Goal: Information Seeking & Learning: Learn about a topic

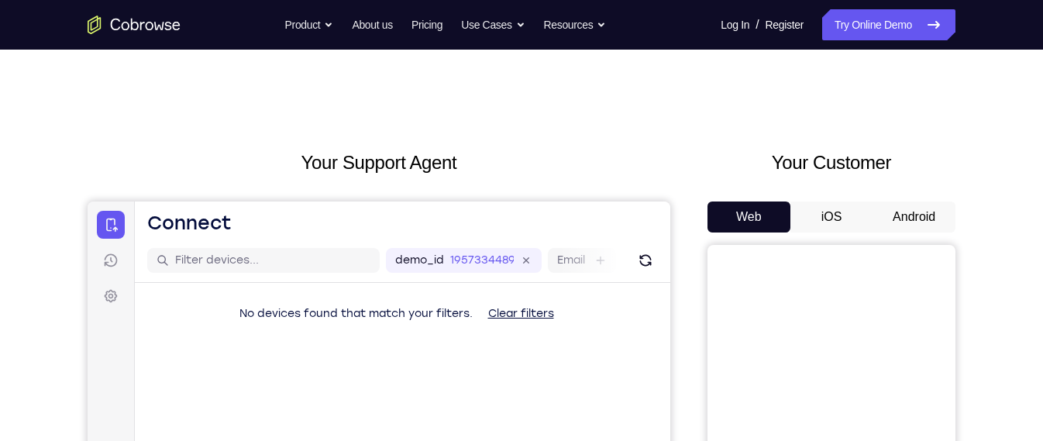
click at [915, 219] on button "Android" at bounding box center [913, 216] width 83 height 31
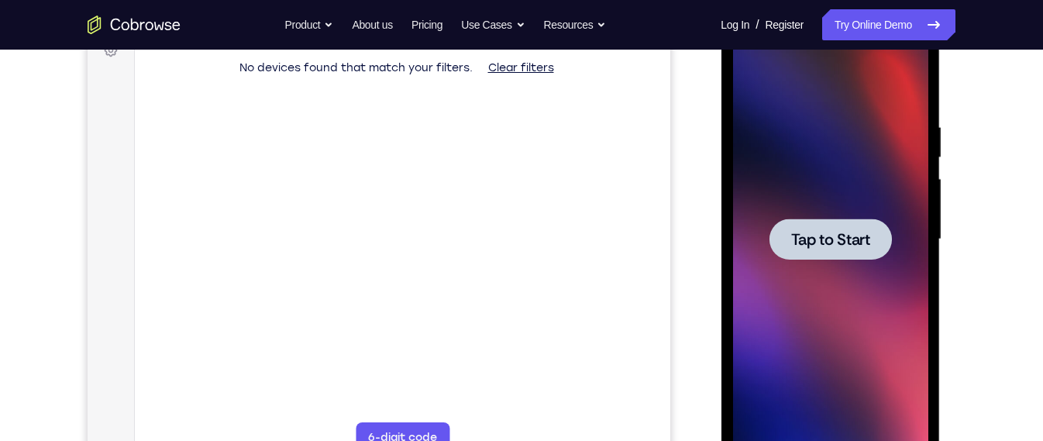
click at [872, 239] on div at bounding box center [829, 238] width 122 height 41
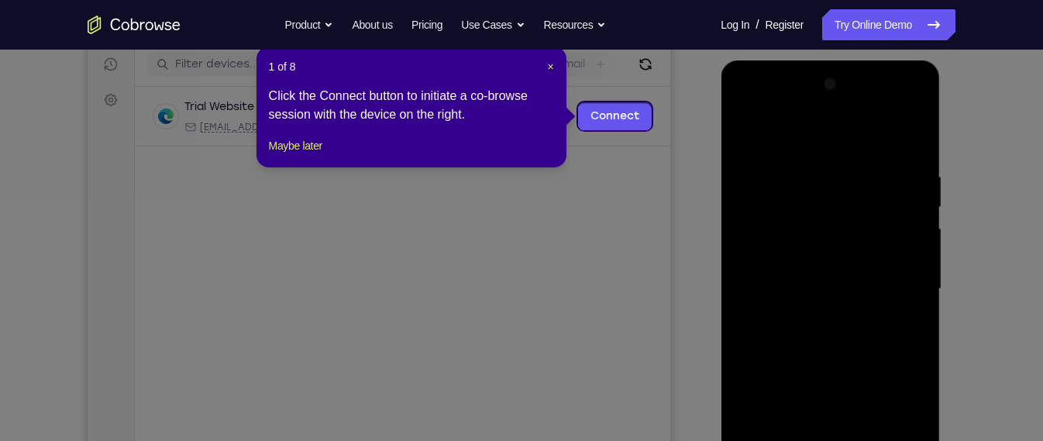
scroll to position [194, 0]
click at [547, 70] on span "×" at bounding box center [550, 68] width 6 height 12
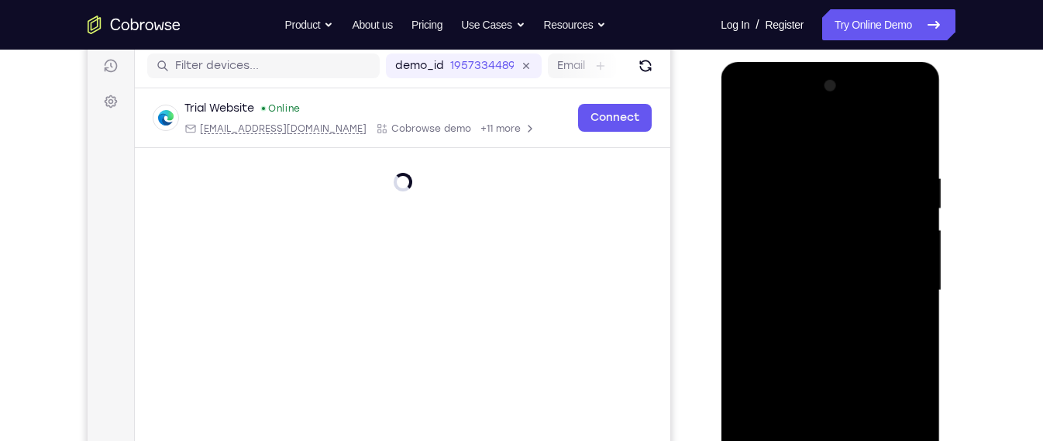
scroll to position [299, 0]
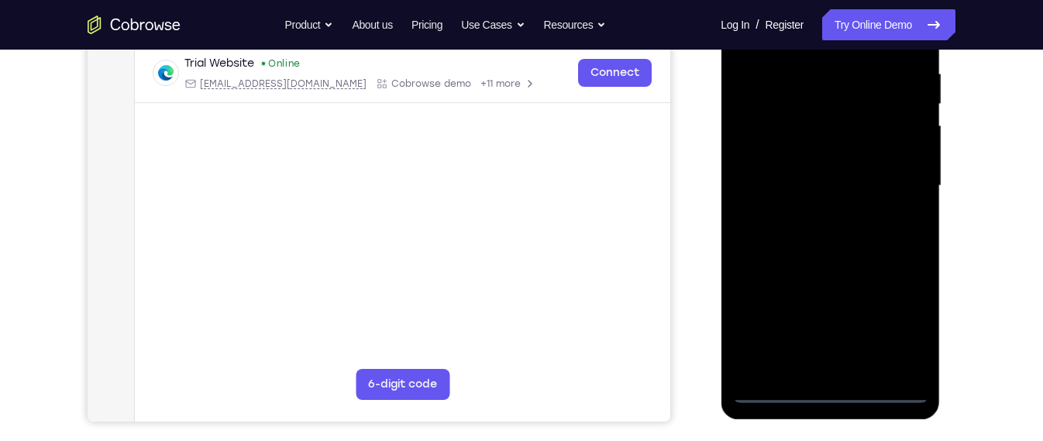
click at [835, 391] on div at bounding box center [829, 186] width 195 height 434
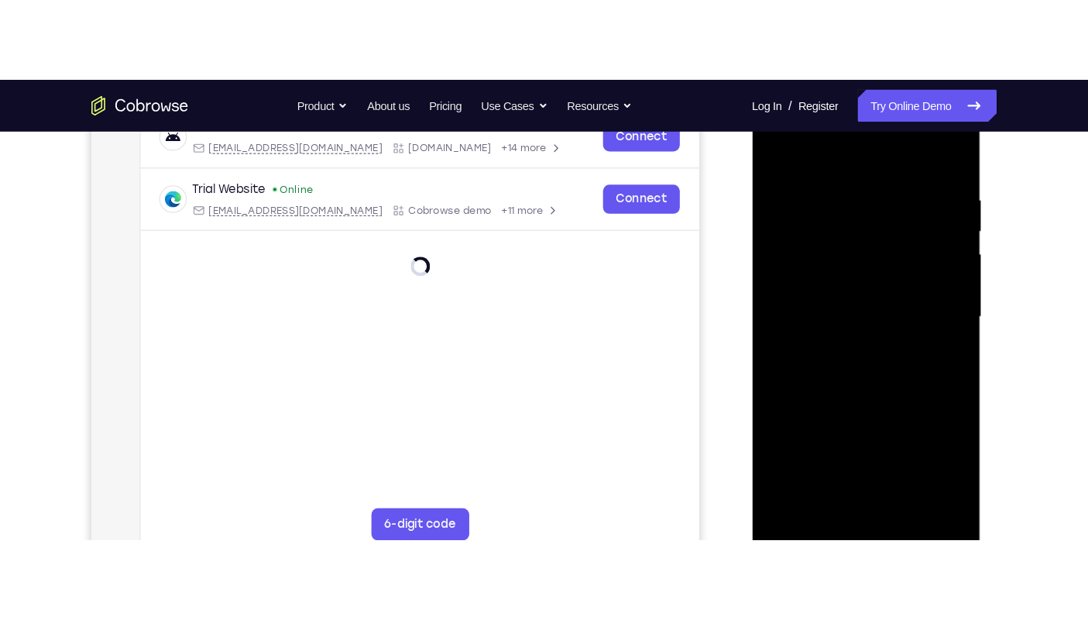
scroll to position [256, 0]
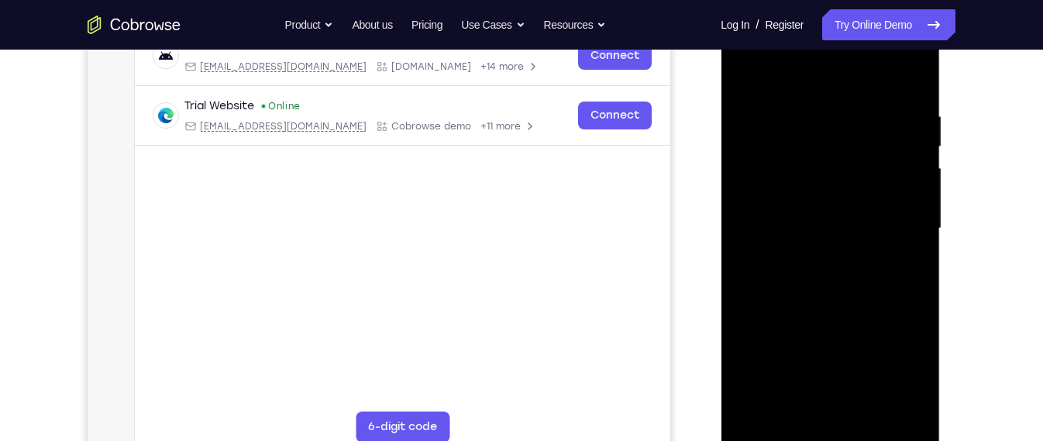
click at [910, 362] on div at bounding box center [829, 229] width 195 height 434
click at [829, 88] on div at bounding box center [829, 229] width 195 height 434
click at [897, 221] on div at bounding box center [829, 229] width 195 height 434
click at [818, 260] on div at bounding box center [829, 229] width 195 height 434
click at [838, 194] on div at bounding box center [829, 229] width 195 height 434
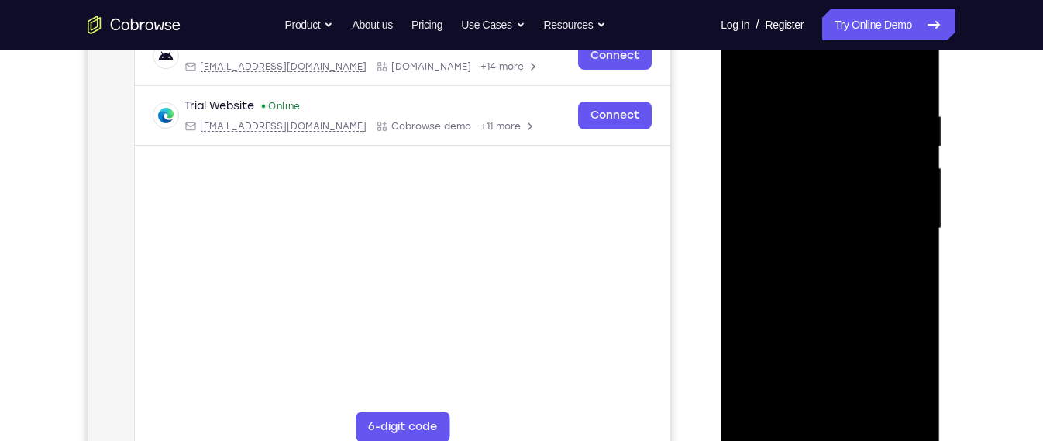
click at [837, 229] on div at bounding box center [829, 229] width 195 height 434
click at [853, 296] on div at bounding box center [829, 229] width 195 height 434
click at [770, 218] on div at bounding box center [829, 229] width 195 height 434
click at [769, 165] on div at bounding box center [829, 229] width 195 height 434
click at [838, 232] on div at bounding box center [829, 229] width 195 height 434
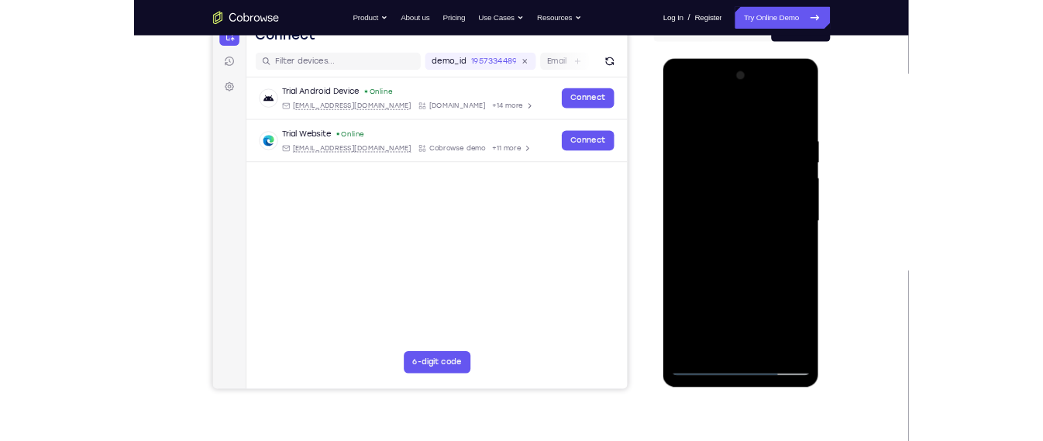
scroll to position [174, 0]
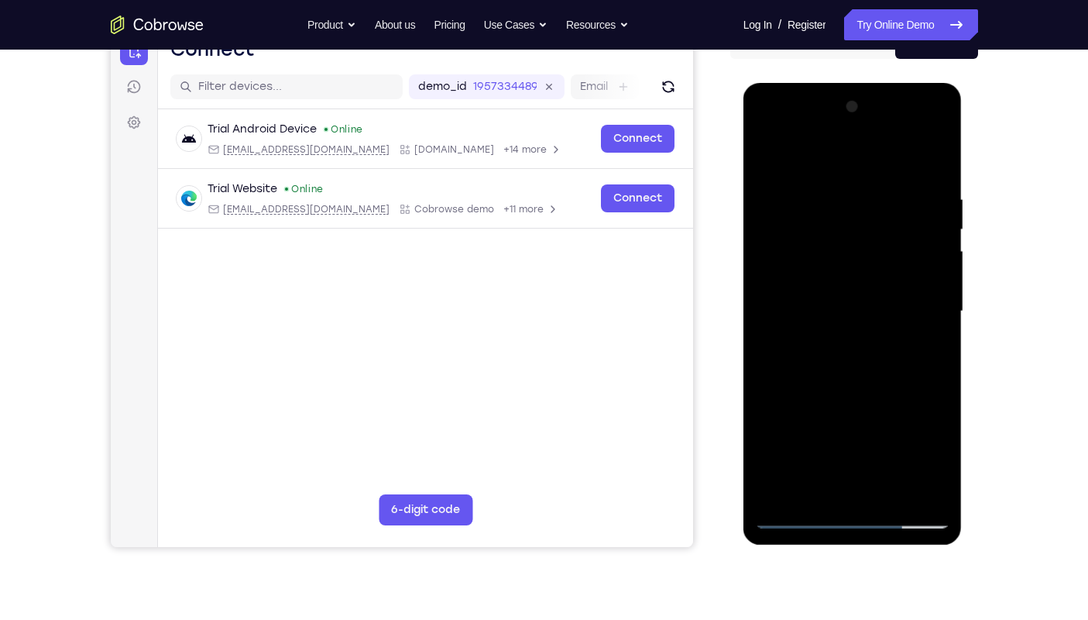
click at [852, 394] on div at bounding box center [852, 312] width 195 height 434
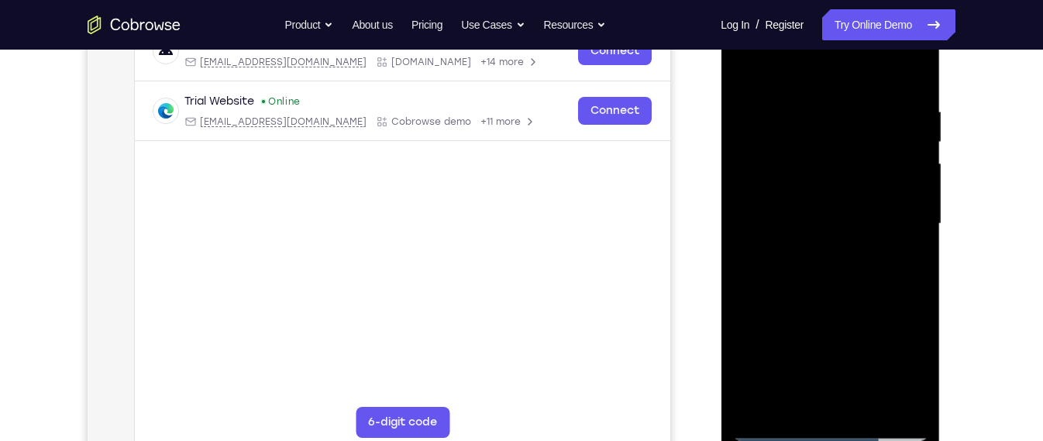
scroll to position [261, 0]
click at [920, 408] on div at bounding box center [829, 224] width 195 height 434
click at [858, 408] on div at bounding box center [829, 224] width 195 height 434
click at [856, 303] on div at bounding box center [829, 224] width 195 height 434
click at [849, 253] on div at bounding box center [829, 224] width 195 height 434
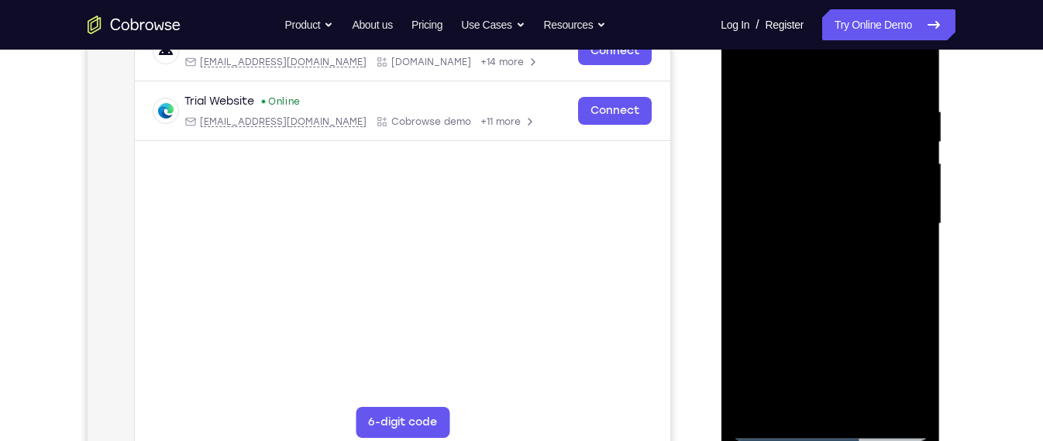
click at [748, 70] on div at bounding box center [829, 224] width 195 height 434
click at [781, 277] on div at bounding box center [829, 224] width 195 height 434
click at [793, 369] on div at bounding box center [829, 224] width 195 height 434
click at [899, 349] on div at bounding box center [829, 224] width 195 height 434
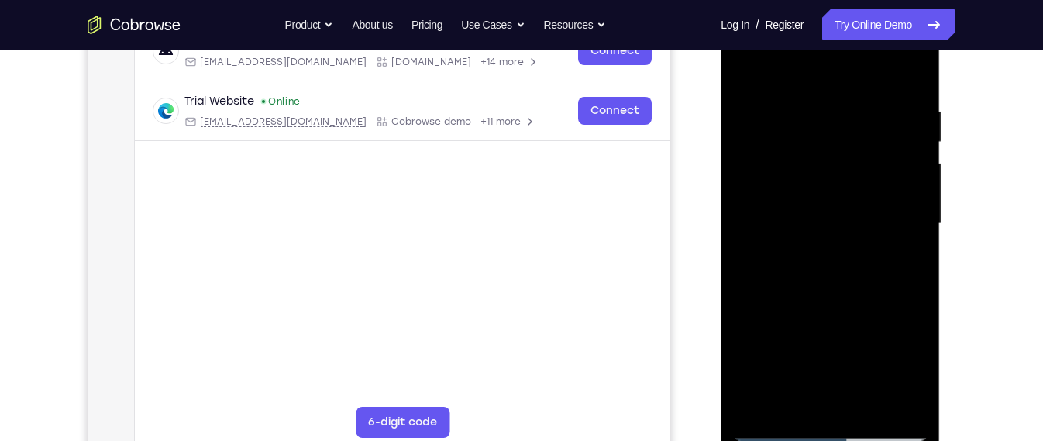
click at [744, 70] on div at bounding box center [829, 224] width 195 height 434
click at [816, 315] on div at bounding box center [829, 224] width 195 height 434
drag, startPoint x: 920, startPoint y: 214, endPoint x: 913, endPoint y: 265, distance: 51.7
click at [913, 265] on div at bounding box center [829, 224] width 195 height 434
drag, startPoint x: 901, startPoint y: 249, endPoint x: 893, endPoint y: 171, distance: 78.6
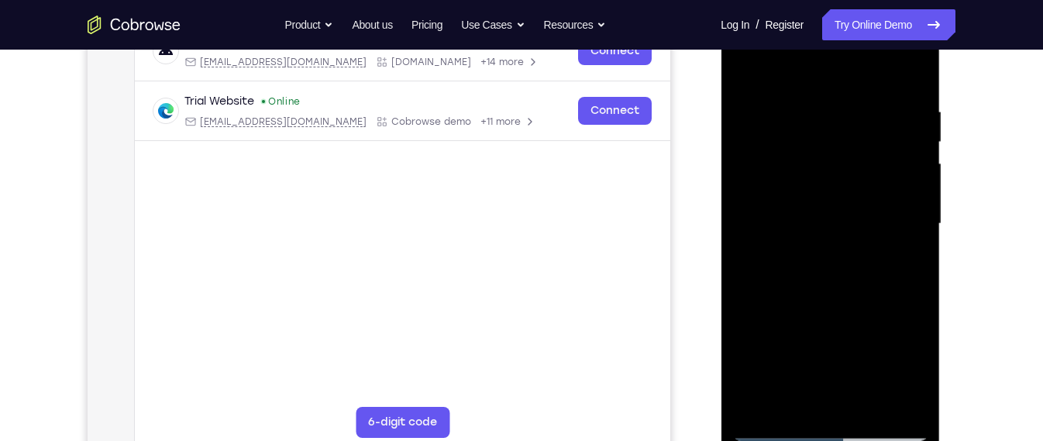
click at [893, 171] on div at bounding box center [829, 224] width 195 height 434
click at [798, 273] on div at bounding box center [829, 224] width 195 height 434
click at [821, 390] on div at bounding box center [829, 224] width 195 height 434
click at [920, 366] on div at bounding box center [829, 224] width 195 height 434
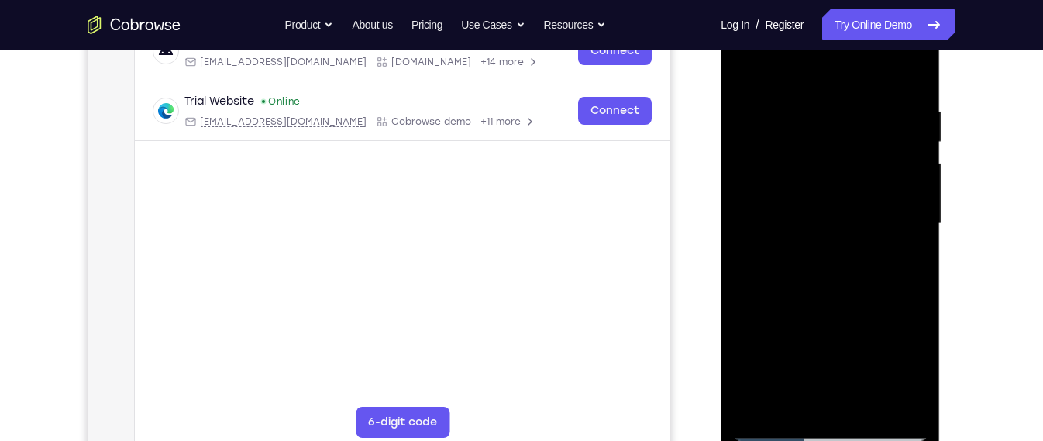
click at [920, 372] on div at bounding box center [829, 224] width 195 height 434
click at [743, 71] on div at bounding box center [829, 224] width 195 height 434
click at [751, 71] on div at bounding box center [829, 224] width 195 height 434
click at [918, 72] on div at bounding box center [829, 224] width 195 height 434
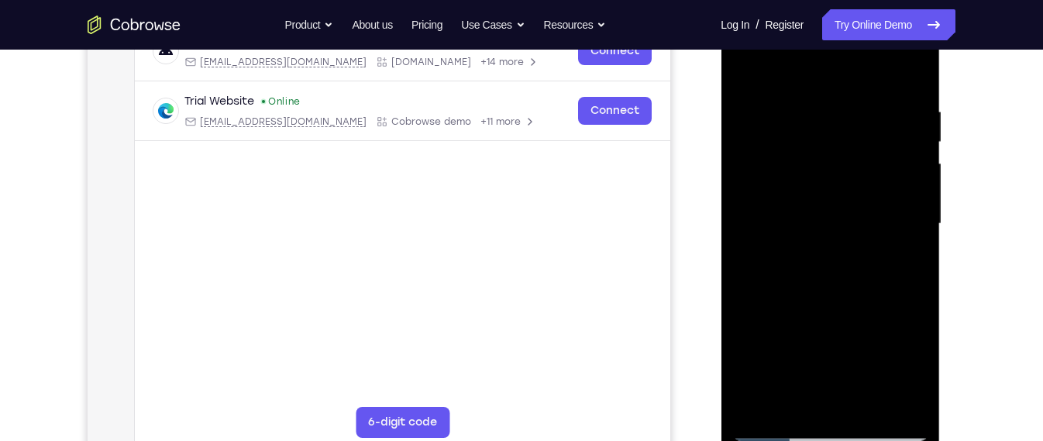
click at [911, 152] on div at bounding box center [829, 224] width 195 height 434
click at [899, 149] on div at bounding box center [829, 224] width 195 height 434
click at [860, 150] on div at bounding box center [829, 224] width 195 height 434
click at [831, 101] on div at bounding box center [829, 224] width 195 height 434
click at [858, 195] on div at bounding box center [829, 224] width 195 height 434
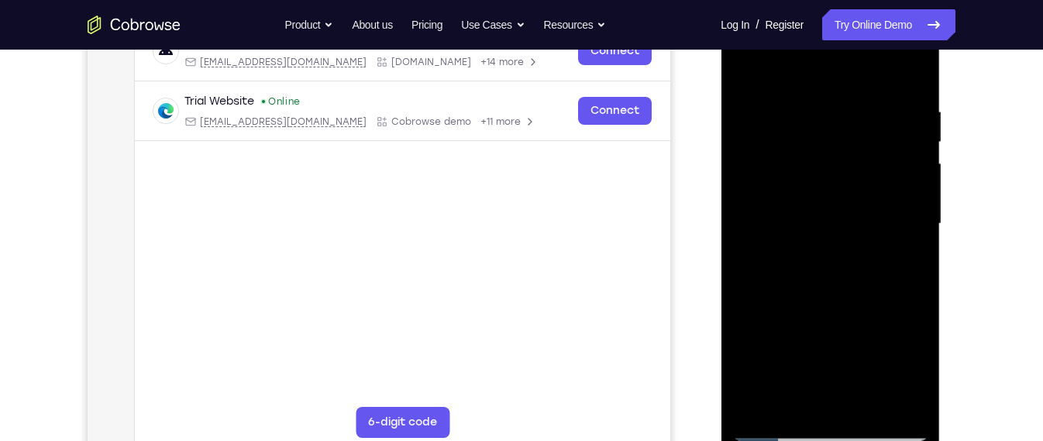
click at [756, 205] on div at bounding box center [829, 224] width 195 height 434
click at [916, 400] on div at bounding box center [829, 224] width 195 height 434
click at [905, 80] on div at bounding box center [829, 224] width 195 height 434
click at [751, 337] on div at bounding box center [829, 224] width 195 height 434
click at [746, 61] on div at bounding box center [829, 224] width 195 height 434
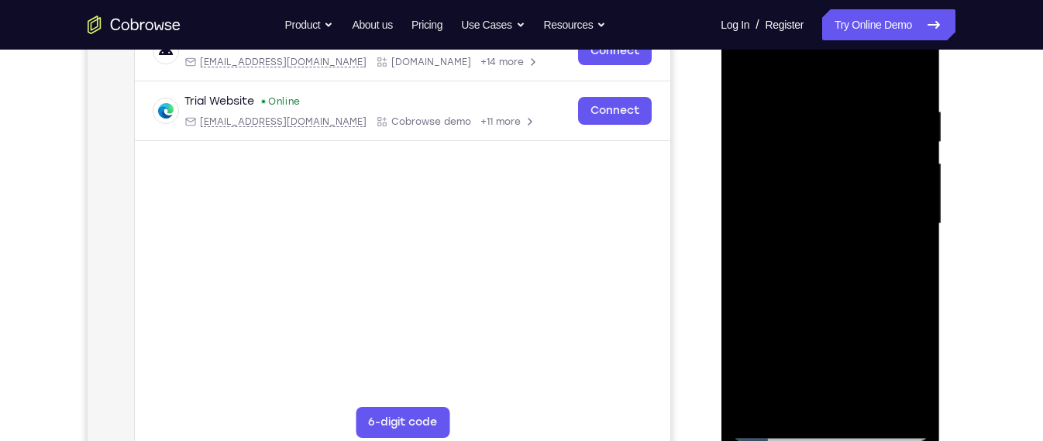
click at [855, 311] on div at bounding box center [829, 224] width 195 height 434
click at [889, 311] on div at bounding box center [829, 224] width 195 height 434
drag, startPoint x: 812, startPoint y: 328, endPoint x: 809, endPoint y: 247, distance: 81.4
click at [809, 247] on div at bounding box center [829, 224] width 195 height 434
click at [789, 205] on div at bounding box center [829, 224] width 195 height 434
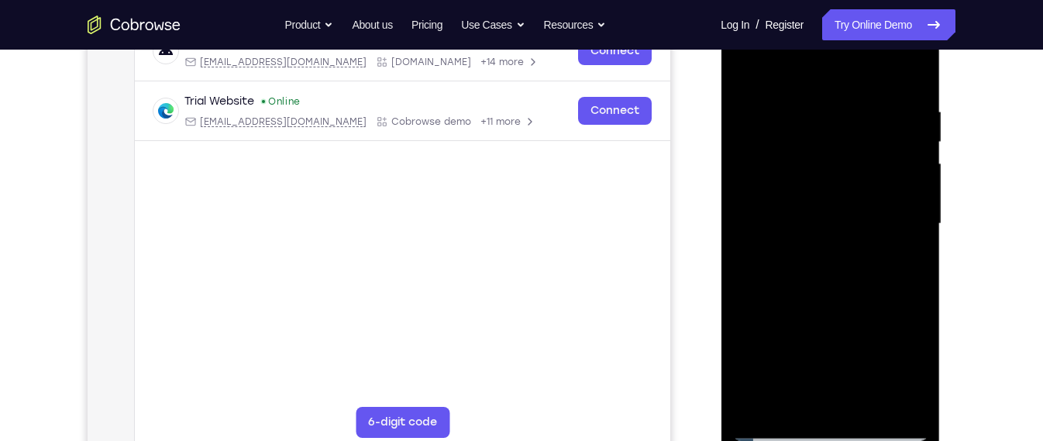
click at [841, 321] on div at bounding box center [829, 224] width 195 height 434
click at [748, 65] on div at bounding box center [829, 224] width 195 height 434
click at [854, 236] on div at bounding box center [829, 224] width 195 height 434
click at [897, 239] on div at bounding box center [829, 224] width 195 height 434
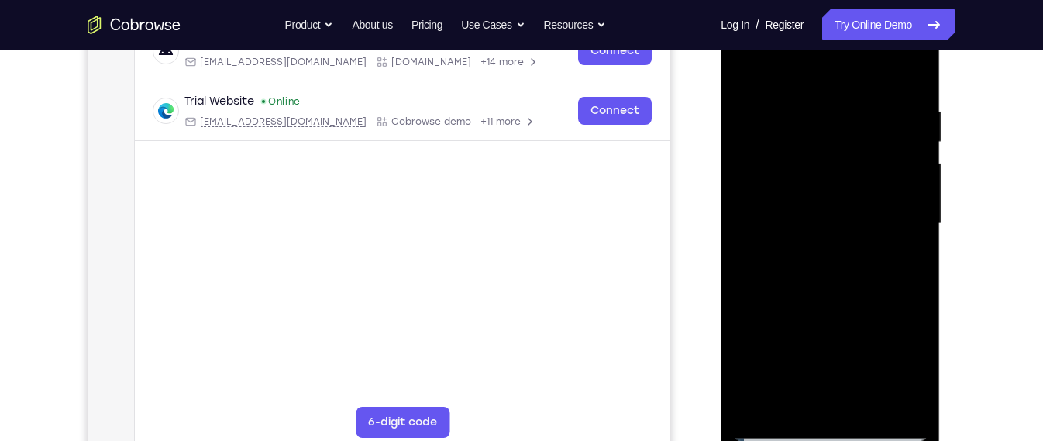
click at [747, 211] on div at bounding box center [829, 224] width 195 height 434
drag, startPoint x: 821, startPoint y: 146, endPoint x: 828, endPoint y: 228, distance: 81.6
click at [828, 228] on div at bounding box center [829, 224] width 195 height 434
click at [746, 63] on div at bounding box center [829, 224] width 195 height 434
click at [855, 260] on div at bounding box center [829, 224] width 195 height 434
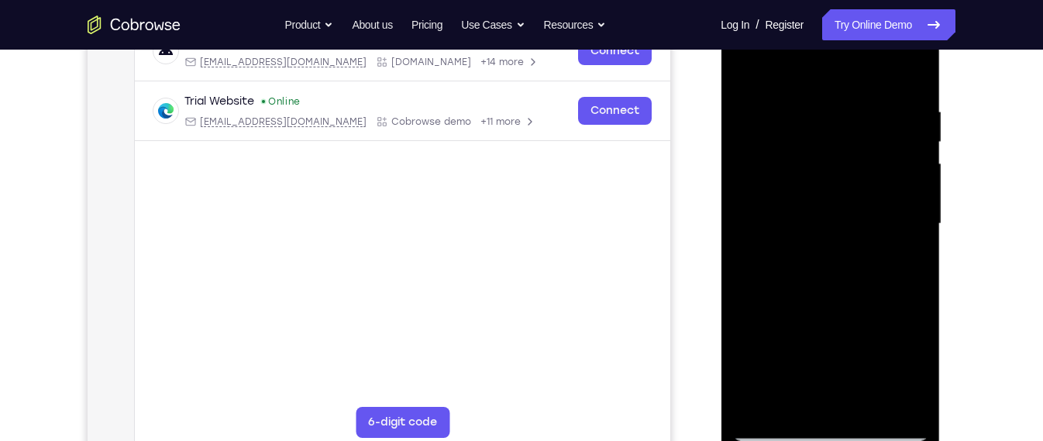
click at [902, 255] on div at bounding box center [829, 224] width 195 height 434
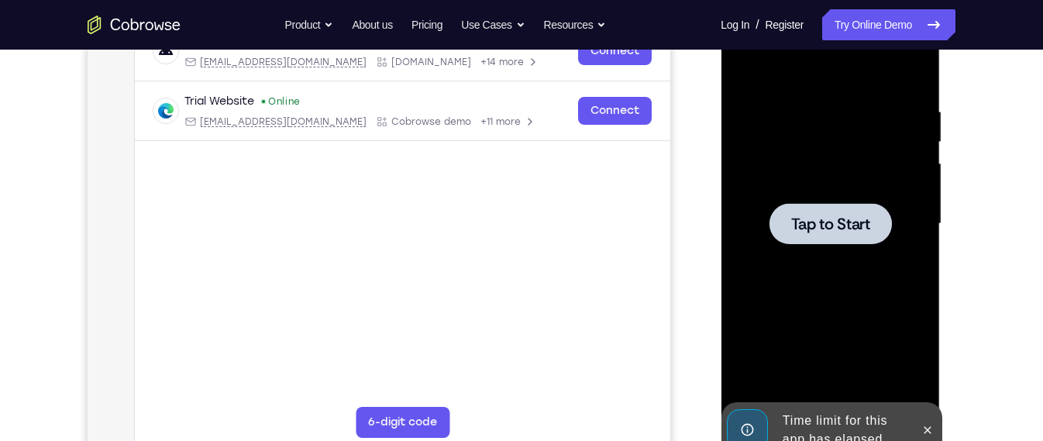
click at [820, 250] on div at bounding box center [829, 224] width 195 height 434
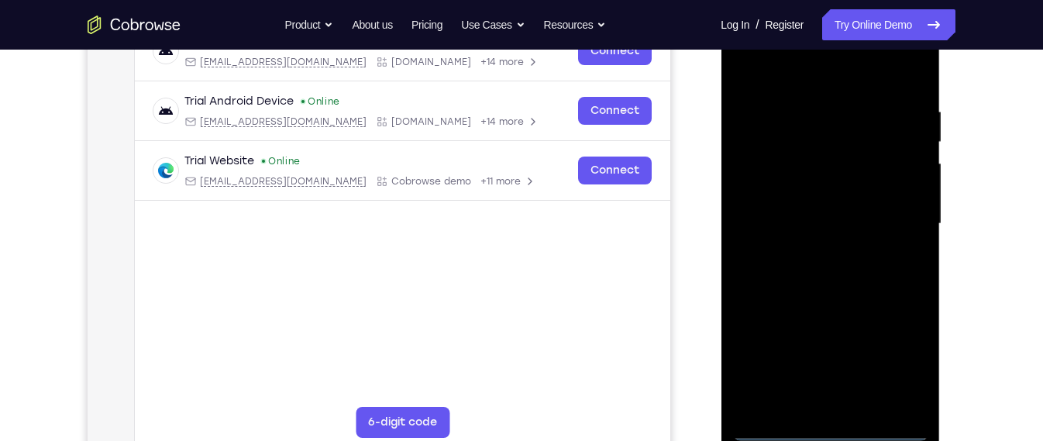
click at [829, 423] on div at bounding box center [829, 224] width 195 height 434
click at [838, 426] on div at bounding box center [829, 224] width 195 height 434
click at [898, 373] on div at bounding box center [829, 224] width 195 height 434
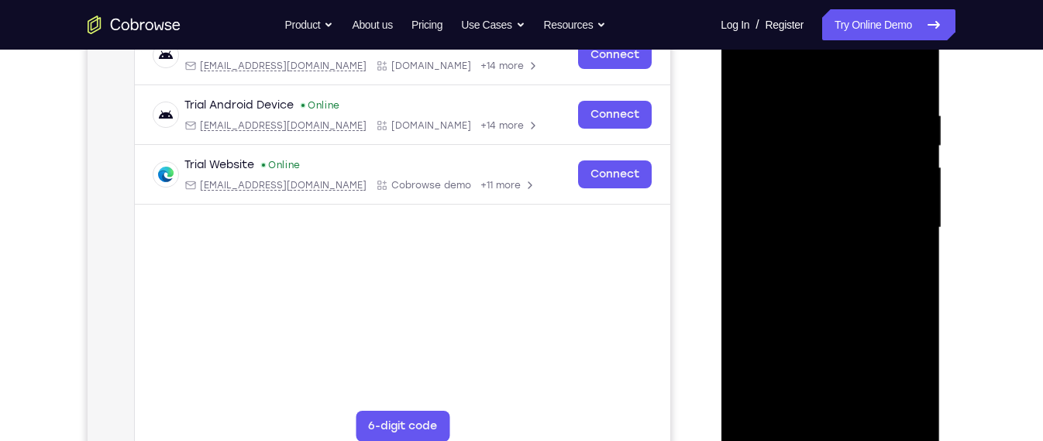
click at [796, 95] on div at bounding box center [829, 228] width 195 height 434
click at [799, 86] on div at bounding box center [829, 228] width 195 height 434
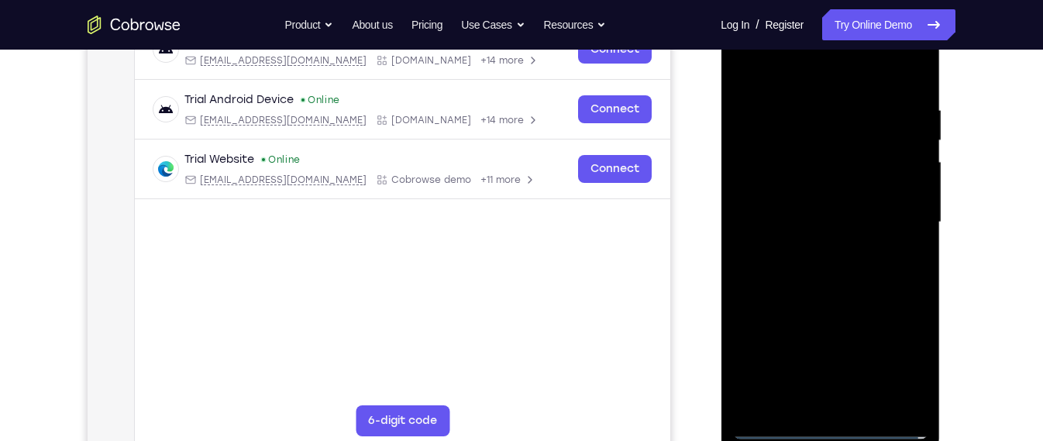
scroll to position [263, 0]
click at [894, 211] on div at bounding box center [829, 222] width 195 height 434
click at [813, 243] on div at bounding box center [829, 222] width 195 height 434
click at [818, 209] on div at bounding box center [829, 222] width 195 height 434
click at [830, 220] on div at bounding box center [829, 222] width 195 height 434
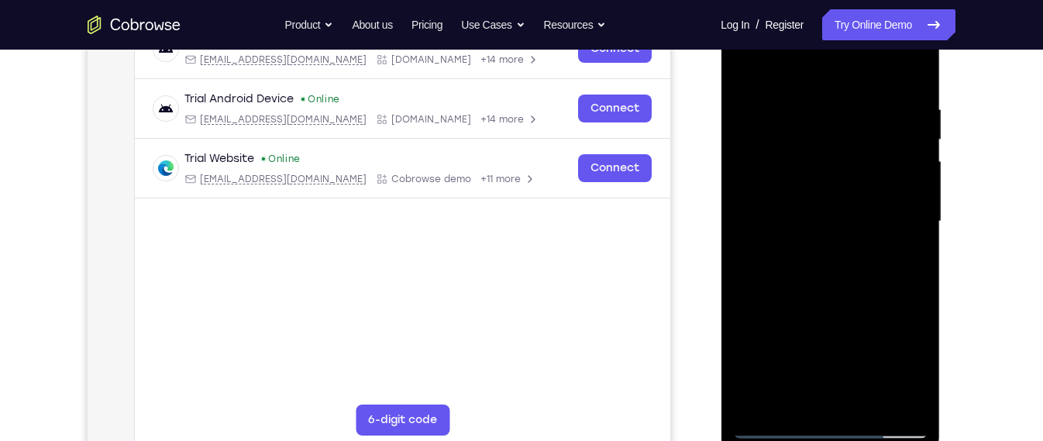
click at [806, 301] on div at bounding box center [829, 222] width 195 height 434
click at [814, 119] on div at bounding box center [829, 222] width 195 height 434
click at [898, 209] on div at bounding box center [829, 222] width 195 height 434
drag, startPoint x: 824, startPoint y: 77, endPoint x: 825, endPoint y: 43, distance: 34.9
click at [825, 43] on div at bounding box center [829, 222] width 195 height 434
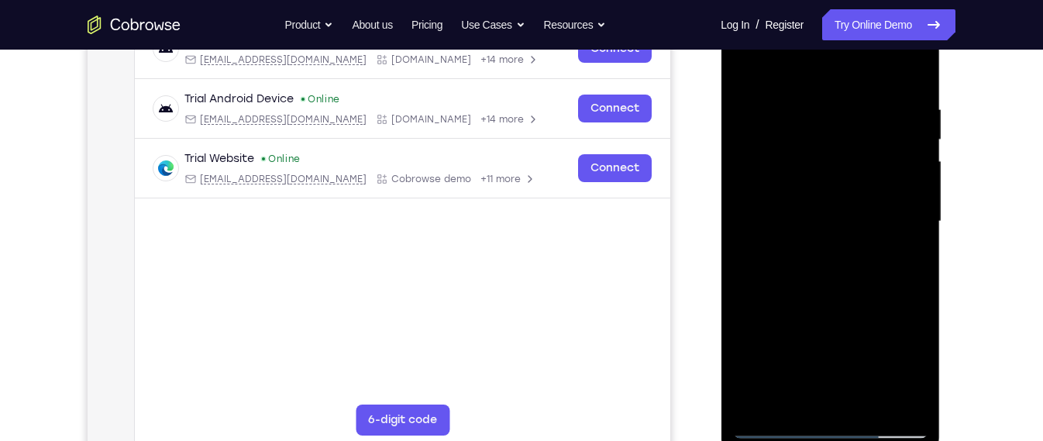
click at [908, 105] on div at bounding box center [829, 222] width 195 height 434
click at [911, 71] on div at bounding box center [829, 222] width 195 height 434
click at [868, 403] on div at bounding box center [829, 222] width 195 height 434
click at [820, 306] on div at bounding box center [829, 222] width 195 height 434
click at [815, 345] on div at bounding box center [829, 222] width 195 height 434
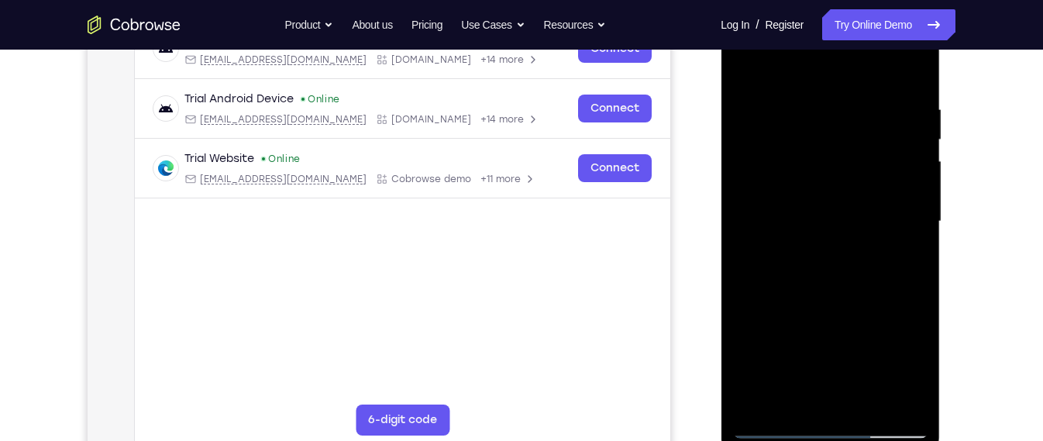
drag, startPoint x: 878, startPoint y: 248, endPoint x: 868, endPoint y: 340, distance: 92.8
click at [868, 340] on div at bounding box center [829, 222] width 195 height 434
drag, startPoint x: 864, startPoint y: 217, endPoint x: 848, endPoint y: 318, distance: 102.7
click at [848, 318] on div at bounding box center [829, 222] width 195 height 434
drag, startPoint x: 848, startPoint y: 318, endPoint x: 861, endPoint y: 188, distance: 130.8
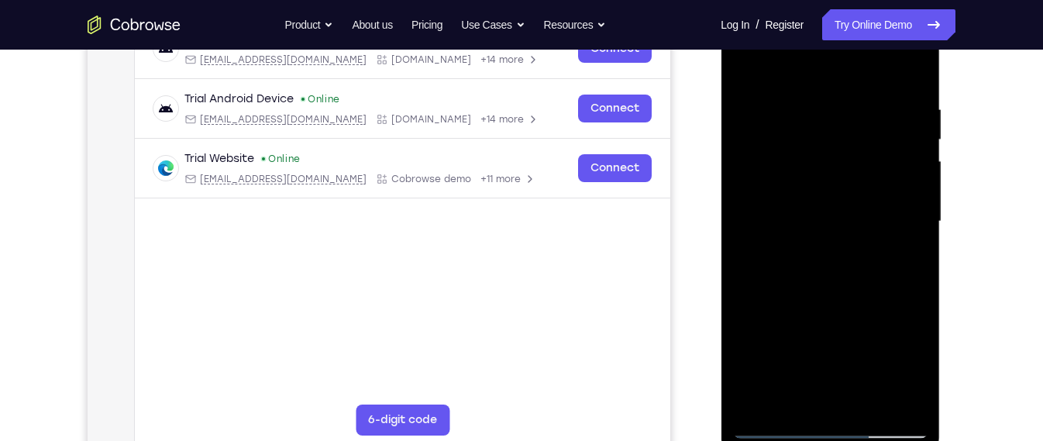
click at [861, 188] on div at bounding box center [829, 222] width 195 height 434
drag, startPoint x: 893, startPoint y: 293, endPoint x: 908, endPoint y: 184, distance: 110.2
click at [908, 184] on div at bounding box center [829, 222] width 195 height 434
drag, startPoint x: 905, startPoint y: 278, endPoint x: 900, endPoint y: 159, distance: 119.4
click at [900, 159] on div at bounding box center [829, 222] width 195 height 434
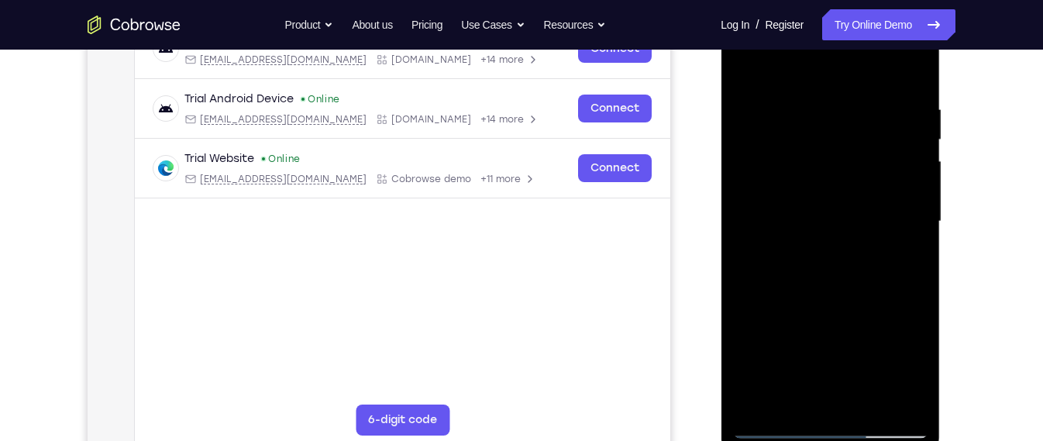
click at [849, 293] on div at bounding box center [829, 222] width 195 height 434
click at [748, 67] on div at bounding box center [829, 222] width 195 height 434
click at [817, 112] on div at bounding box center [829, 222] width 195 height 434
click at [920, 169] on div at bounding box center [829, 222] width 195 height 434
click at [865, 335] on div at bounding box center [829, 222] width 195 height 434
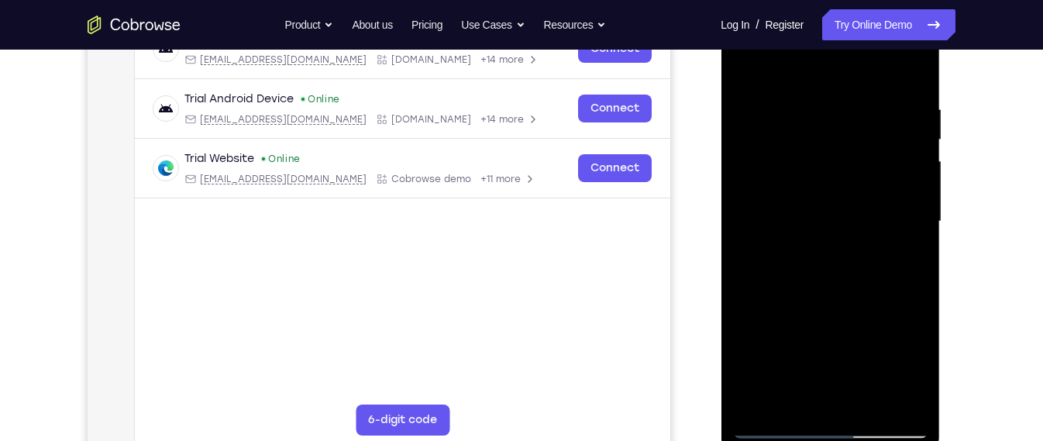
click at [758, 270] on div at bounding box center [829, 222] width 195 height 434
click at [849, 334] on div at bounding box center [829, 222] width 195 height 434
click at [911, 222] on div at bounding box center [829, 222] width 195 height 434
click at [896, 161] on div at bounding box center [829, 222] width 195 height 434
click at [903, 70] on div at bounding box center [829, 222] width 195 height 434
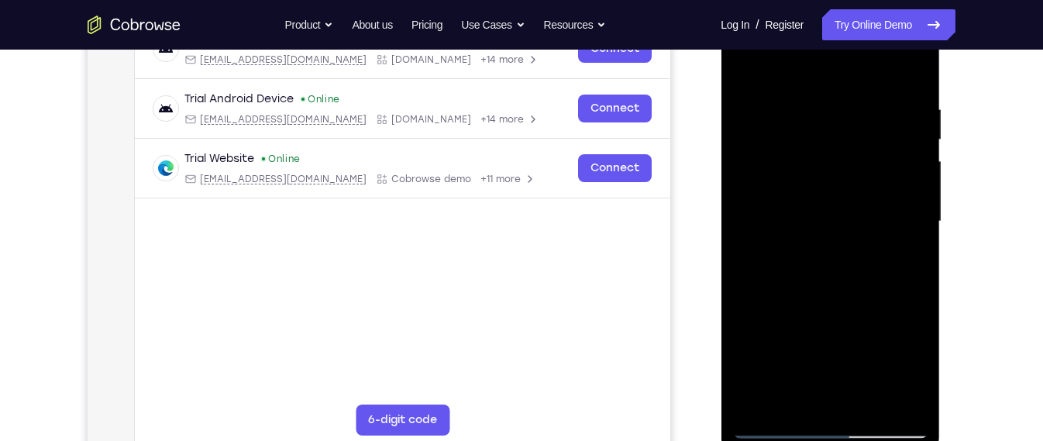
click at [867, 413] on div at bounding box center [829, 222] width 195 height 434
click at [819, 370] on div at bounding box center [829, 222] width 195 height 434
click at [800, 362] on div at bounding box center [829, 222] width 195 height 434
click at [749, 67] on div at bounding box center [829, 222] width 195 height 434
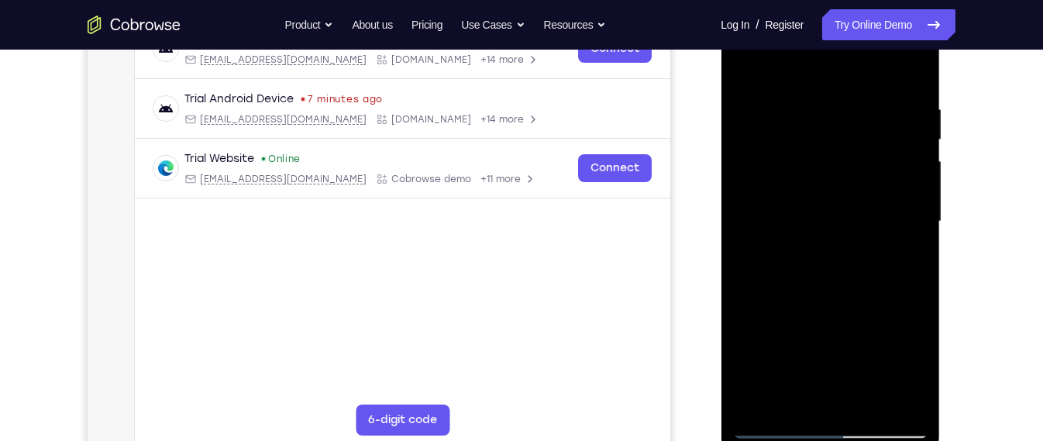
drag, startPoint x: 787, startPoint y: 396, endPoint x: 794, endPoint y: 328, distance: 67.8
click at [794, 328] on div at bounding box center [829, 222] width 195 height 434
click at [818, 361] on div at bounding box center [829, 222] width 195 height 434
click at [797, 401] on div at bounding box center [829, 222] width 195 height 434
click at [913, 368] on div at bounding box center [829, 222] width 195 height 434
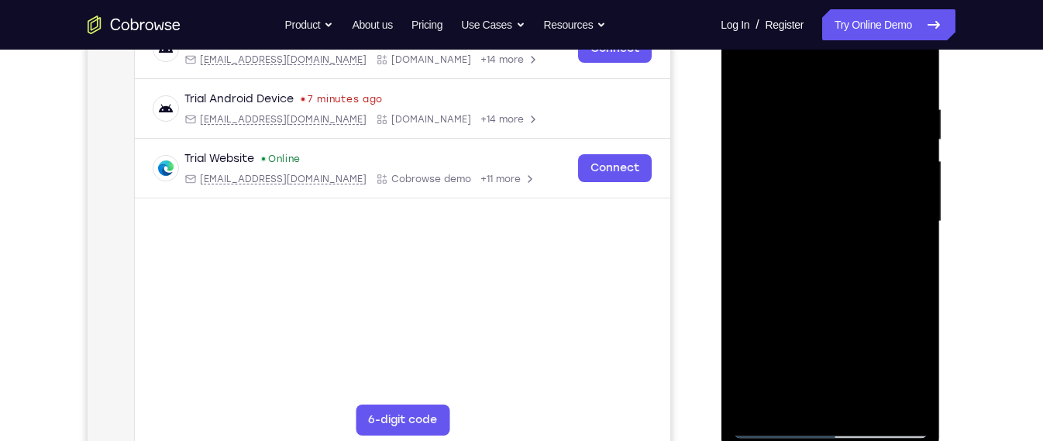
click at [913, 368] on div at bounding box center [829, 222] width 195 height 434
click at [741, 69] on div at bounding box center [829, 222] width 195 height 434
click at [751, 58] on div at bounding box center [829, 222] width 195 height 434
click at [921, 64] on div at bounding box center [829, 222] width 195 height 434
click at [909, 408] on div at bounding box center [829, 222] width 195 height 434
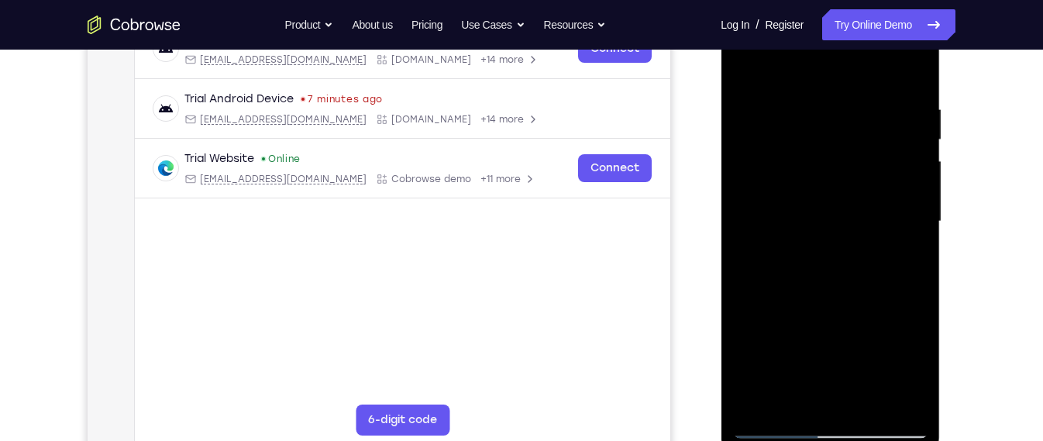
drag, startPoint x: 739, startPoint y: 333, endPoint x: 748, endPoint y: 289, distance: 45.1
click at [748, 289] on div at bounding box center [829, 222] width 195 height 434
drag, startPoint x: 796, startPoint y: 312, endPoint x: 800, endPoint y: 256, distance: 55.9
click at [800, 256] on div at bounding box center [829, 222] width 195 height 434
click at [764, 310] on div at bounding box center [829, 222] width 195 height 434
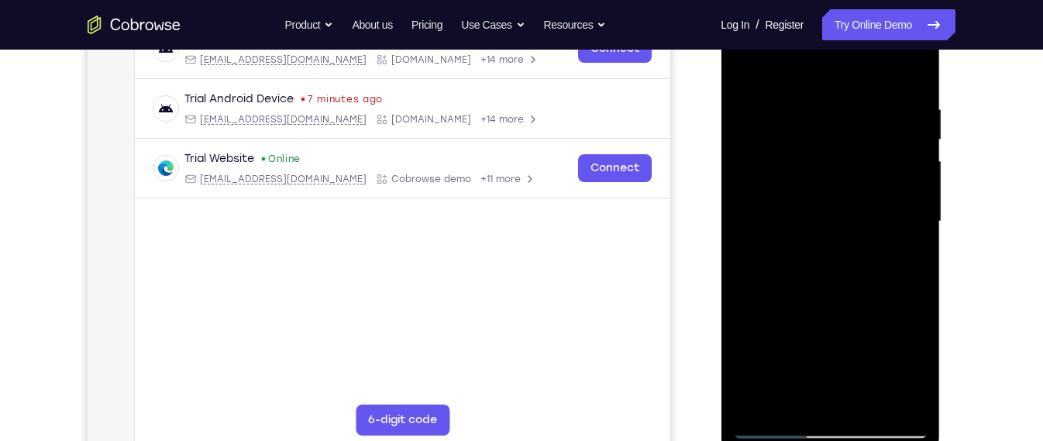
drag, startPoint x: 874, startPoint y: 229, endPoint x: 872, endPoint y: 280, distance: 51.2
click at [872, 280] on div at bounding box center [829, 222] width 195 height 434
drag, startPoint x: 872, startPoint y: 280, endPoint x: 885, endPoint y: 224, distance: 57.3
click at [885, 224] on div at bounding box center [829, 222] width 195 height 434
click at [919, 178] on div at bounding box center [829, 222] width 195 height 434
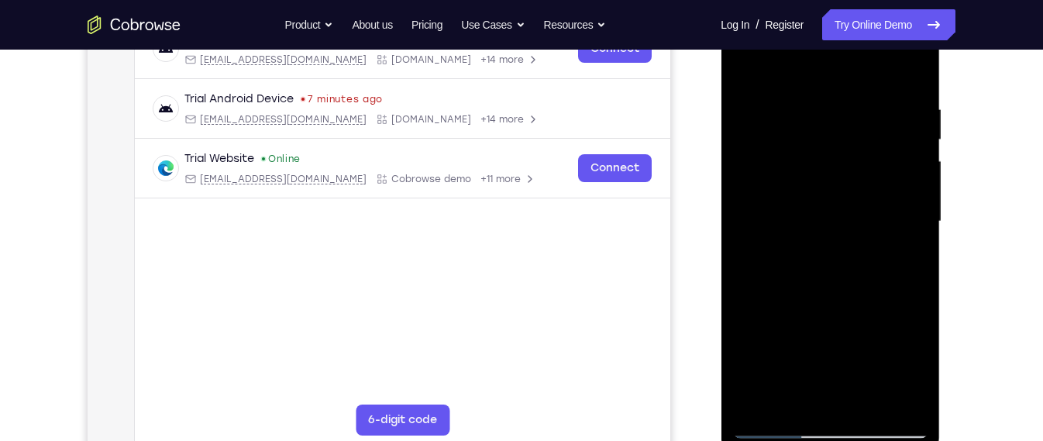
click at [916, 186] on div at bounding box center [829, 222] width 195 height 434
click at [916, 178] on div at bounding box center [829, 222] width 195 height 434
click at [748, 68] on div at bounding box center [829, 222] width 195 height 434
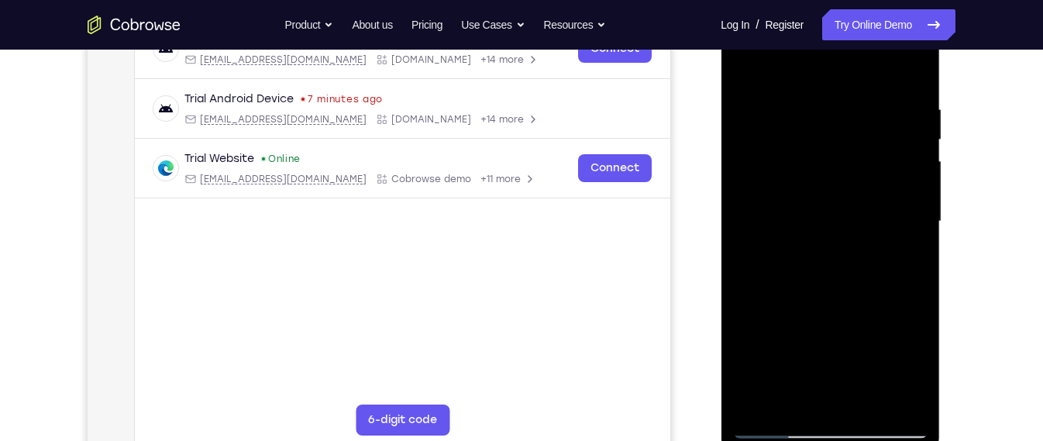
click at [806, 311] on div at bounding box center [829, 222] width 195 height 434
drag, startPoint x: 806, startPoint y: 311, endPoint x: 807, endPoint y: 253, distance: 57.3
click at [807, 253] on div at bounding box center [829, 222] width 195 height 434
click at [751, 67] on div at bounding box center [829, 222] width 195 height 434
click at [920, 309] on div at bounding box center [829, 222] width 195 height 434
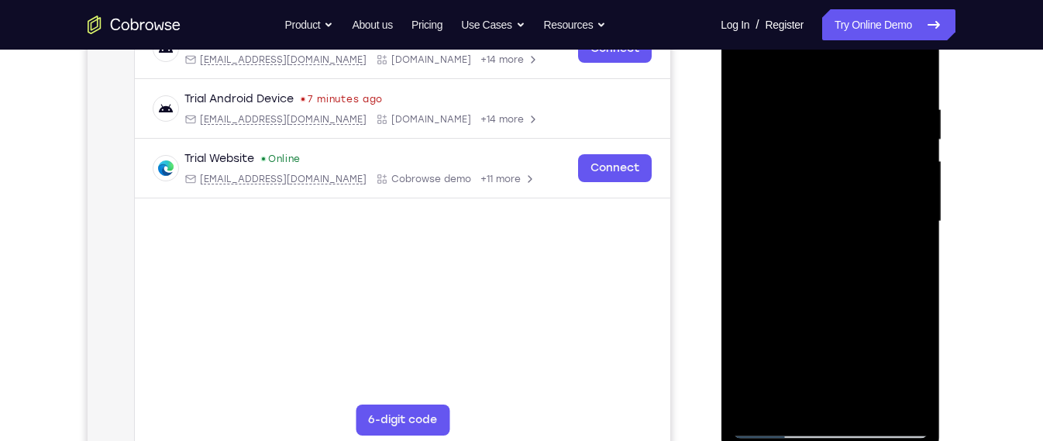
drag, startPoint x: 824, startPoint y: 297, endPoint x: 827, endPoint y: 239, distance: 58.1
click at [827, 239] on div at bounding box center [829, 222] width 195 height 434
click at [745, 61] on div at bounding box center [829, 222] width 195 height 434
click at [767, 287] on div at bounding box center [829, 222] width 195 height 434
drag, startPoint x: 804, startPoint y: 339, endPoint x: 810, endPoint y: 278, distance: 61.4
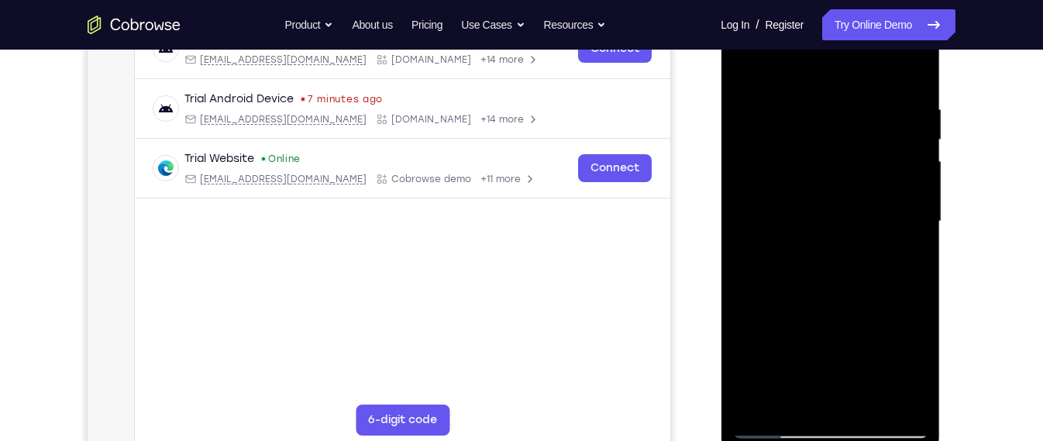
click at [810, 278] on div at bounding box center [829, 222] width 195 height 434
click at [788, 325] on div at bounding box center [829, 222] width 195 height 434
click at [785, 320] on div at bounding box center [829, 222] width 195 height 434
click at [790, 369] on div at bounding box center [829, 222] width 195 height 434
drag, startPoint x: 863, startPoint y: 260, endPoint x: 852, endPoint y: 315, distance: 56.1
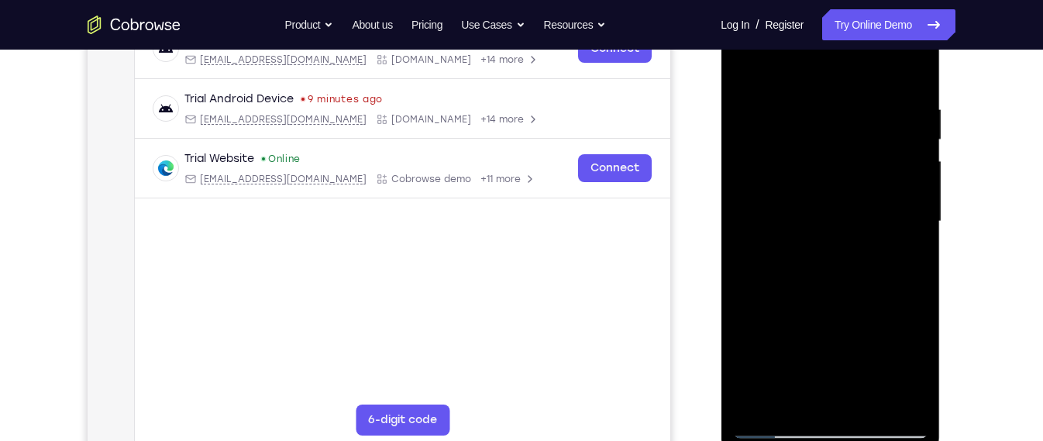
click at [852, 315] on div at bounding box center [829, 222] width 195 height 434
drag, startPoint x: 844, startPoint y: 260, endPoint x: 856, endPoint y: 202, distance: 58.5
click at [856, 202] on div at bounding box center [829, 222] width 195 height 434
drag, startPoint x: 856, startPoint y: 249, endPoint x: 860, endPoint y: 187, distance: 62.1
click at [860, 187] on div at bounding box center [829, 222] width 195 height 434
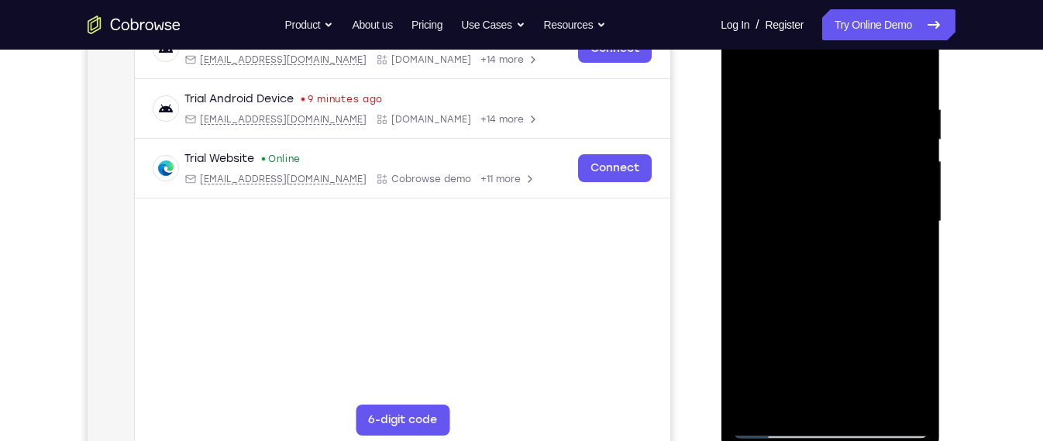
drag, startPoint x: 858, startPoint y: 233, endPoint x: 860, endPoint y: 172, distance: 61.2
click at [860, 172] on div at bounding box center [829, 222] width 195 height 434
drag, startPoint x: 872, startPoint y: 275, endPoint x: 883, endPoint y: 184, distance: 91.3
click at [883, 184] on div at bounding box center [829, 222] width 195 height 434
drag, startPoint x: 863, startPoint y: 338, endPoint x: 875, endPoint y: 262, distance: 76.8
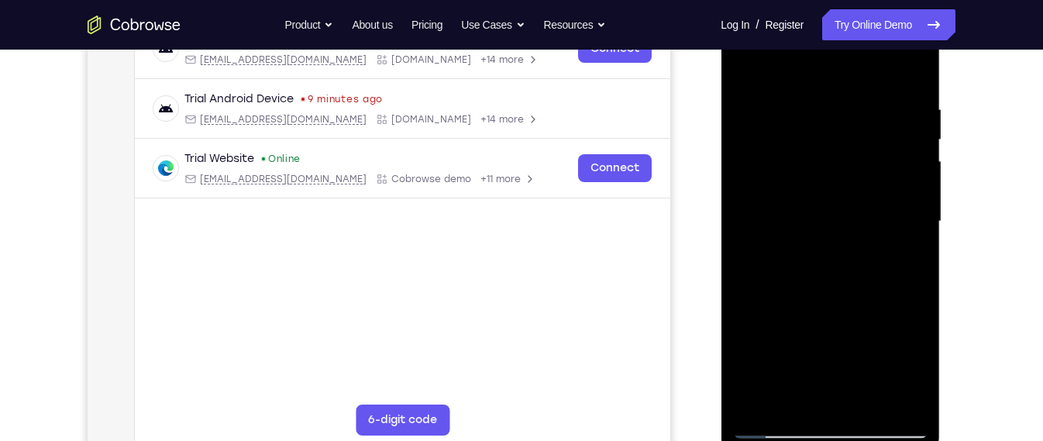
click at [875, 262] on div at bounding box center [829, 222] width 195 height 434
drag, startPoint x: 868, startPoint y: 294, endPoint x: 872, endPoint y: 226, distance: 67.5
click at [872, 226] on div at bounding box center [829, 222] width 195 height 434
drag, startPoint x: 838, startPoint y: 274, endPoint x: 844, endPoint y: 238, distance: 36.9
click at [844, 238] on div at bounding box center [829, 222] width 195 height 434
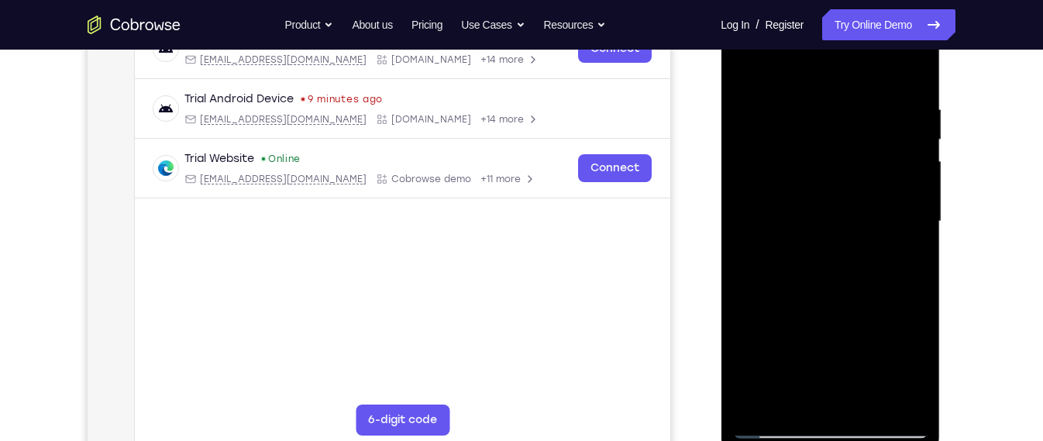
drag, startPoint x: 848, startPoint y: 284, endPoint x: 856, endPoint y: 209, distance: 75.5
click at [856, 209] on div at bounding box center [829, 222] width 195 height 434
drag, startPoint x: 865, startPoint y: 258, endPoint x: 864, endPoint y: 222, distance: 35.6
click at [864, 222] on div at bounding box center [829, 222] width 195 height 434
drag, startPoint x: 867, startPoint y: 277, endPoint x: 882, endPoint y: 209, distance: 69.2
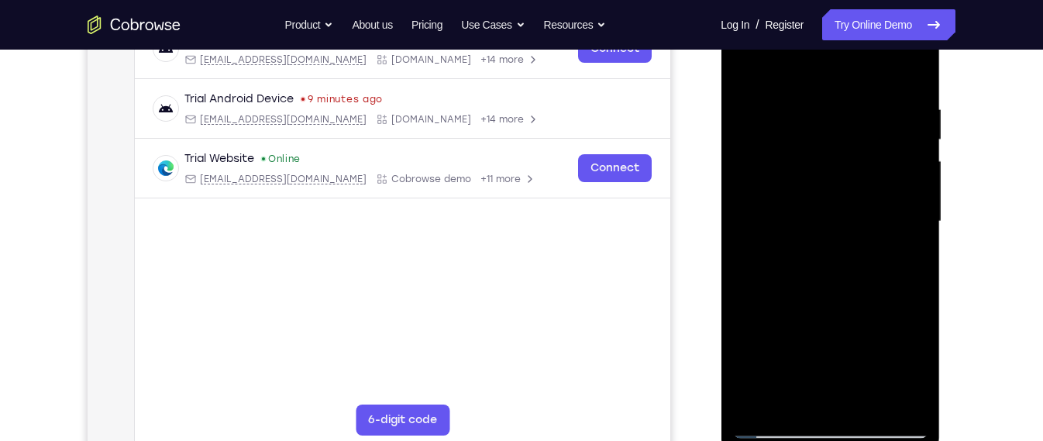
click at [882, 209] on div at bounding box center [829, 222] width 195 height 434
drag, startPoint x: 864, startPoint y: 293, endPoint x: 874, endPoint y: 244, distance: 49.8
click at [874, 244] on div at bounding box center [829, 222] width 195 height 434
drag, startPoint x: 874, startPoint y: 282, endPoint x: 878, endPoint y: 222, distance: 60.6
click at [878, 222] on div at bounding box center [829, 222] width 195 height 434
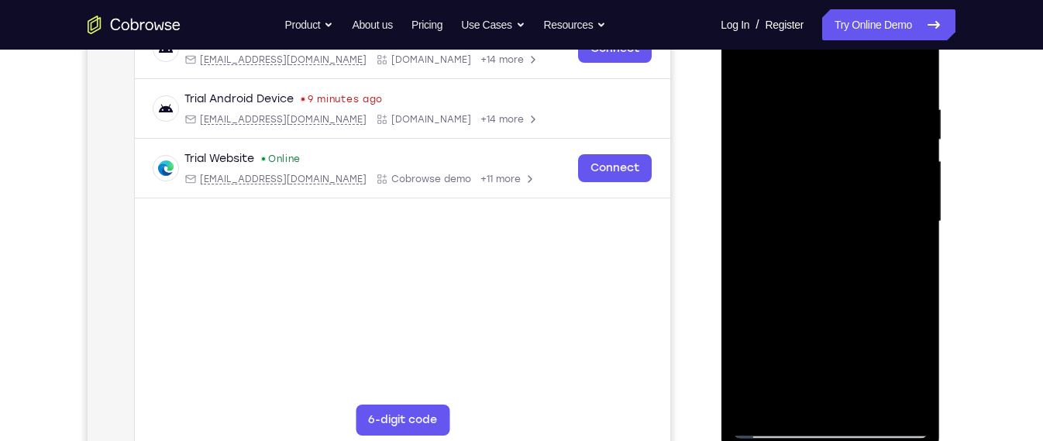
drag, startPoint x: 867, startPoint y: 344, endPoint x: 870, endPoint y: 268, distance: 76.0
click at [870, 268] on div at bounding box center [829, 222] width 195 height 434
drag, startPoint x: 857, startPoint y: 304, endPoint x: 865, endPoint y: 196, distance: 108.0
click at [865, 196] on div at bounding box center [829, 222] width 195 height 434
click at [751, 62] on div at bounding box center [829, 222] width 195 height 434
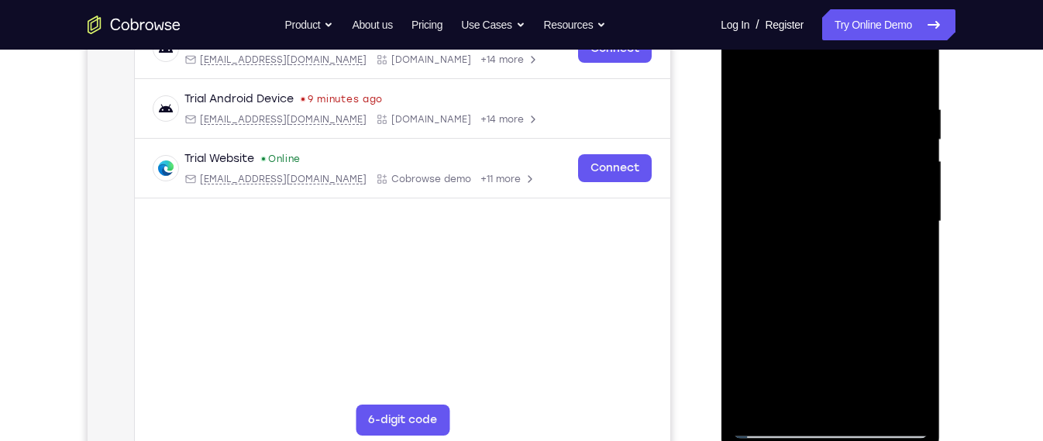
click at [745, 65] on div at bounding box center [829, 222] width 195 height 434
click at [915, 184] on div at bounding box center [829, 222] width 195 height 434
click at [916, 176] on div at bounding box center [829, 222] width 195 height 434
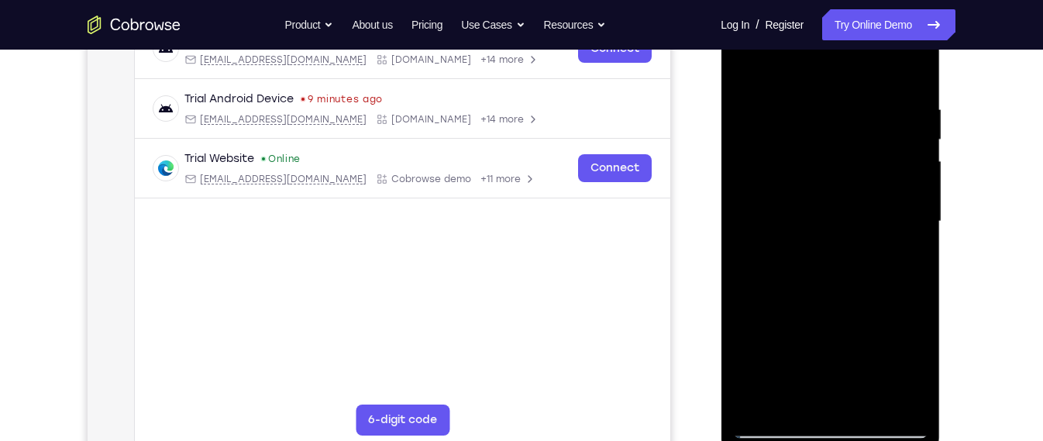
click at [918, 187] on div at bounding box center [829, 222] width 195 height 434
click at [750, 65] on div at bounding box center [829, 222] width 195 height 434
drag, startPoint x: 807, startPoint y: 178, endPoint x: 799, endPoint y: 268, distance: 90.2
click at [799, 268] on div at bounding box center [829, 222] width 195 height 434
click at [758, 397] on div at bounding box center [829, 222] width 195 height 434
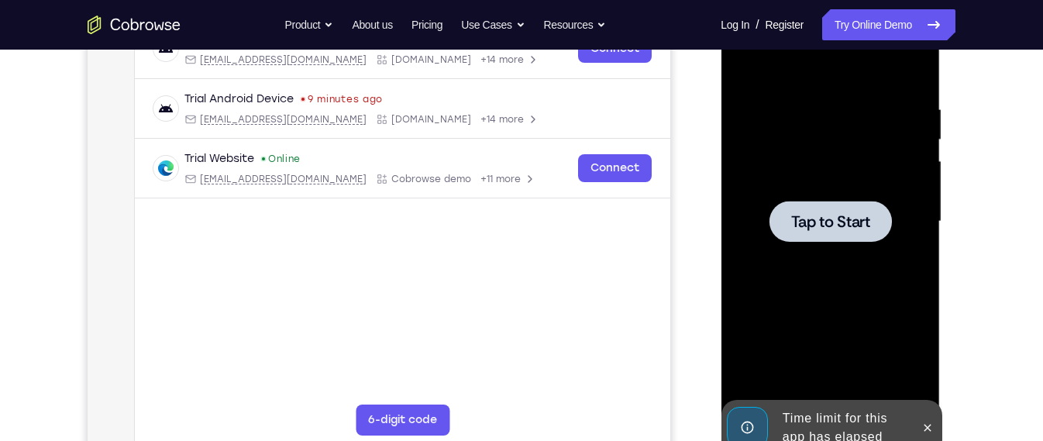
click at [792, 269] on div at bounding box center [829, 222] width 195 height 434
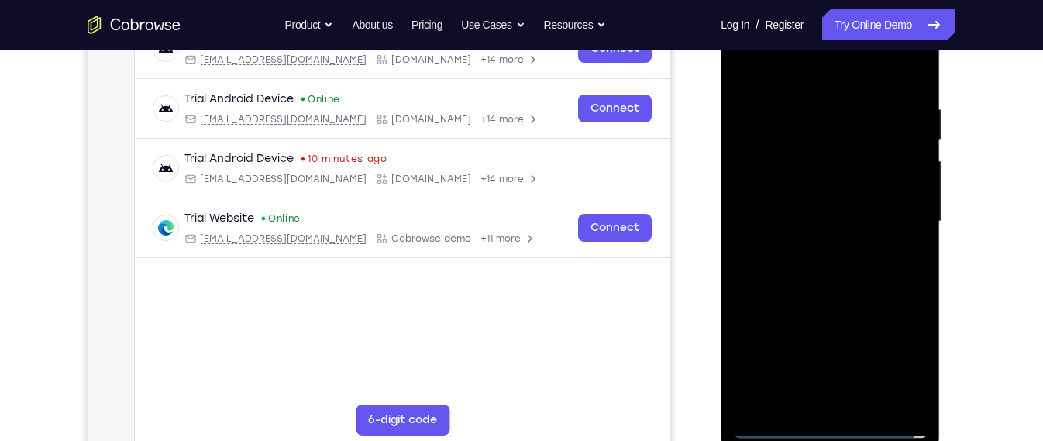
click at [828, 424] on div at bounding box center [829, 222] width 195 height 434
click at [890, 366] on div at bounding box center [829, 222] width 195 height 434
click at [782, 85] on div at bounding box center [829, 222] width 195 height 434
click at [898, 215] on div at bounding box center [829, 222] width 195 height 434
click at [812, 246] on div at bounding box center [829, 222] width 195 height 434
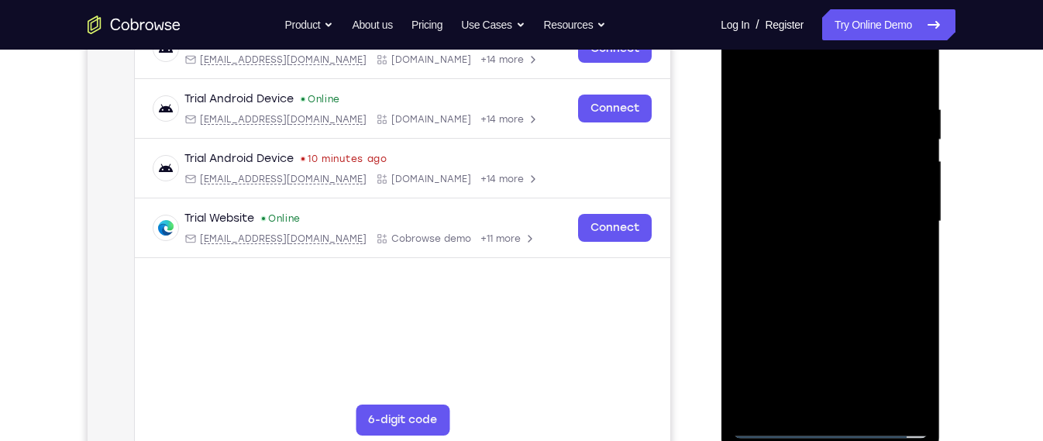
click at [798, 208] on div at bounding box center [829, 222] width 195 height 434
click at [803, 215] on div at bounding box center [829, 222] width 195 height 434
click at [834, 300] on div at bounding box center [829, 222] width 195 height 434
click at [816, 124] on div at bounding box center [829, 222] width 195 height 434
drag, startPoint x: 853, startPoint y: 72, endPoint x: 858, endPoint y: 42, distance: 30.7
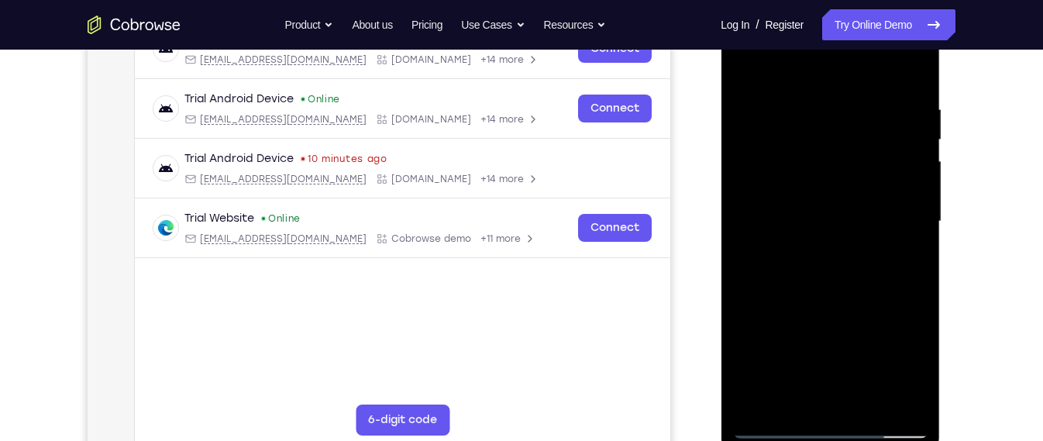
click at [858, 42] on div at bounding box center [829, 222] width 195 height 434
click at [916, 184] on div at bounding box center [829, 222] width 195 height 434
click at [920, 180] on div at bounding box center [829, 222] width 195 height 434
click at [913, 286] on div at bounding box center [829, 222] width 195 height 434
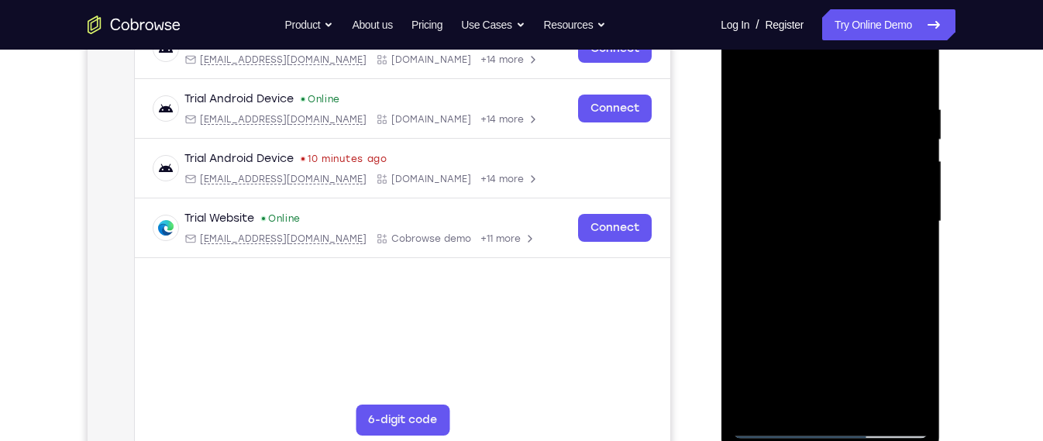
click at [905, 249] on div at bounding box center [829, 222] width 195 height 434
click at [778, 249] on div at bounding box center [829, 222] width 195 height 434
click at [739, 282] on div at bounding box center [829, 222] width 195 height 434
click at [740, 282] on div at bounding box center [829, 222] width 195 height 434
click at [917, 394] on div at bounding box center [829, 222] width 195 height 434
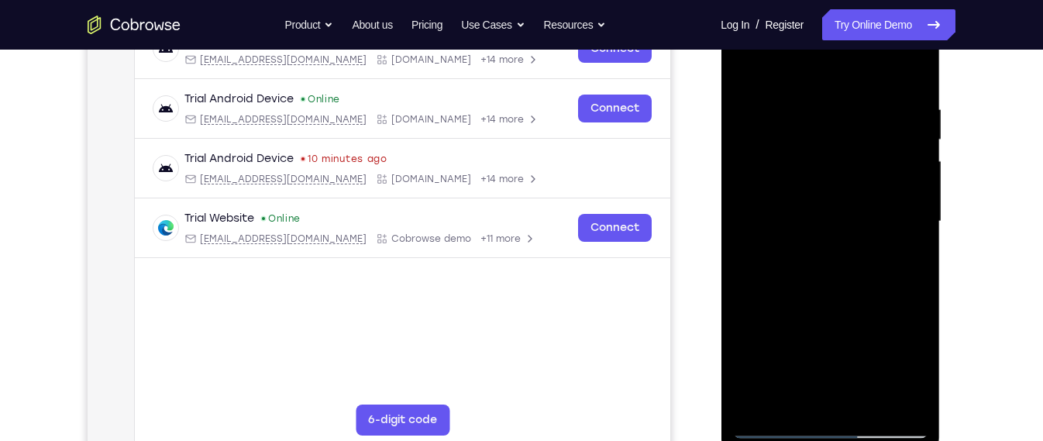
click at [741, 327] on div at bounding box center [829, 222] width 195 height 434
click at [875, 176] on div at bounding box center [829, 222] width 195 height 434
click at [875, 160] on div at bounding box center [829, 222] width 195 height 434
drag, startPoint x: 848, startPoint y: 244, endPoint x: 860, endPoint y: 184, distance: 61.5
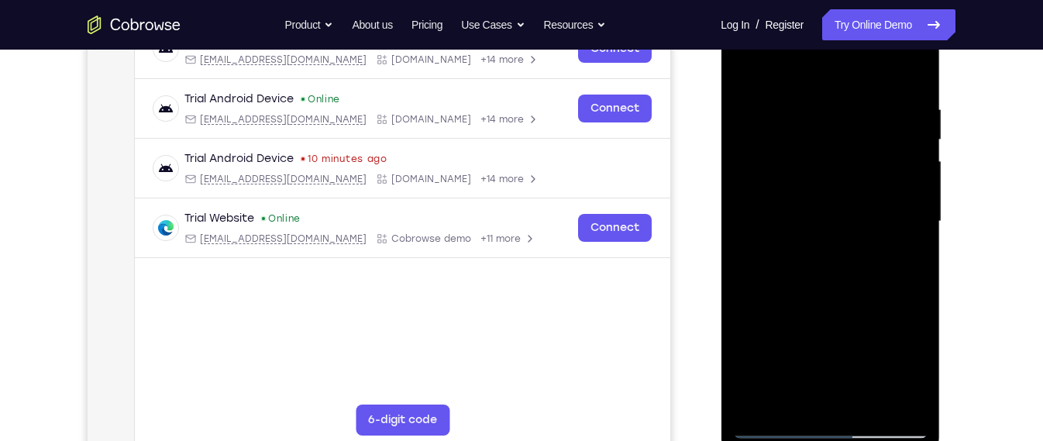
click at [860, 184] on div at bounding box center [829, 222] width 195 height 434
drag, startPoint x: 841, startPoint y: 283, endPoint x: 858, endPoint y: 207, distance: 77.8
click at [858, 207] on div at bounding box center [829, 222] width 195 height 434
drag, startPoint x: 838, startPoint y: 307, endPoint x: 851, endPoint y: 209, distance: 98.5
click at [851, 209] on div at bounding box center [829, 222] width 195 height 434
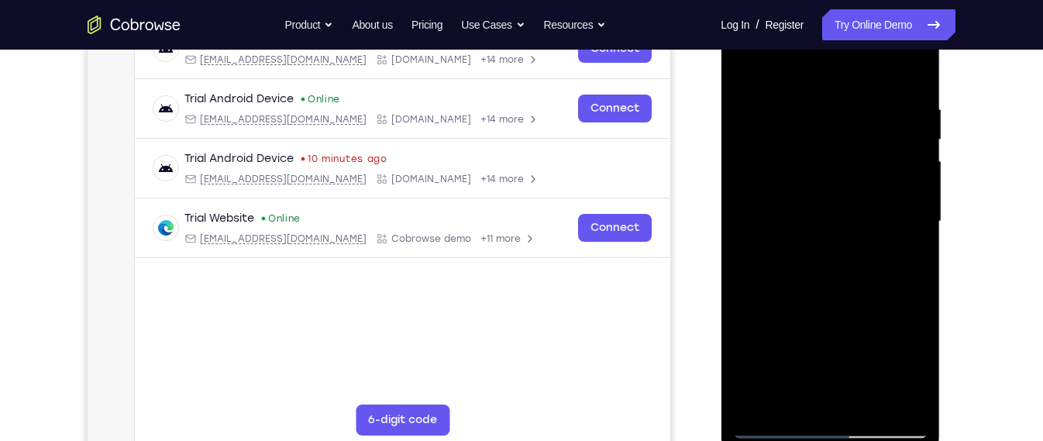
drag, startPoint x: 837, startPoint y: 308, endPoint x: 847, endPoint y: 200, distance: 108.9
click at [847, 200] on div at bounding box center [829, 222] width 195 height 434
drag, startPoint x: 823, startPoint y: 243, endPoint x: 811, endPoint y: 368, distance: 125.3
click at [811, 368] on div at bounding box center [829, 222] width 195 height 434
drag, startPoint x: 809, startPoint y: 198, endPoint x: 803, endPoint y: 294, distance: 95.5
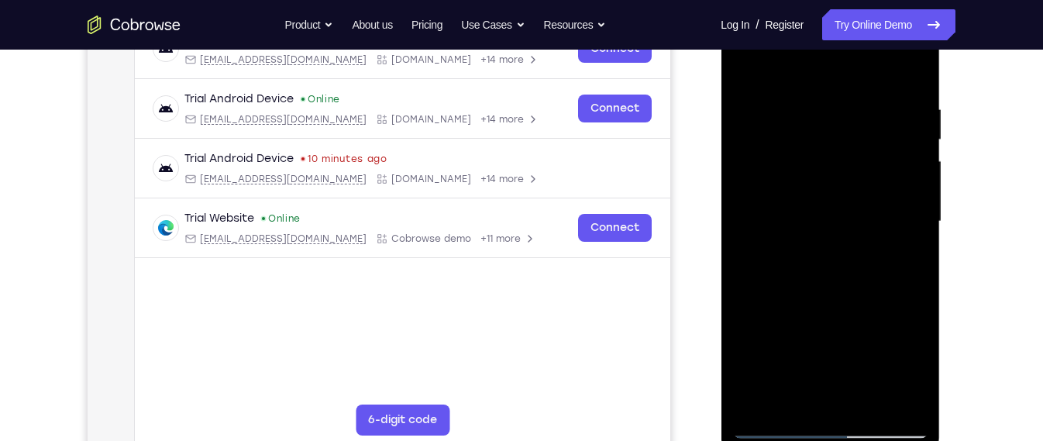
click at [803, 294] on div at bounding box center [829, 222] width 195 height 434
drag, startPoint x: 816, startPoint y: 107, endPoint x: 805, endPoint y: 215, distance: 108.2
click at [805, 215] on div at bounding box center [829, 222] width 195 height 434
click at [756, 198] on div at bounding box center [829, 222] width 195 height 434
click at [769, 120] on div at bounding box center [829, 222] width 195 height 434
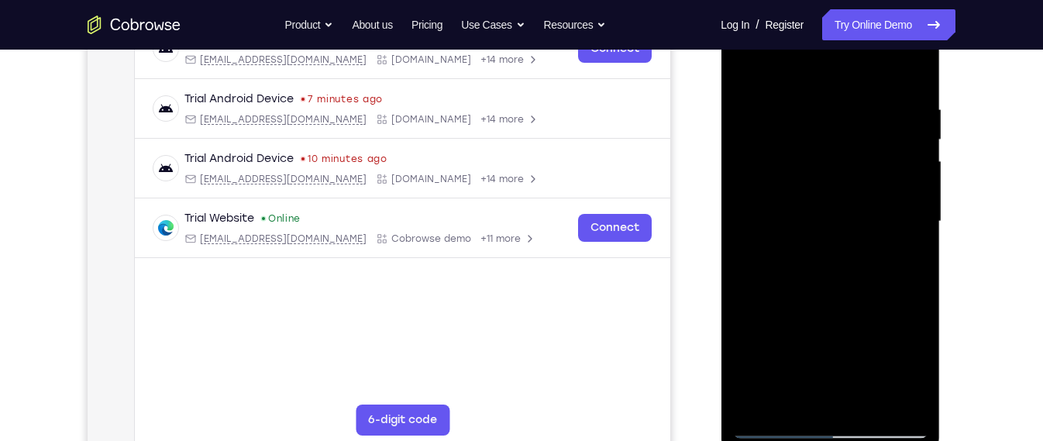
click at [916, 222] on div at bounding box center [829, 222] width 195 height 434
click at [920, 253] on div at bounding box center [829, 222] width 195 height 434
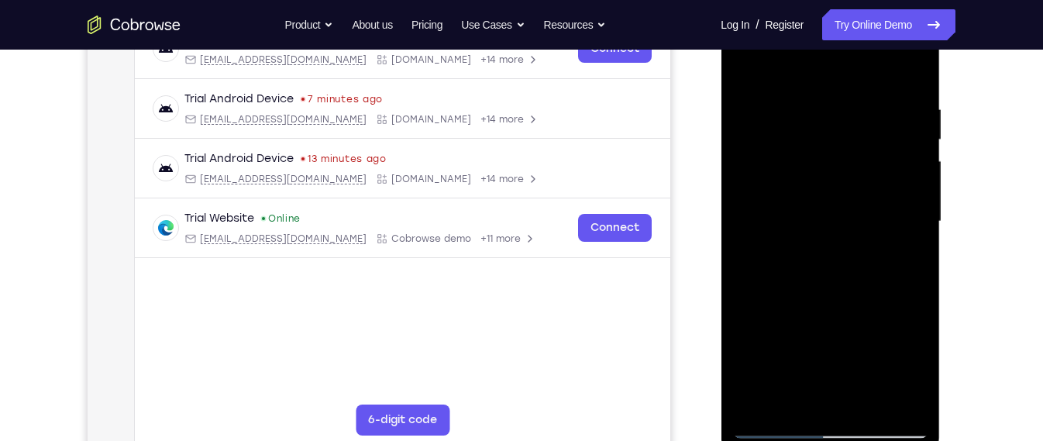
click at [920, 253] on div at bounding box center [829, 222] width 195 height 434
click at [913, 68] on div at bounding box center [829, 222] width 195 height 434
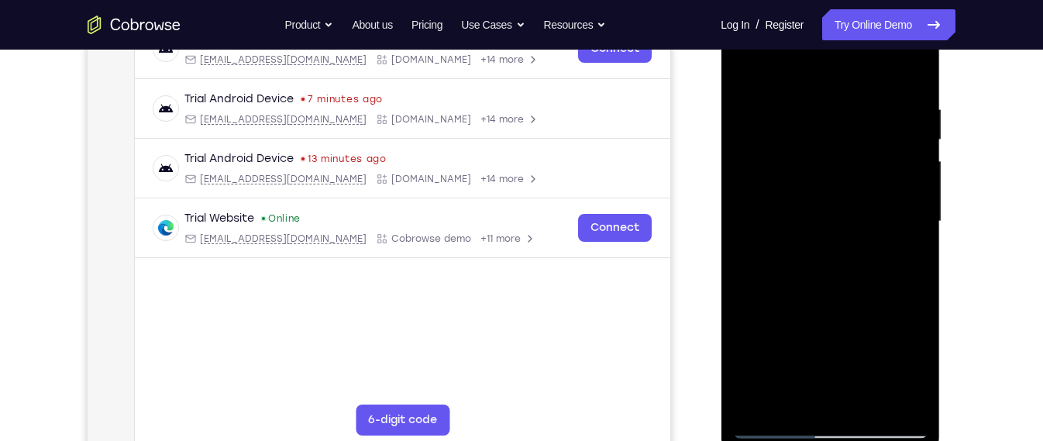
click at [808, 121] on div at bounding box center [829, 222] width 195 height 434
click at [751, 65] on div at bounding box center [829, 222] width 195 height 434
click at [865, 160] on div at bounding box center [829, 222] width 195 height 434
click at [885, 144] on div at bounding box center [829, 222] width 195 height 434
click at [896, 158] on div at bounding box center [829, 222] width 195 height 434
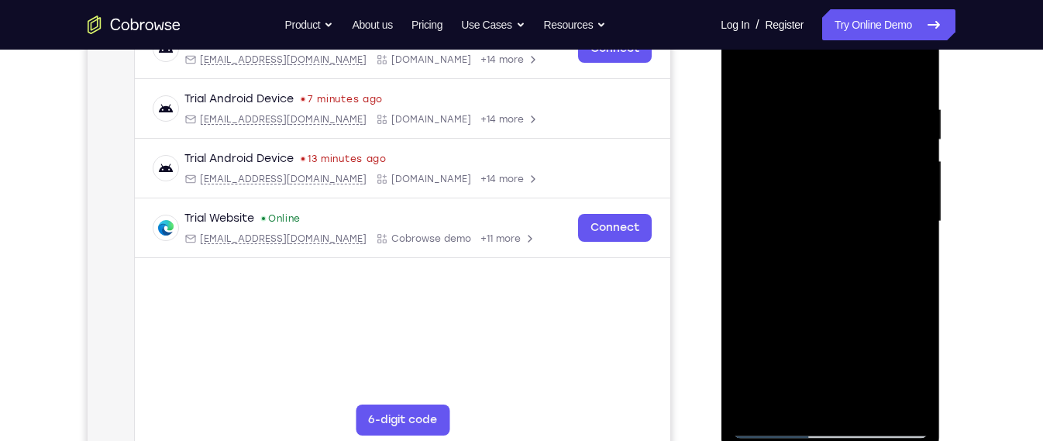
click at [779, 169] on div at bounding box center [829, 222] width 195 height 434
drag, startPoint x: 761, startPoint y: 171, endPoint x: 880, endPoint y: 161, distance: 119.7
click at [880, 161] on div at bounding box center [829, 222] width 195 height 434
click at [748, 250] on div at bounding box center [829, 222] width 195 height 434
click at [802, 404] on div at bounding box center [829, 222] width 195 height 434
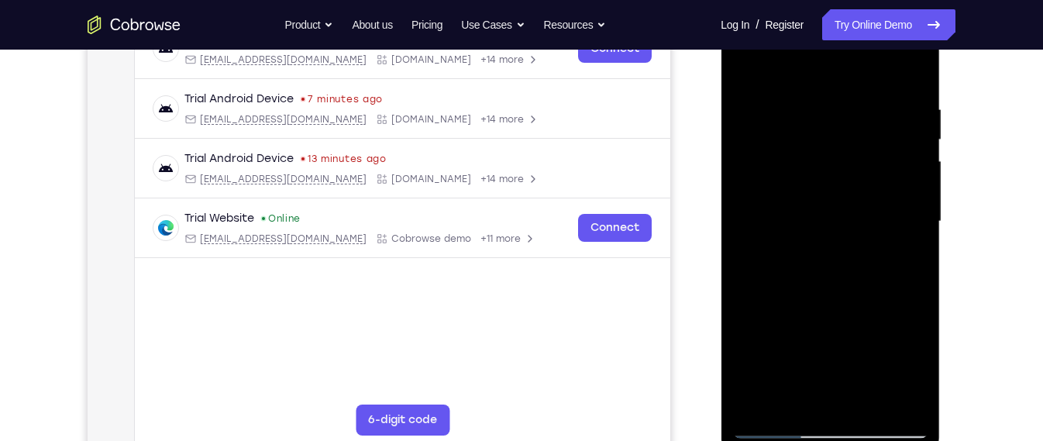
click at [818, 229] on div at bounding box center [829, 222] width 195 height 434
click at [731, 236] on div at bounding box center [829, 224] width 219 height 462
click at [747, 272] on div at bounding box center [829, 222] width 195 height 434
click at [864, 346] on div at bounding box center [829, 222] width 195 height 434
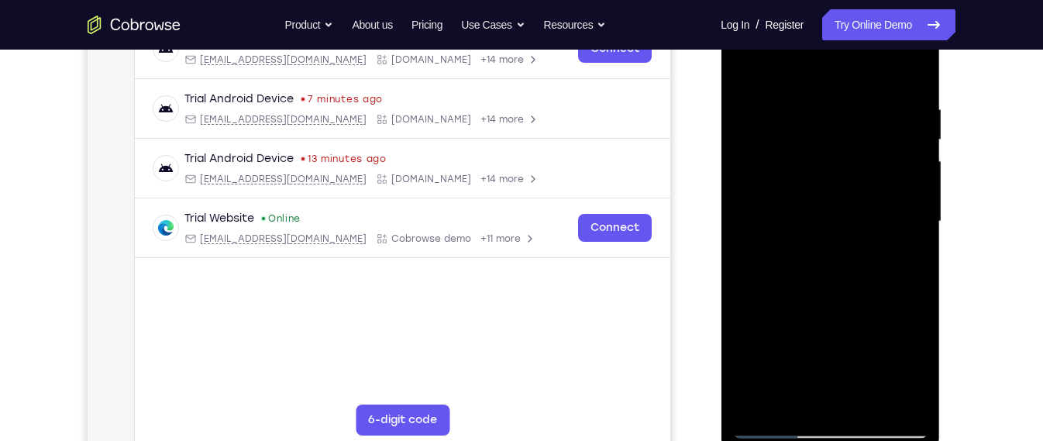
click at [831, 397] on div at bounding box center [829, 222] width 195 height 434
click at [878, 209] on div at bounding box center [829, 222] width 195 height 434
click at [840, 404] on div at bounding box center [829, 222] width 195 height 434
click at [850, 186] on div at bounding box center [829, 222] width 195 height 434
click at [868, 395] on div at bounding box center [829, 222] width 195 height 434
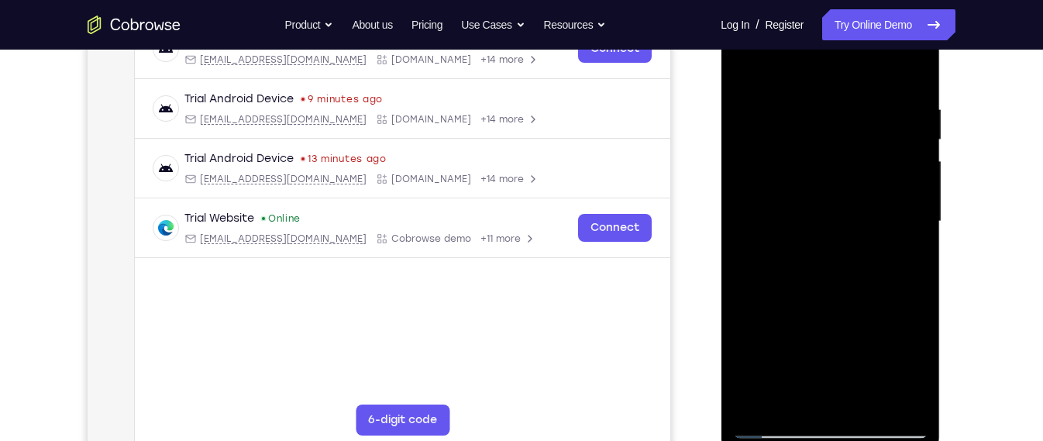
click at [905, 395] on div at bounding box center [829, 222] width 195 height 434
click at [884, 277] on div at bounding box center [829, 222] width 195 height 434
click at [916, 224] on div at bounding box center [829, 222] width 195 height 434
click at [740, 294] on div at bounding box center [829, 222] width 195 height 434
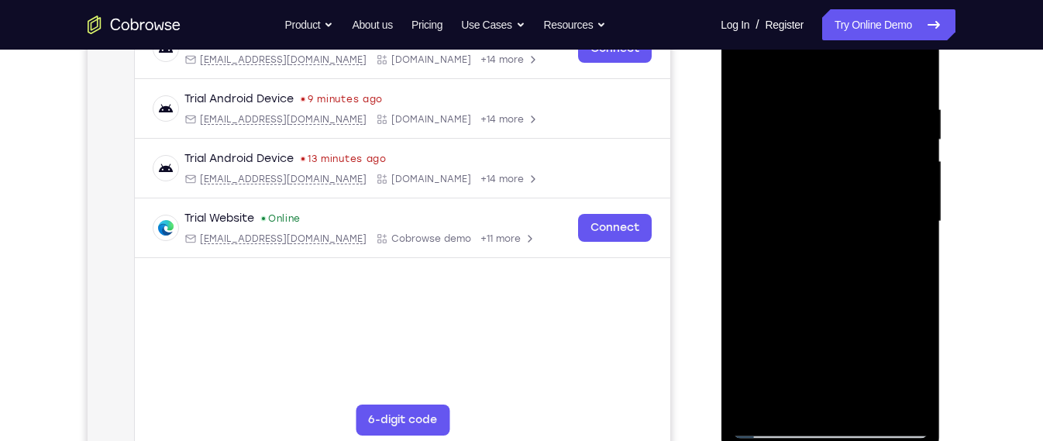
click at [703, 270] on div "Your Support Agent Your Customer Web iOS Android" at bounding box center [522, 171] width 868 height 572
click at [745, 265] on div at bounding box center [829, 222] width 195 height 434
click at [929, 242] on div at bounding box center [829, 224] width 219 height 462
click at [917, 225] on div at bounding box center [829, 222] width 195 height 434
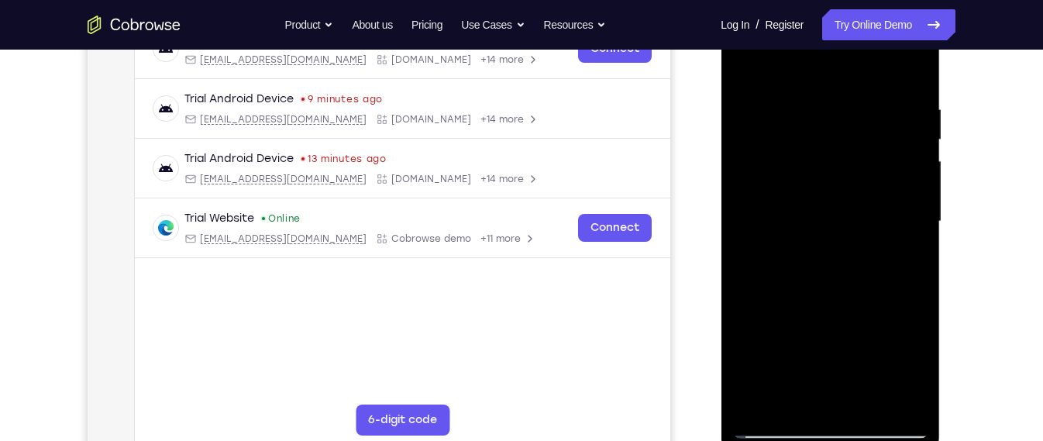
click at [911, 405] on div at bounding box center [829, 222] width 195 height 434
click at [913, 306] on div at bounding box center [829, 222] width 195 height 434
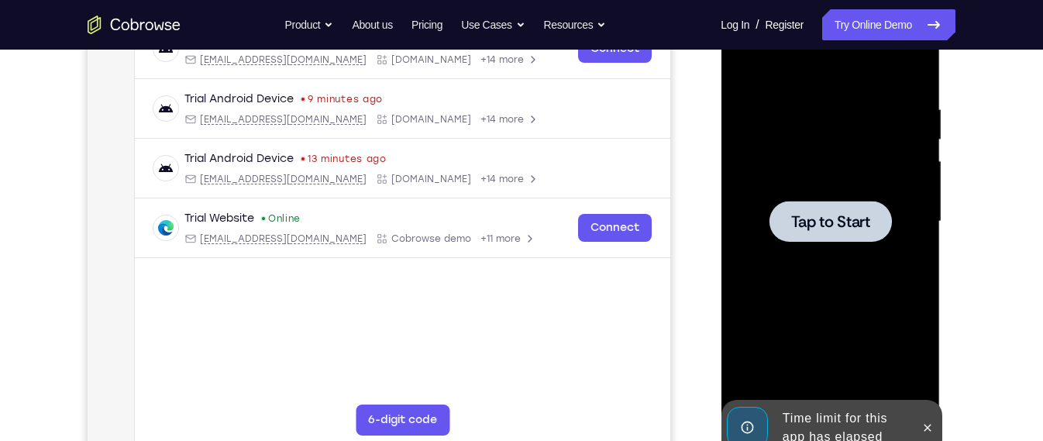
click at [913, 306] on div at bounding box center [829, 222] width 195 height 434
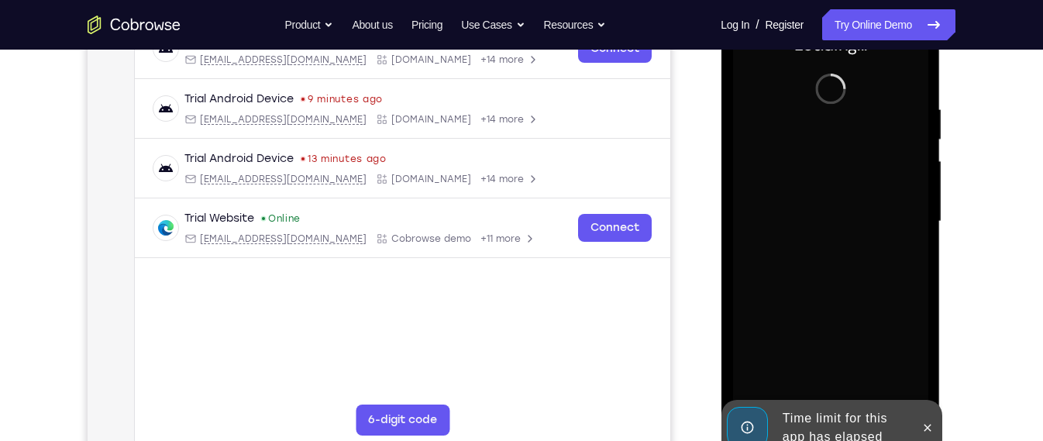
click at [810, 243] on div at bounding box center [829, 222] width 195 height 434
click at [931, 425] on icon at bounding box center [926, 427] width 12 height 12
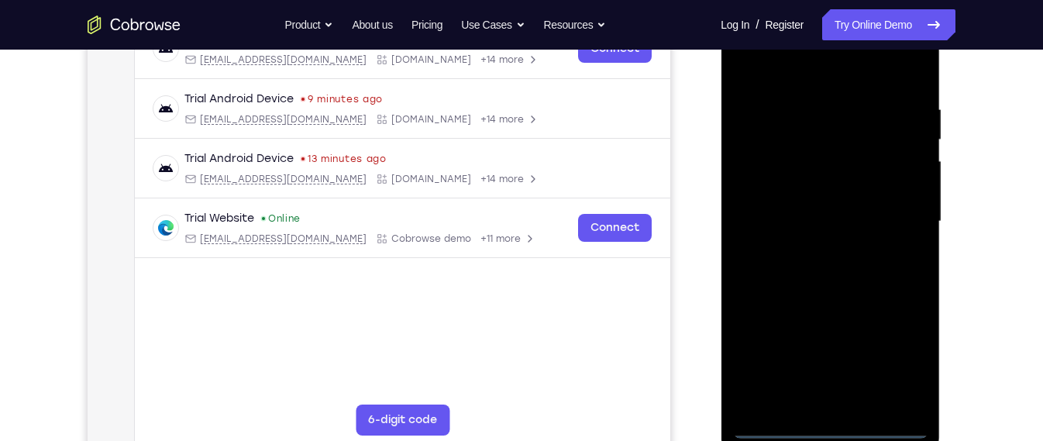
click at [831, 424] on div at bounding box center [829, 222] width 195 height 434
click at [889, 363] on div at bounding box center [829, 222] width 195 height 434
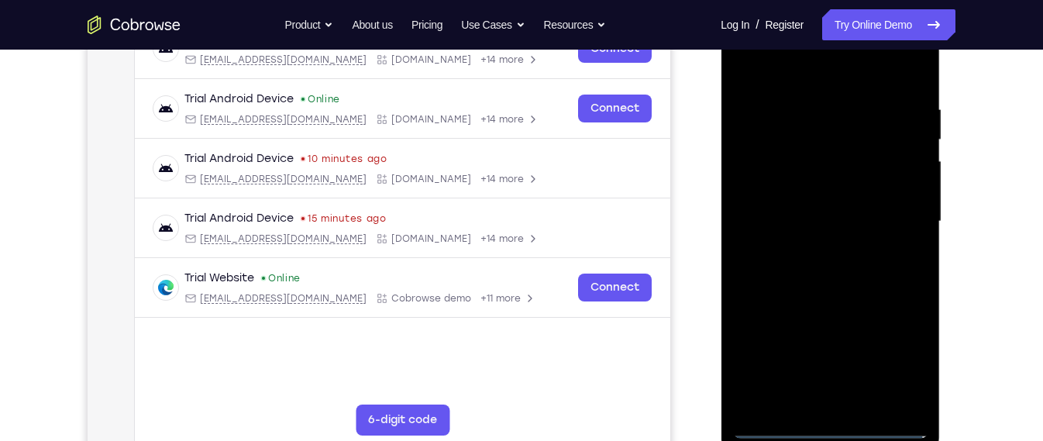
click at [820, 76] on div at bounding box center [829, 222] width 195 height 434
click at [896, 211] on div at bounding box center [829, 222] width 195 height 434
click at [815, 251] on div at bounding box center [829, 222] width 195 height 434
click at [816, 215] on div at bounding box center [829, 222] width 195 height 434
click at [827, 205] on div at bounding box center [829, 222] width 195 height 434
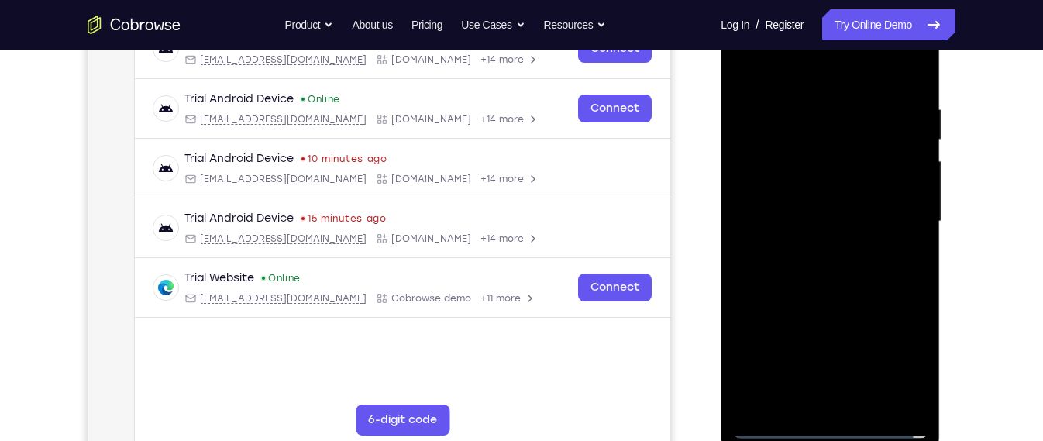
click at [838, 164] on div at bounding box center [829, 222] width 195 height 434
click at [805, 248] on div at bounding box center [829, 222] width 195 height 434
click at [834, 225] on div at bounding box center [829, 222] width 195 height 434
click at [895, 287] on div at bounding box center [829, 222] width 195 height 434
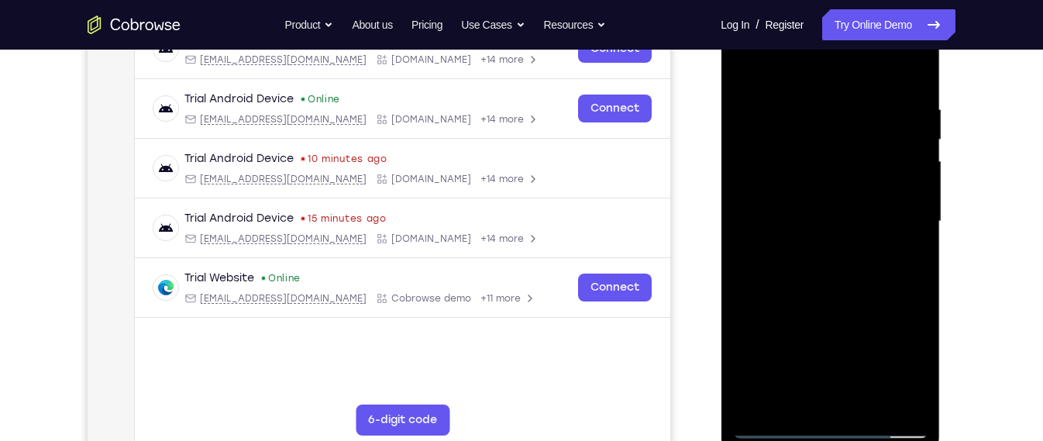
click at [813, 98] on div at bounding box center [829, 222] width 195 height 434
drag, startPoint x: 820, startPoint y: 84, endPoint x: 827, endPoint y: 41, distance: 44.1
click at [827, 41] on div at bounding box center [829, 222] width 195 height 434
click at [919, 208] on div at bounding box center [829, 222] width 195 height 434
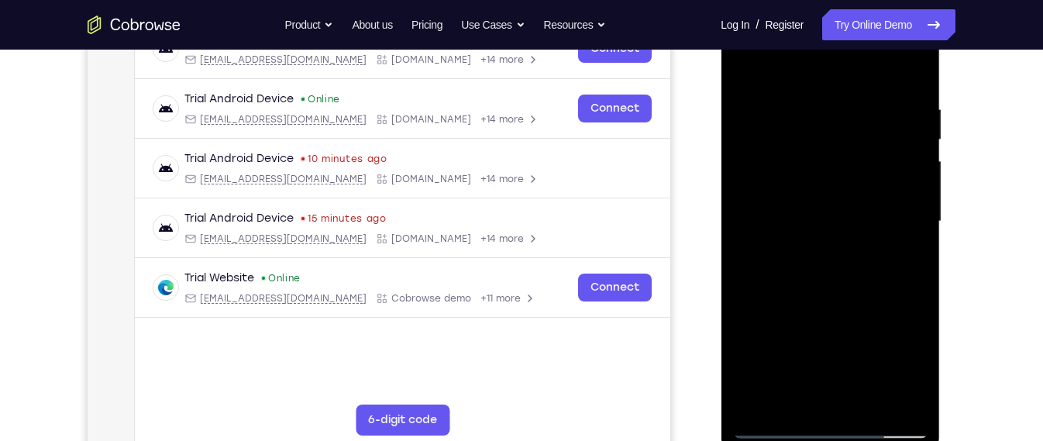
click at [919, 208] on div at bounding box center [829, 222] width 195 height 434
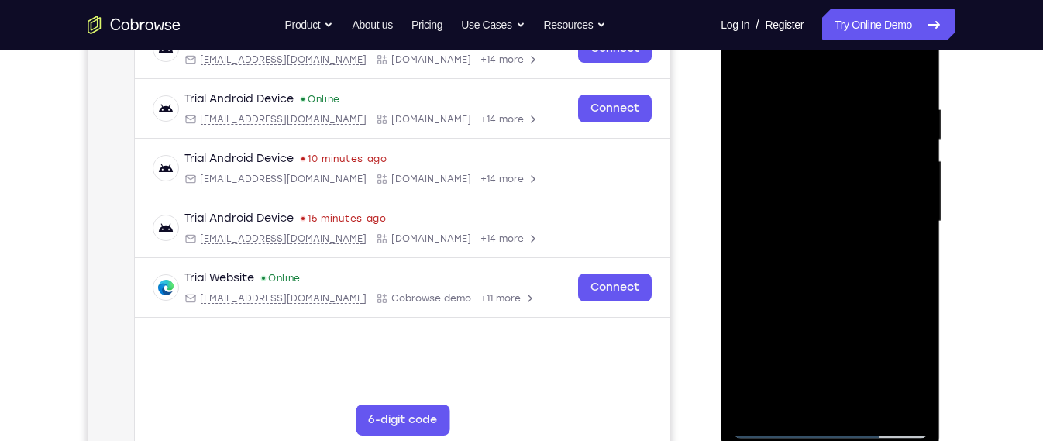
click at [919, 208] on div at bounding box center [829, 222] width 195 height 434
click at [922, 173] on div at bounding box center [829, 222] width 195 height 434
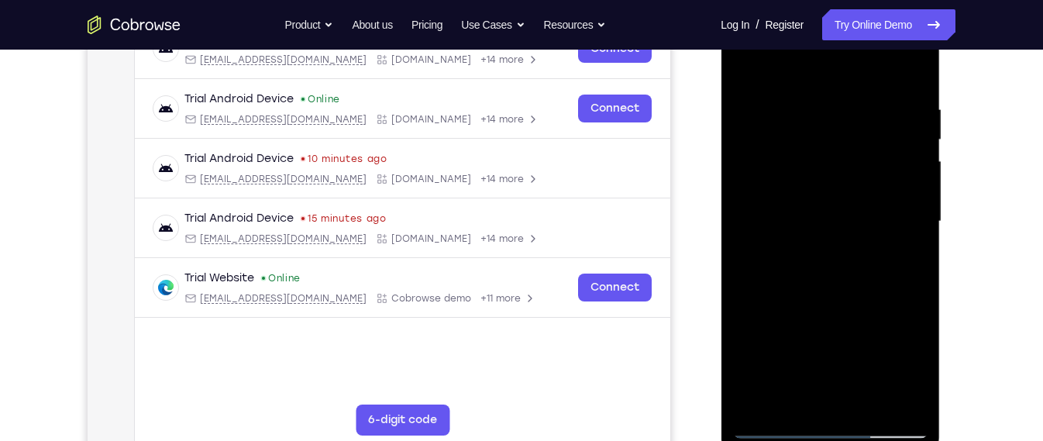
click at [751, 191] on div at bounding box center [829, 222] width 195 height 434
click at [910, 207] on div at bounding box center [829, 222] width 195 height 434
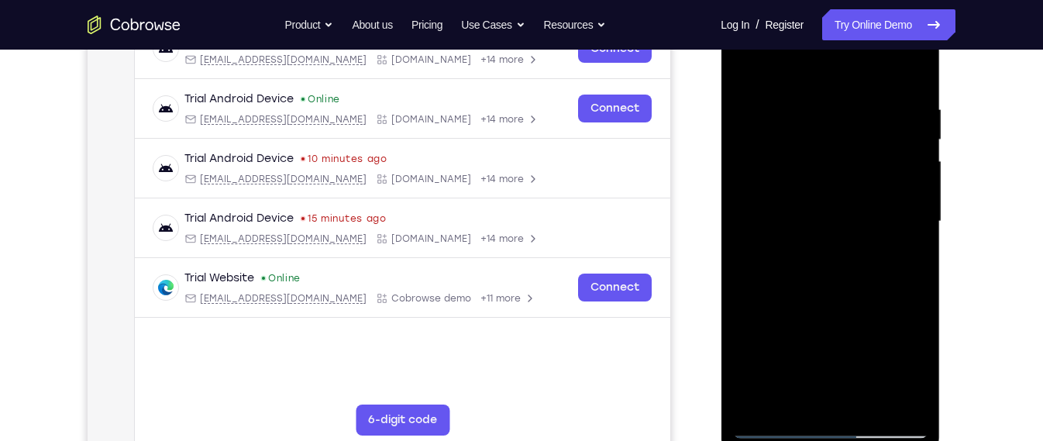
click at [910, 207] on div at bounding box center [829, 222] width 195 height 434
click at [912, 67] on div at bounding box center [829, 222] width 195 height 434
click at [921, 385] on div at bounding box center [829, 222] width 195 height 434
click at [874, 409] on div at bounding box center [829, 222] width 195 height 434
click at [872, 407] on div at bounding box center [829, 222] width 195 height 434
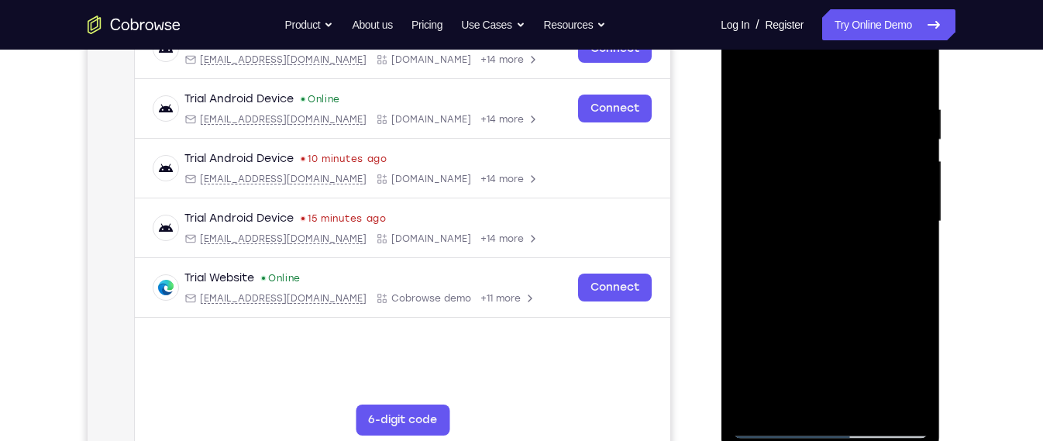
click at [854, 310] on div at bounding box center [829, 222] width 195 height 434
click at [785, 430] on div at bounding box center [829, 222] width 195 height 434
click at [799, 402] on div at bounding box center [829, 222] width 195 height 434
drag, startPoint x: 892, startPoint y: 356, endPoint x: 900, endPoint y: 183, distance: 173.7
click at [900, 183] on div at bounding box center [829, 222] width 195 height 434
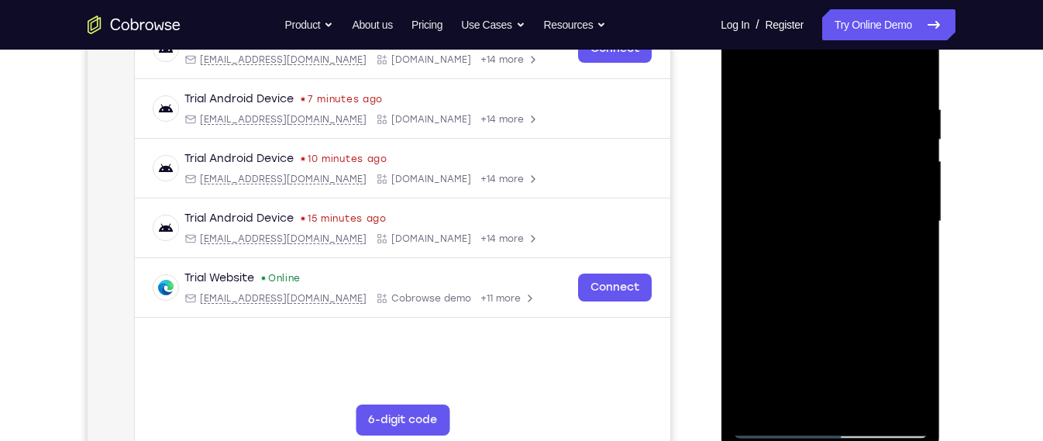
drag, startPoint x: 880, startPoint y: 279, endPoint x: 878, endPoint y: 142, distance: 137.1
click at [878, 142] on div at bounding box center [829, 222] width 195 height 434
drag, startPoint x: 843, startPoint y: 310, endPoint x: 854, endPoint y: 145, distance: 165.4
click at [854, 145] on div at bounding box center [829, 222] width 195 height 434
drag, startPoint x: 854, startPoint y: 295, endPoint x: 851, endPoint y: 174, distance: 120.9
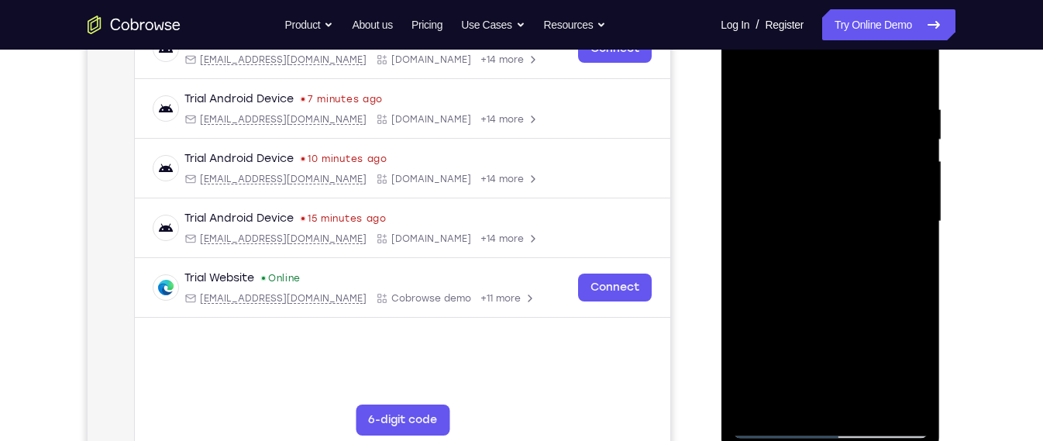
click at [851, 174] on div at bounding box center [829, 222] width 195 height 434
drag, startPoint x: 843, startPoint y: 297, endPoint x: 847, endPoint y: 200, distance: 97.7
click at [847, 200] on div at bounding box center [829, 222] width 195 height 434
drag, startPoint x: 819, startPoint y: 295, endPoint x: 830, endPoint y: 179, distance: 116.7
click at [830, 179] on div at bounding box center [829, 222] width 195 height 434
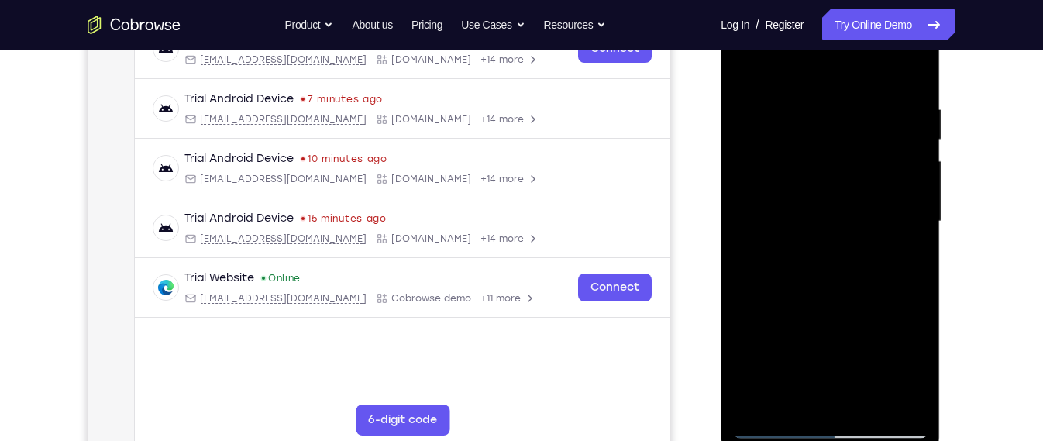
drag, startPoint x: 840, startPoint y: 298, endPoint x: 859, endPoint y: 158, distance: 141.5
click at [859, 158] on div at bounding box center [829, 222] width 195 height 434
drag, startPoint x: 847, startPoint y: 333, endPoint x: 860, endPoint y: 151, distance: 182.5
click at [860, 151] on div at bounding box center [829, 222] width 195 height 434
drag, startPoint x: 844, startPoint y: 297, endPoint x: 844, endPoint y: 180, distance: 117.0
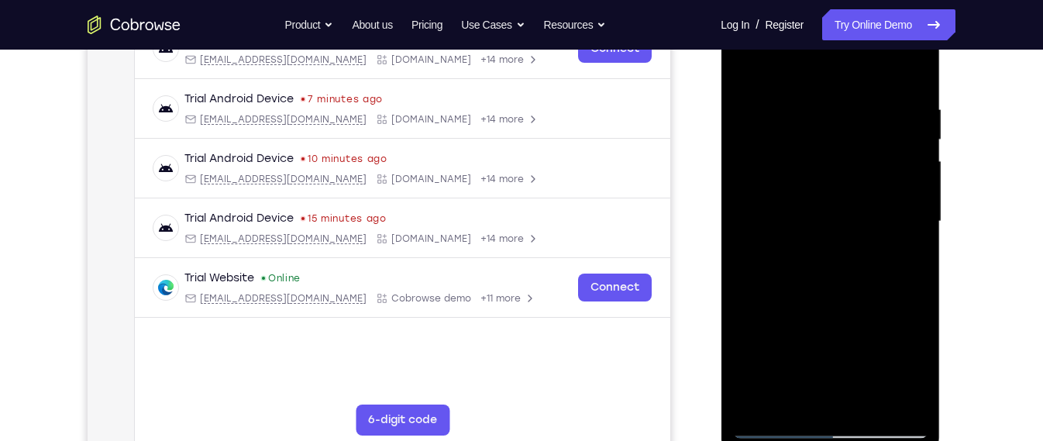
click at [844, 180] on div at bounding box center [829, 222] width 195 height 434
drag, startPoint x: 827, startPoint y: 354, endPoint x: 832, endPoint y: 215, distance: 138.7
click at [832, 215] on div at bounding box center [829, 222] width 195 height 434
drag, startPoint x: 837, startPoint y: 297, endPoint x: 842, endPoint y: 147, distance: 150.4
click at [842, 147] on div at bounding box center [829, 222] width 195 height 434
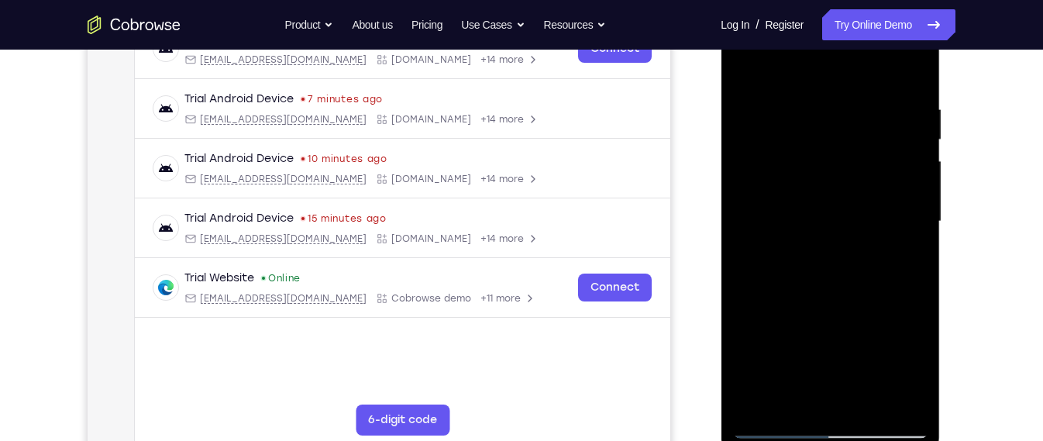
drag, startPoint x: 816, startPoint y: 346, endPoint x: 823, endPoint y: 192, distance: 154.4
click at [823, 192] on div at bounding box center [829, 222] width 195 height 434
drag, startPoint x: 823, startPoint y: 361, endPoint x: 827, endPoint y: 132, distance: 229.3
click at [827, 132] on div at bounding box center [829, 222] width 195 height 434
click at [841, 68] on div at bounding box center [829, 222] width 195 height 434
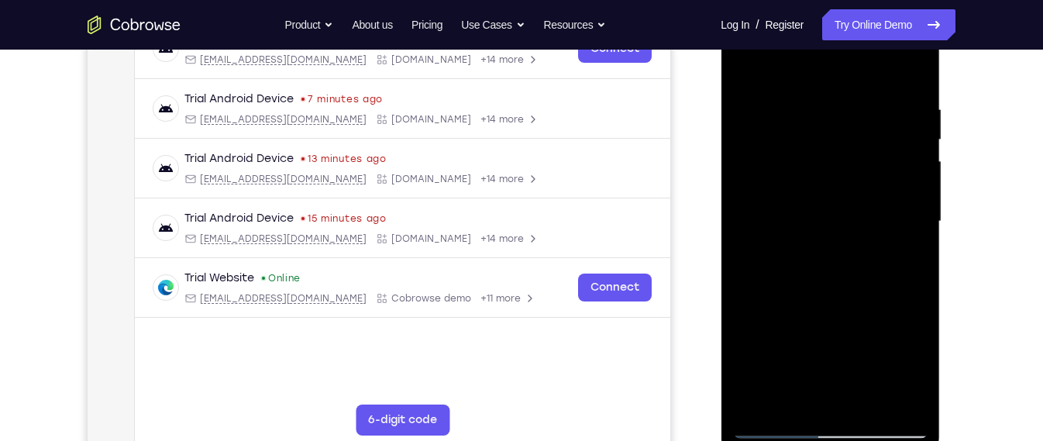
drag, startPoint x: 841, startPoint y: 94, endPoint x: 839, endPoint y: 252, distance: 158.0
click at [839, 252] on div at bounding box center [829, 222] width 195 height 434
click at [820, 122] on div at bounding box center [829, 222] width 195 height 434
drag, startPoint x: 829, startPoint y: 266, endPoint x: 845, endPoint y: 174, distance: 94.4
click at [845, 174] on div at bounding box center [829, 222] width 195 height 434
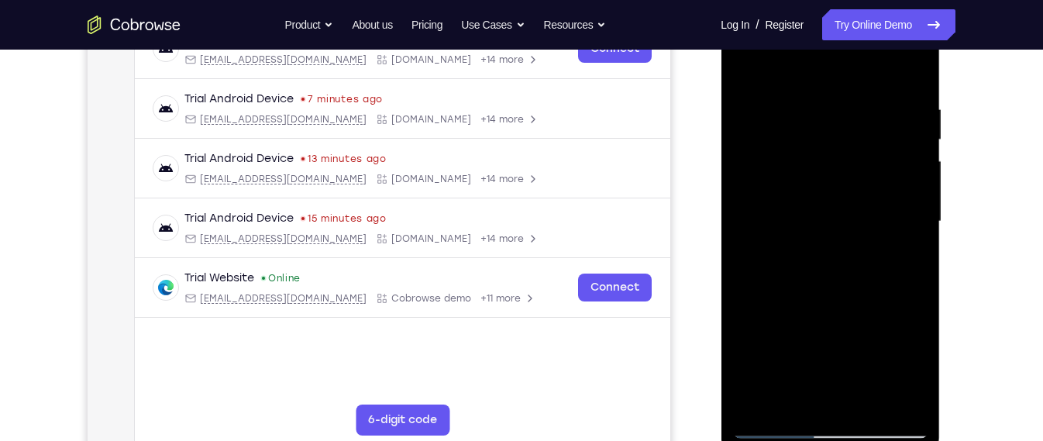
drag, startPoint x: 914, startPoint y: 308, endPoint x: 909, endPoint y: 212, distance: 95.4
click at [909, 212] on div at bounding box center [829, 222] width 195 height 434
click at [899, 160] on div at bounding box center [829, 222] width 195 height 434
drag, startPoint x: 874, startPoint y: 328, endPoint x: 874, endPoint y: 359, distance: 31.8
click at [874, 359] on div at bounding box center [829, 222] width 195 height 434
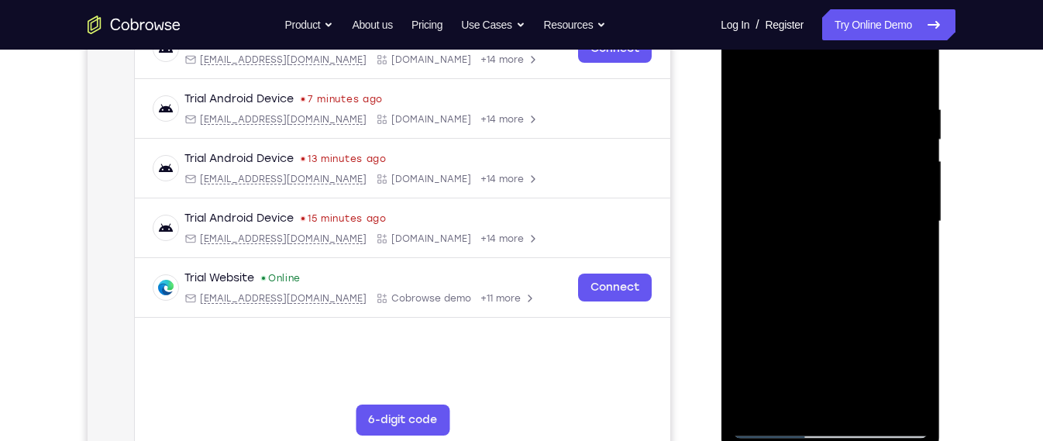
click at [745, 58] on div at bounding box center [829, 222] width 195 height 434
drag, startPoint x: 887, startPoint y: 293, endPoint x: 893, endPoint y: 119, distance: 173.6
click at [893, 119] on div at bounding box center [829, 222] width 195 height 434
click at [830, 265] on div at bounding box center [829, 222] width 195 height 434
drag, startPoint x: 843, startPoint y: 210, endPoint x: 843, endPoint y: 279, distance: 68.9
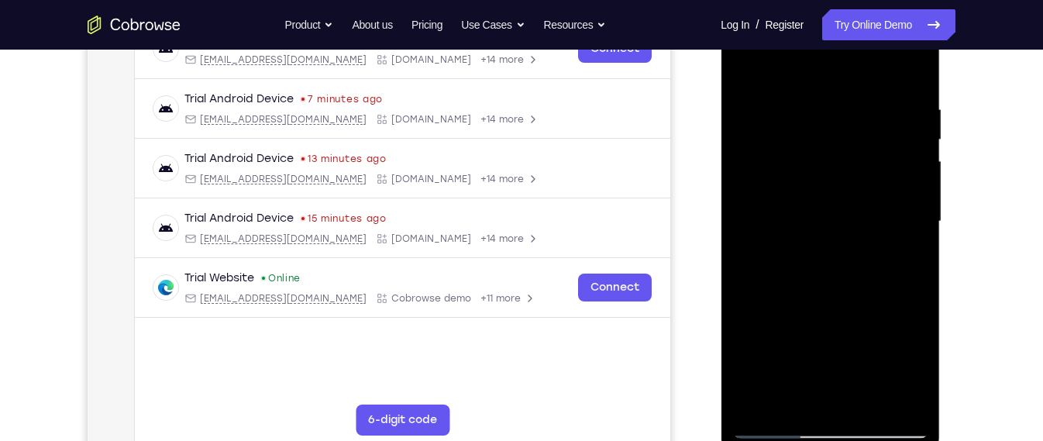
click at [843, 279] on div at bounding box center [829, 222] width 195 height 434
click at [748, 59] on div at bounding box center [829, 222] width 195 height 434
drag, startPoint x: 867, startPoint y: 324, endPoint x: 862, endPoint y: 191, distance: 132.6
click at [862, 191] on div at bounding box center [829, 222] width 195 height 434
drag, startPoint x: 779, startPoint y: 301, endPoint x: 798, endPoint y: 206, distance: 96.5
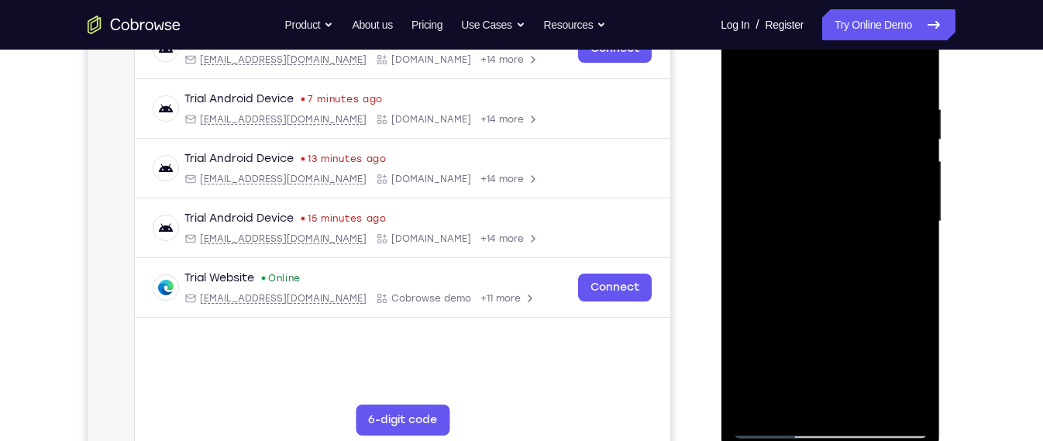
click at [798, 206] on div at bounding box center [829, 222] width 195 height 434
click at [786, 311] on div at bounding box center [829, 222] width 195 height 434
click at [747, 67] on div at bounding box center [829, 222] width 195 height 434
drag, startPoint x: 838, startPoint y: 275, endPoint x: 847, endPoint y: 155, distance: 120.4
click at [847, 155] on div at bounding box center [829, 222] width 195 height 434
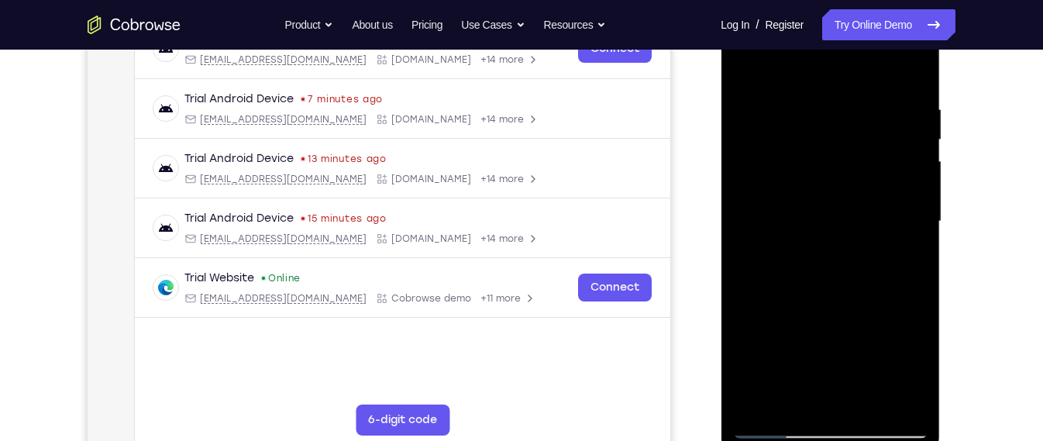
drag, startPoint x: 862, startPoint y: 266, endPoint x: 878, endPoint y: 174, distance: 93.5
click at [878, 174] on div at bounding box center [829, 222] width 195 height 434
click at [900, 336] on div at bounding box center [829, 222] width 195 height 434
drag, startPoint x: 861, startPoint y: 298, endPoint x: 872, endPoint y: 375, distance: 77.5
click at [872, 375] on div at bounding box center [829, 222] width 195 height 434
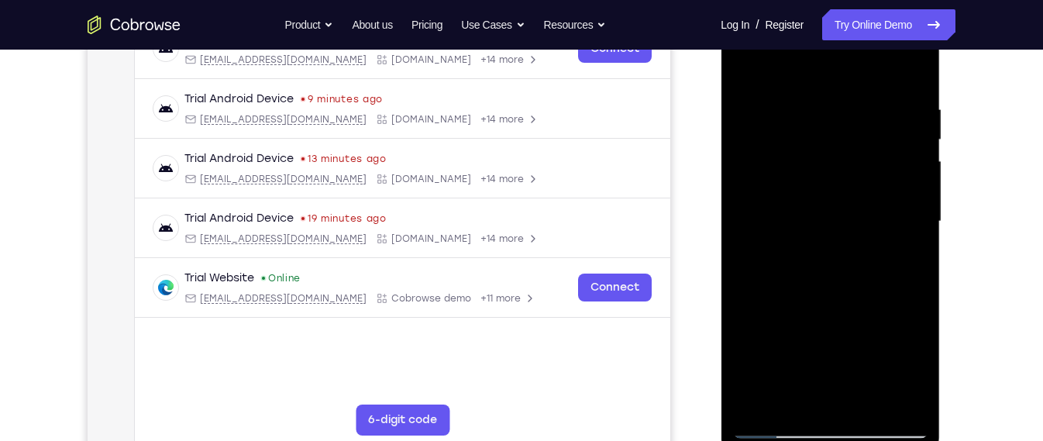
drag, startPoint x: 854, startPoint y: 359, endPoint x: 854, endPoint y: 312, distance: 47.3
click at [854, 312] on div at bounding box center [829, 222] width 195 height 434
click at [785, 318] on div at bounding box center [829, 222] width 195 height 434
click at [776, 132] on div at bounding box center [829, 222] width 195 height 434
click at [819, 366] on div at bounding box center [829, 222] width 195 height 434
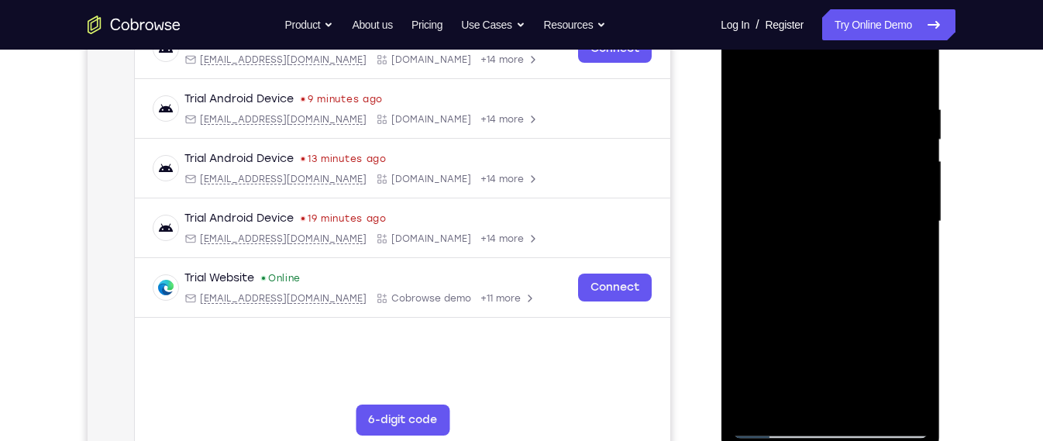
click at [841, 229] on div at bounding box center [829, 222] width 195 height 434
click at [837, 236] on div at bounding box center [829, 222] width 195 height 434
click at [745, 69] on div at bounding box center [829, 222] width 195 height 434
drag, startPoint x: 813, startPoint y: 166, endPoint x: 787, endPoint y: 377, distance: 213.0
click at [787, 377] on div at bounding box center [829, 222] width 195 height 434
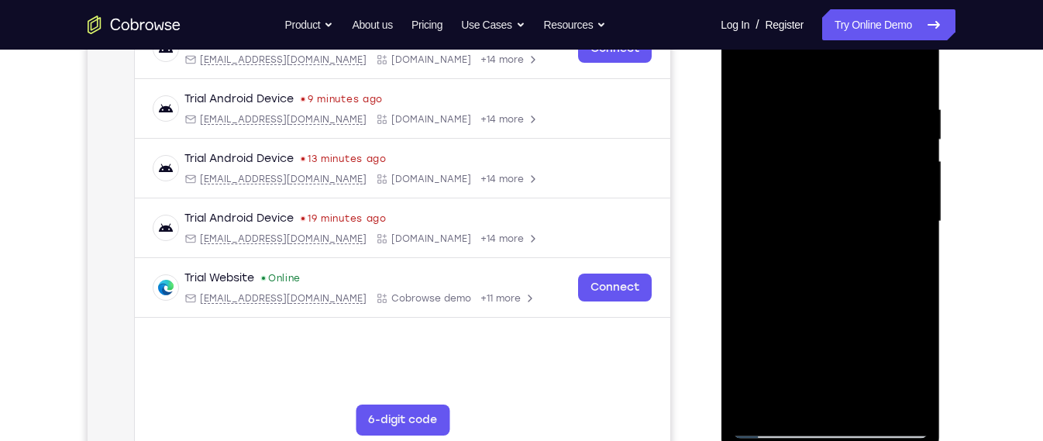
click at [819, 119] on div at bounding box center [829, 222] width 195 height 434
click at [741, 58] on div at bounding box center [829, 222] width 195 height 434
click at [814, 200] on div at bounding box center [829, 222] width 195 height 434
drag, startPoint x: 830, startPoint y: 287, endPoint x: 845, endPoint y: 189, distance: 98.7
click at [845, 189] on div at bounding box center [829, 222] width 195 height 434
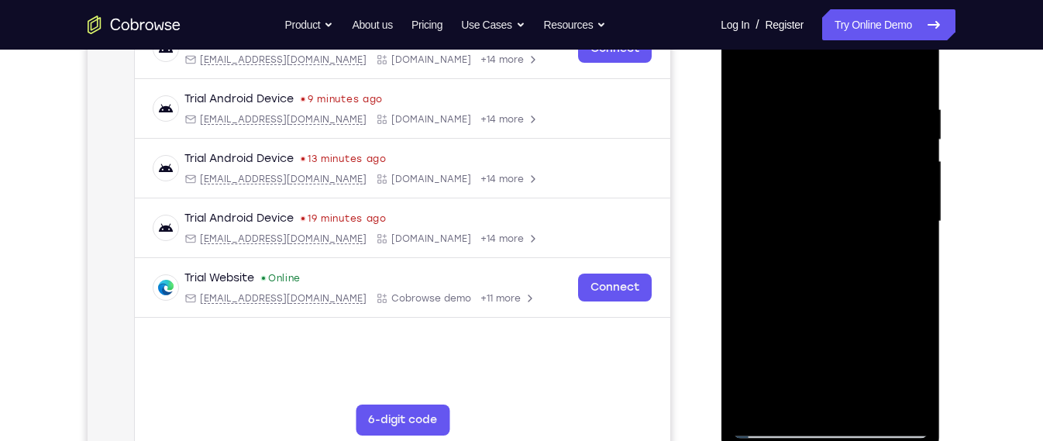
drag, startPoint x: 842, startPoint y: 275, endPoint x: 858, endPoint y: 161, distance: 114.9
click at [858, 161] on div at bounding box center [829, 222] width 195 height 434
drag, startPoint x: 843, startPoint y: 287, endPoint x: 856, endPoint y: 194, distance: 93.1
click at [856, 194] on div at bounding box center [829, 222] width 195 height 434
drag, startPoint x: 844, startPoint y: 311, endPoint x: 861, endPoint y: 198, distance: 114.4
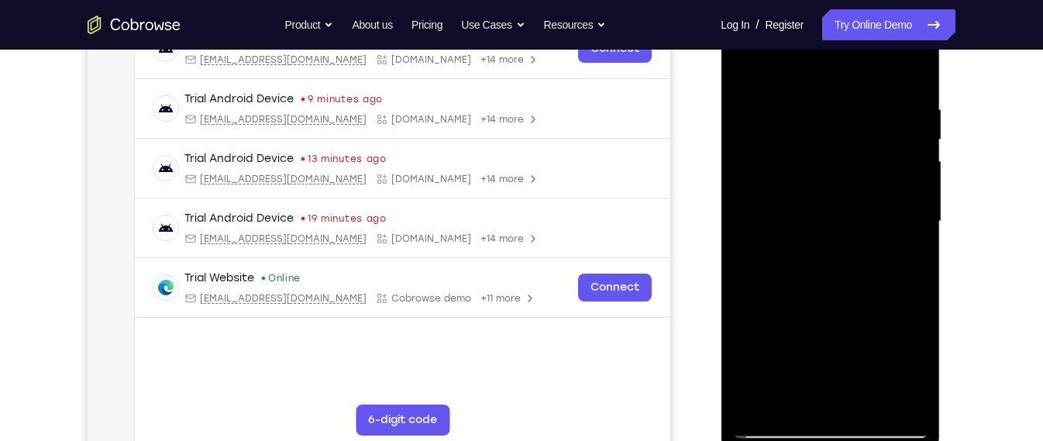
click at [861, 198] on div at bounding box center [829, 222] width 195 height 434
drag, startPoint x: 859, startPoint y: 291, endPoint x: 873, endPoint y: 165, distance: 126.3
click at [873, 165] on div at bounding box center [829, 222] width 195 height 434
drag, startPoint x: 831, startPoint y: 255, endPoint x: 836, endPoint y: 176, distance: 79.2
click at [836, 176] on div at bounding box center [829, 222] width 195 height 434
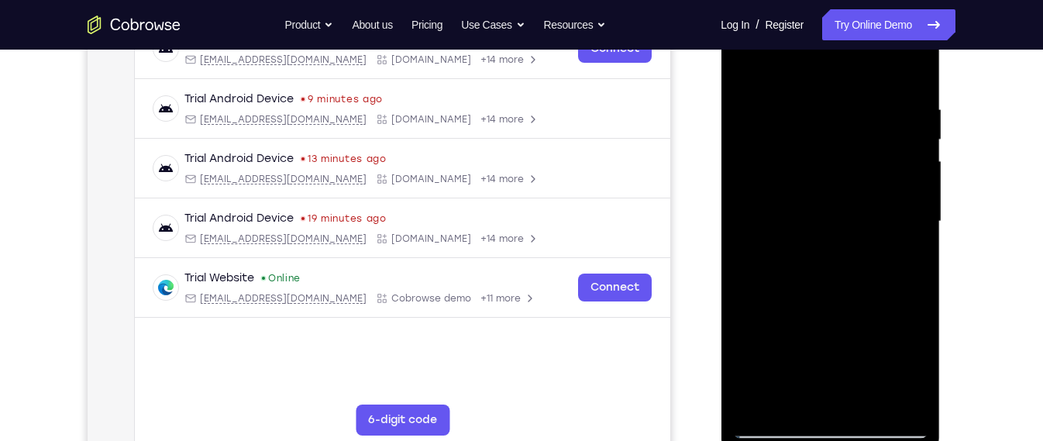
drag, startPoint x: 858, startPoint y: 293, endPoint x: 875, endPoint y: 174, distance: 119.7
click at [875, 174] on div at bounding box center [829, 222] width 195 height 434
drag, startPoint x: 779, startPoint y: 339, endPoint x: 806, endPoint y: 178, distance: 163.4
click at [806, 178] on div at bounding box center [829, 222] width 195 height 434
click at [774, 167] on div at bounding box center [829, 222] width 195 height 434
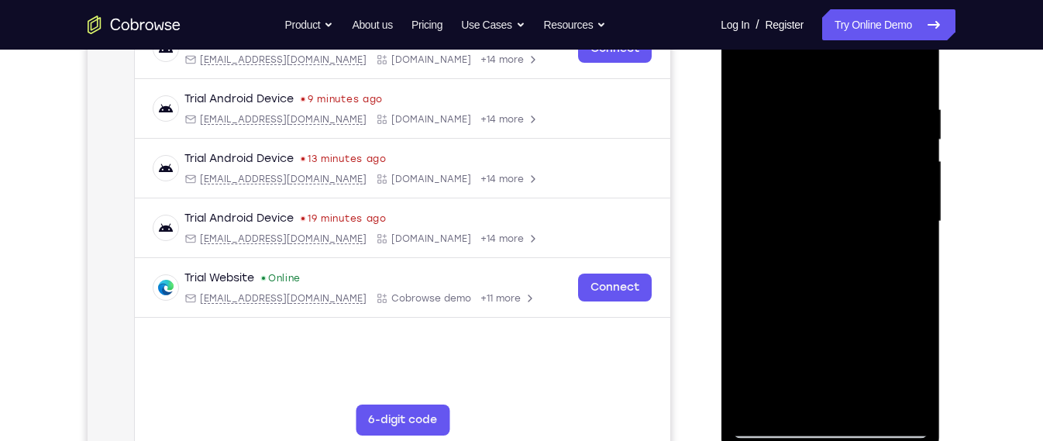
click at [748, 67] on div at bounding box center [829, 222] width 195 height 434
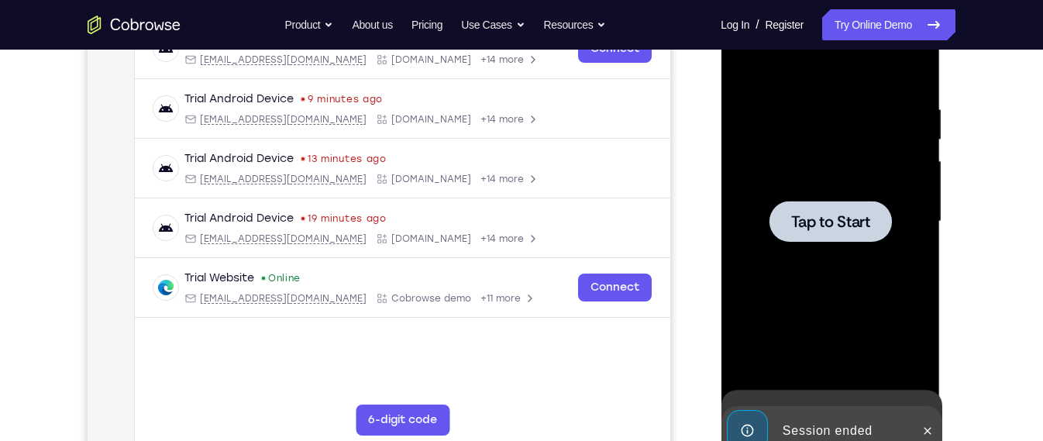
drag, startPoint x: 862, startPoint y: 360, endPoint x: 859, endPoint y: 237, distance: 123.2
click at [859, 237] on div at bounding box center [829, 221] width 122 height 41
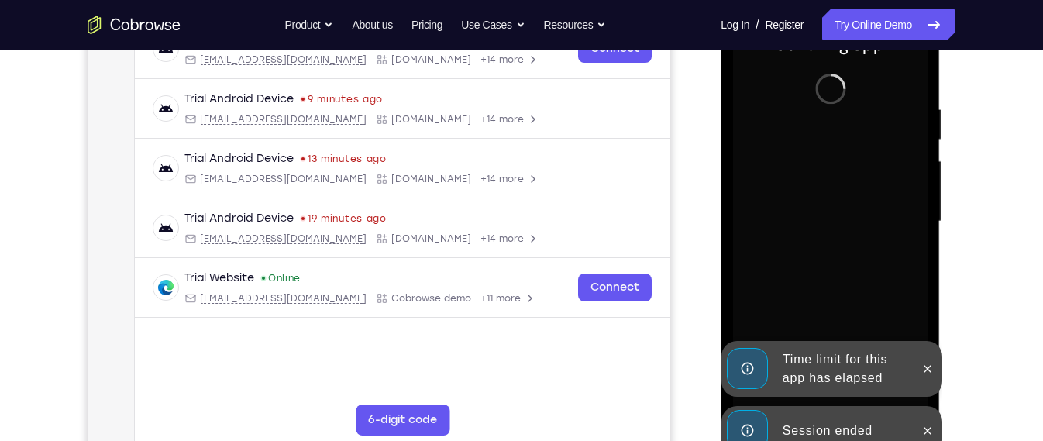
click at [813, 397] on div "Time limit for this app has elapsed" at bounding box center [830, 369] width 221 height 56
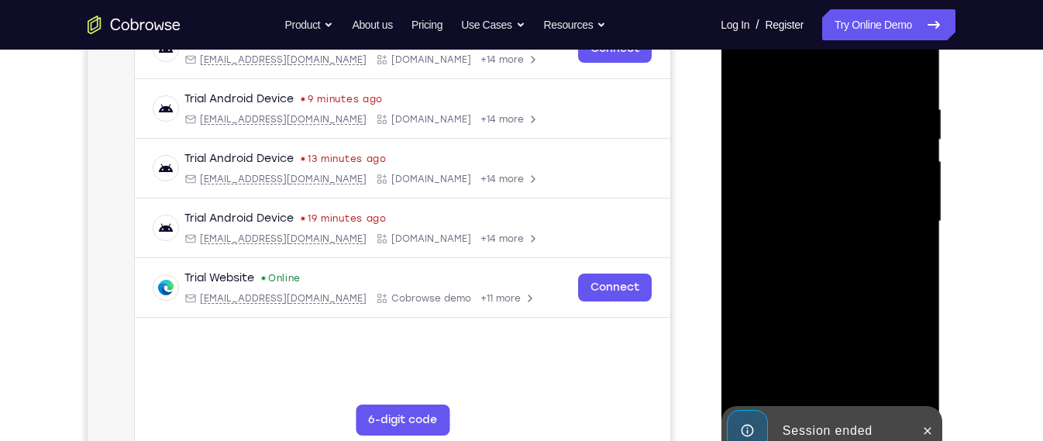
click at [813, 397] on div at bounding box center [829, 222] width 195 height 434
click at [823, 407] on div "Session ended" at bounding box center [818, 431] width 191 height 50
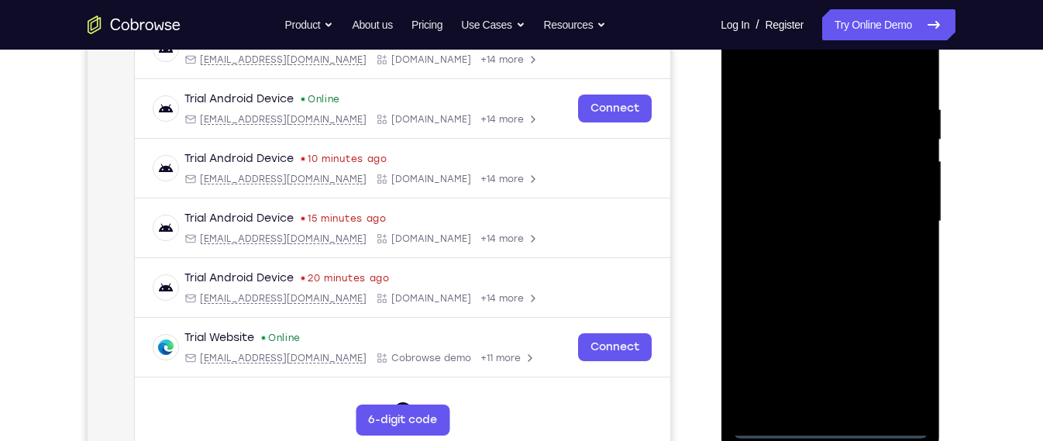
click at [833, 426] on div at bounding box center [829, 222] width 195 height 434
drag, startPoint x: 891, startPoint y: 321, endPoint x: 898, endPoint y: 355, distance: 34.0
click at [898, 355] on div at bounding box center [829, 222] width 195 height 434
click at [902, 351] on div at bounding box center [829, 222] width 195 height 434
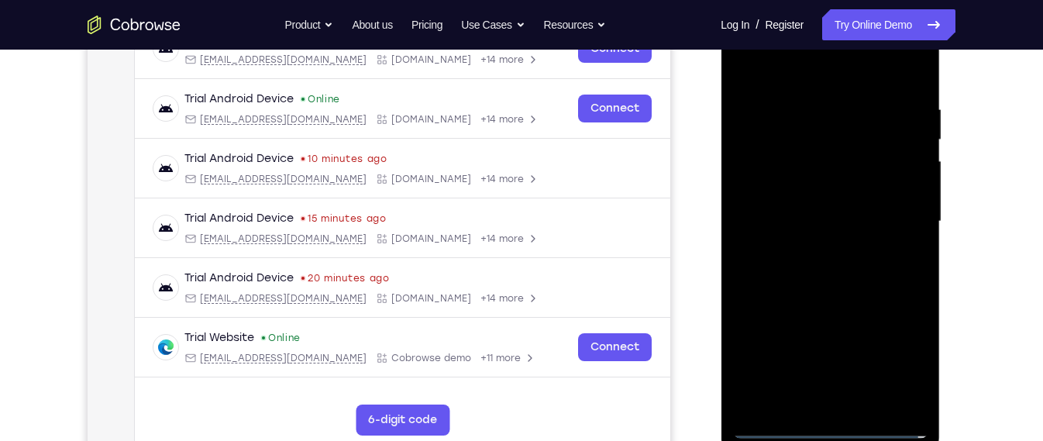
click at [781, 64] on div at bounding box center [829, 222] width 195 height 434
click at [902, 222] on div at bounding box center [829, 222] width 195 height 434
click at [815, 249] on div at bounding box center [829, 222] width 195 height 434
click at [825, 211] on div at bounding box center [829, 222] width 195 height 434
click at [822, 298] on div at bounding box center [829, 222] width 195 height 434
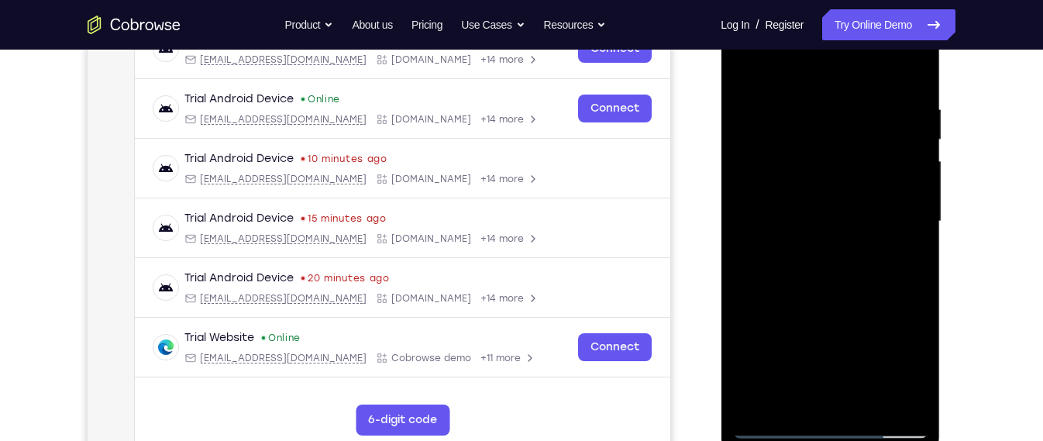
click at [839, 289] on div at bounding box center [829, 222] width 195 height 434
click at [799, 96] on div at bounding box center [829, 222] width 195 height 434
click at [916, 174] on div at bounding box center [829, 222] width 195 height 434
click at [917, 186] on div at bounding box center [829, 222] width 195 height 434
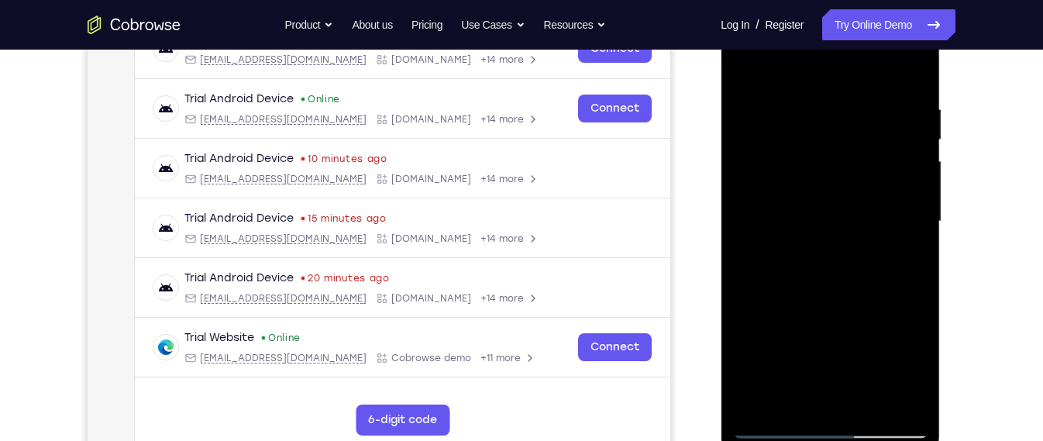
drag, startPoint x: 917, startPoint y: 186, endPoint x: 802, endPoint y: 174, distance: 116.1
click at [802, 174] on div at bounding box center [829, 222] width 195 height 434
click at [738, 236] on div at bounding box center [829, 222] width 195 height 434
click at [913, 258] on div at bounding box center [829, 222] width 195 height 434
drag, startPoint x: 913, startPoint y: 258, endPoint x: 737, endPoint y: 262, distance: 175.9
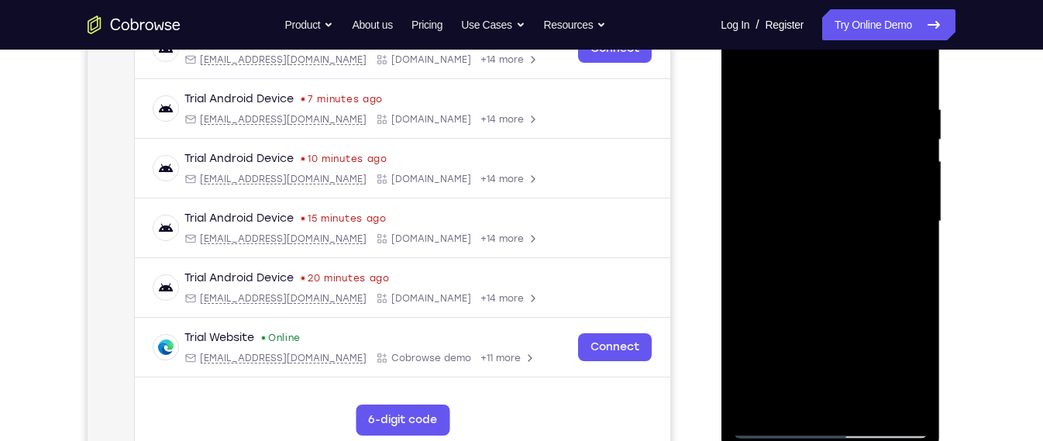
click at [737, 262] on div at bounding box center [829, 222] width 195 height 434
click at [927, 224] on div at bounding box center [829, 222] width 195 height 434
click at [920, 144] on div at bounding box center [829, 222] width 195 height 434
click at [920, 145] on div at bounding box center [829, 222] width 195 height 434
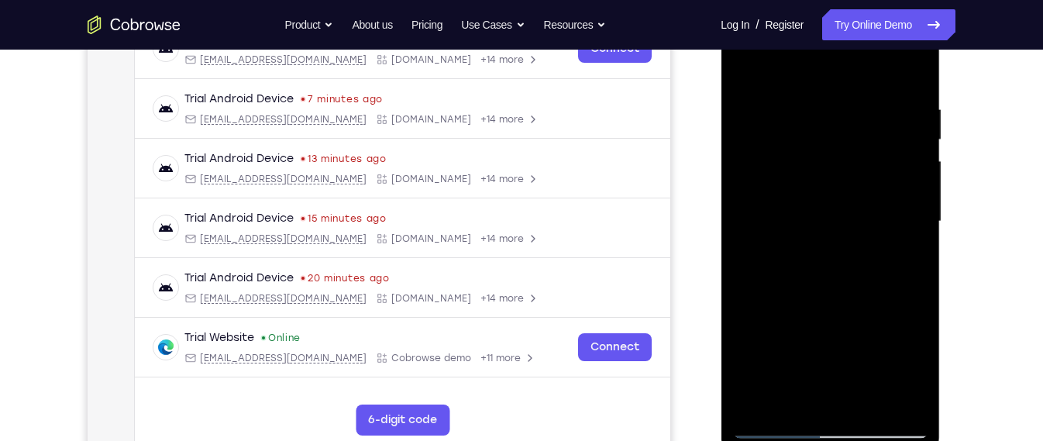
click at [913, 160] on div at bounding box center [829, 222] width 195 height 434
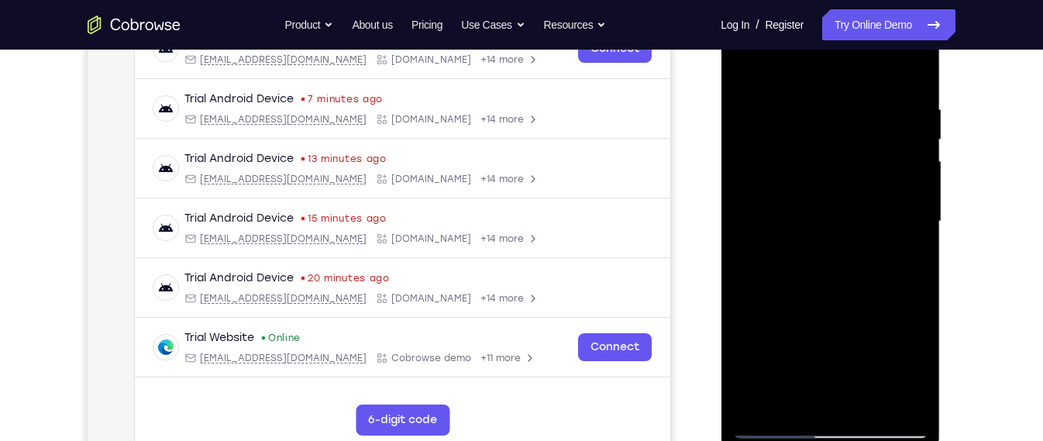
click at [913, 160] on div at bounding box center [829, 222] width 195 height 434
drag, startPoint x: 913, startPoint y: 160, endPoint x: 790, endPoint y: 145, distance: 124.0
click at [790, 145] on div at bounding box center [829, 222] width 195 height 434
drag, startPoint x: 902, startPoint y: 184, endPoint x: 772, endPoint y: 188, distance: 131.0
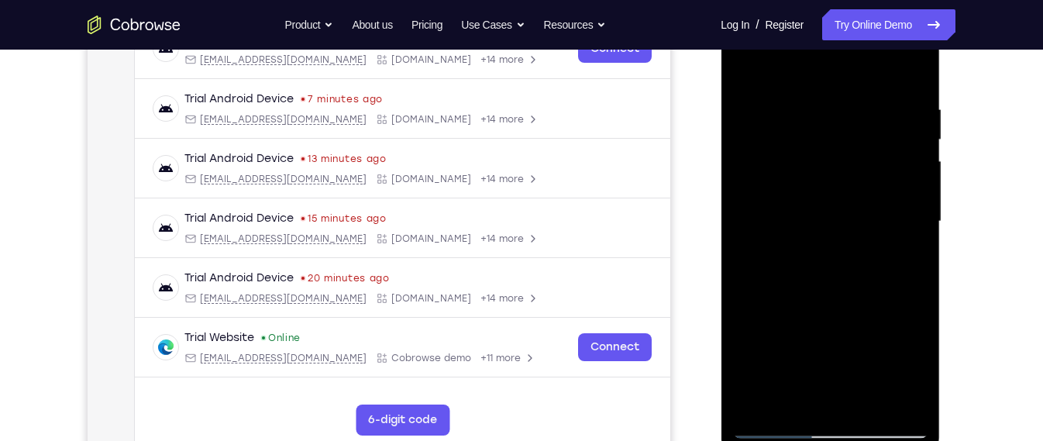
click at [772, 188] on div at bounding box center [829, 222] width 195 height 434
click at [914, 65] on div at bounding box center [829, 222] width 195 height 434
click at [875, 105] on div at bounding box center [829, 222] width 195 height 434
click at [929, 178] on div at bounding box center [829, 224] width 219 height 462
click at [915, 178] on div at bounding box center [829, 222] width 195 height 434
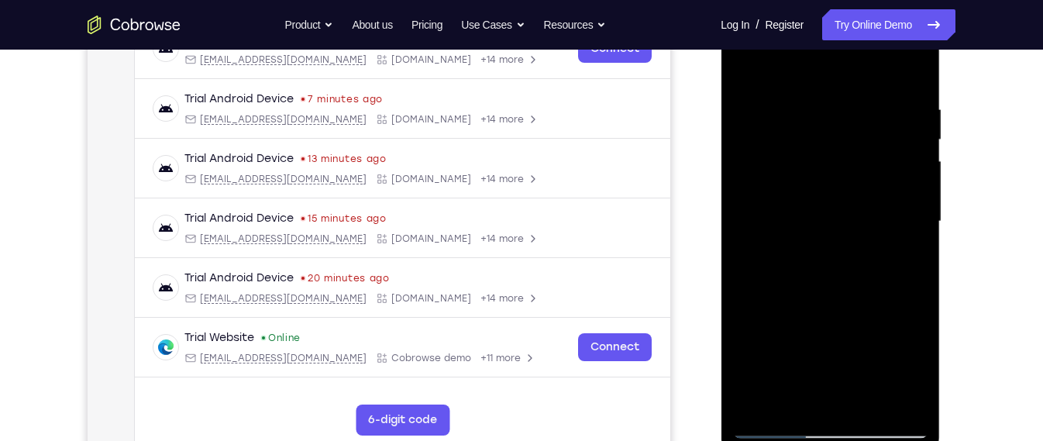
click at [915, 178] on div at bounding box center [829, 222] width 195 height 434
click at [905, 78] on div at bounding box center [829, 222] width 195 height 434
click at [916, 388] on div at bounding box center [829, 222] width 195 height 434
click at [913, 402] on div at bounding box center [829, 222] width 195 height 434
drag, startPoint x: 878, startPoint y: 295, endPoint x: 889, endPoint y: 200, distance: 95.9
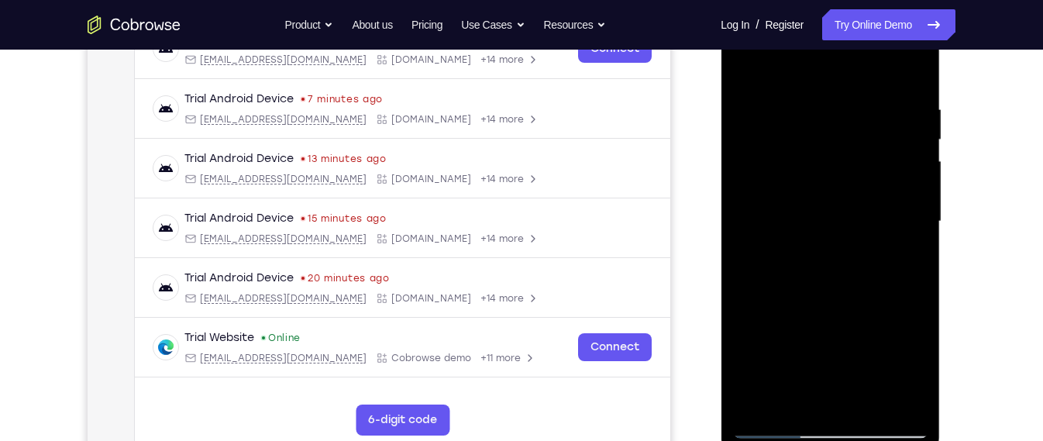
click at [889, 200] on div at bounding box center [829, 222] width 195 height 434
click at [806, 253] on div at bounding box center [829, 222] width 195 height 434
drag, startPoint x: 858, startPoint y: 256, endPoint x: 875, endPoint y: 107, distance: 150.5
click at [875, 107] on div at bounding box center [829, 222] width 195 height 434
drag, startPoint x: 883, startPoint y: 262, endPoint x: 883, endPoint y: 187, distance: 75.1
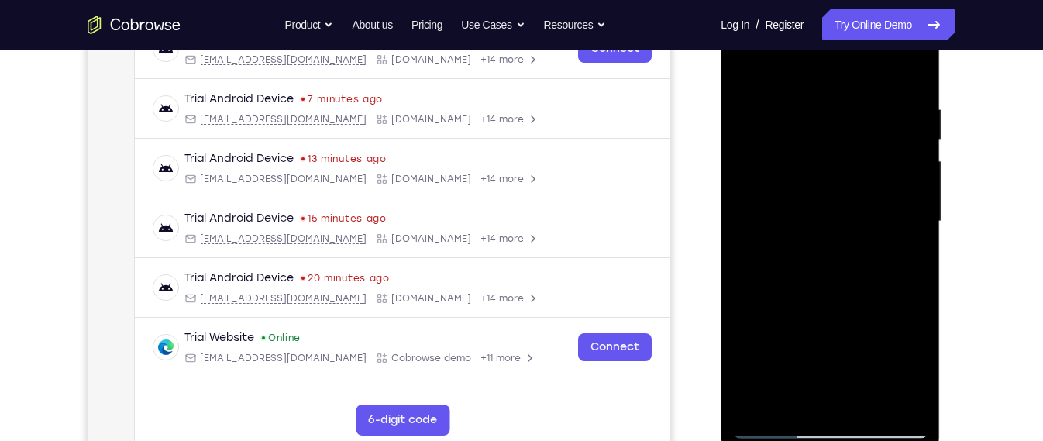
click at [883, 187] on div at bounding box center [829, 222] width 195 height 434
drag, startPoint x: 883, startPoint y: 187, endPoint x: 887, endPoint y: 236, distance: 49.0
click at [887, 236] on div at bounding box center [829, 222] width 195 height 434
drag, startPoint x: 823, startPoint y: 328, endPoint x: 822, endPoint y: 312, distance: 15.6
click at [822, 312] on div at bounding box center [829, 222] width 195 height 434
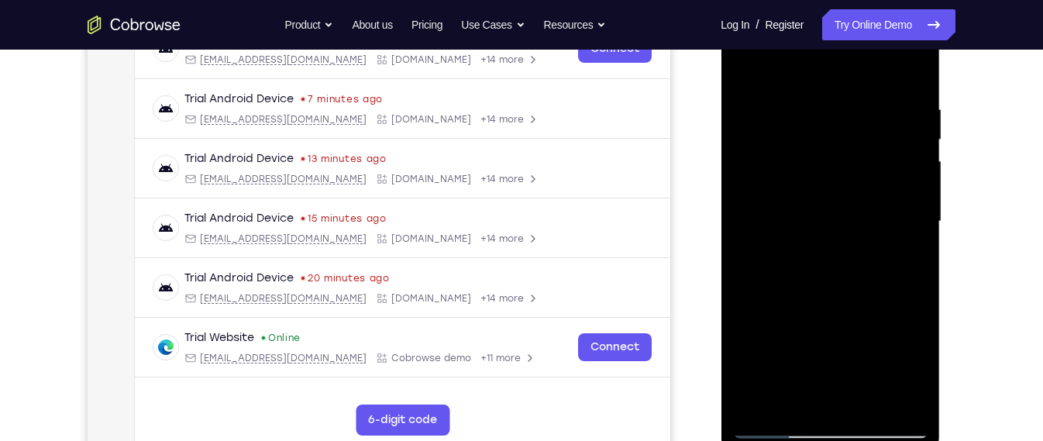
click at [924, 251] on div at bounding box center [829, 222] width 195 height 434
click at [913, 250] on div at bounding box center [829, 222] width 195 height 434
click at [922, 249] on div at bounding box center [829, 222] width 195 height 434
click at [917, 247] on div at bounding box center [829, 222] width 195 height 434
click at [741, 245] on div at bounding box center [829, 222] width 195 height 434
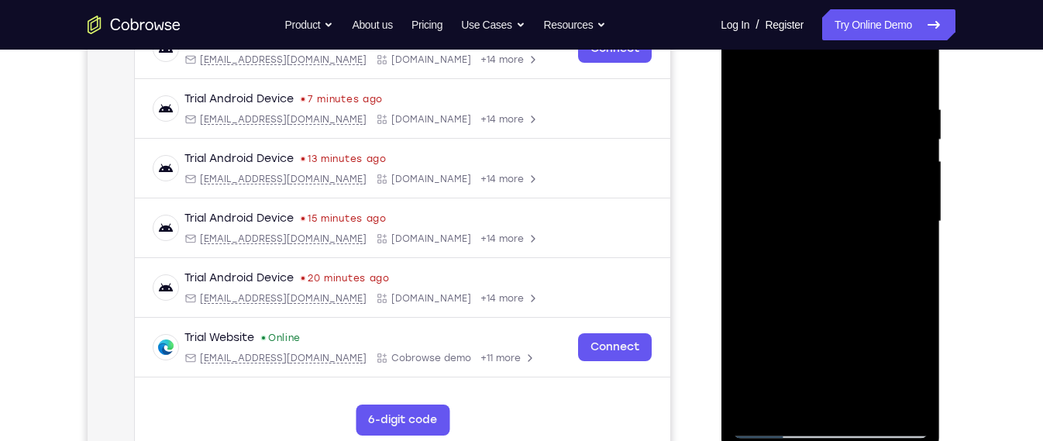
click at [741, 245] on div at bounding box center [829, 222] width 195 height 434
drag, startPoint x: 779, startPoint y: 291, endPoint x: 792, endPoint y: 135, distance: 157.0
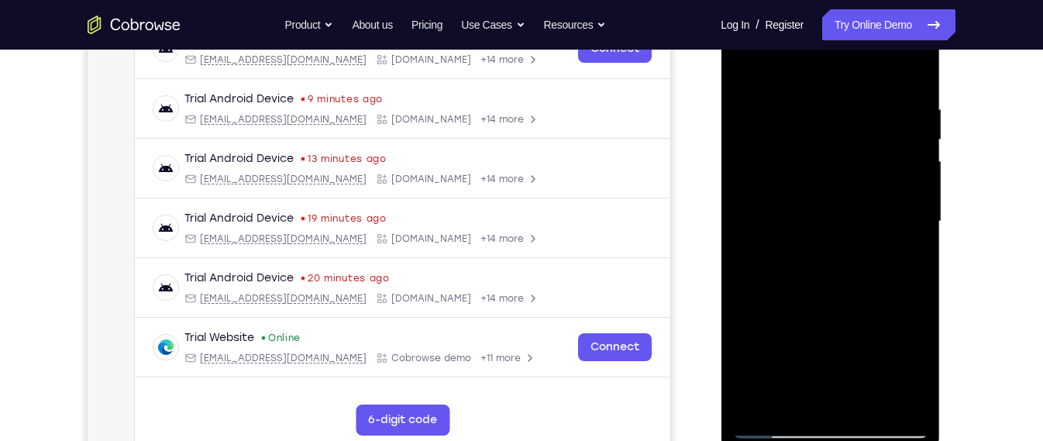
click at [792, 135] on div at bounding box center [829, 222] width 195 height 434
drag, startPoint x: 812, startPoint y: 232, endPoint x: 842, endPoint y: 120, distance: 115.6
click at [842, 120] on div at bounding box center [829, 222] width 195 height 434
drag, startPoint x: 841, startPoint y: 278, endPoint x: 856, endPoint y: 207, distance: 72.9
click at [856, 207] on div at bounding box center [829, 222] width 195 height 434
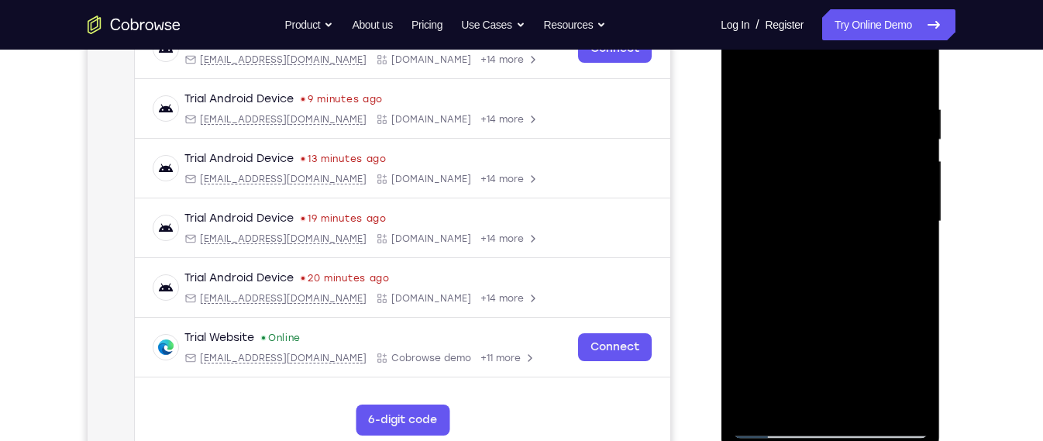
drag, startPoint x: 841, startPoint y: 186, endPoint x: 829, endPoint y: 256, distance: 70.7
click at [829, 256] on div at bounding box center [829, 222] width 195 height 434
drag, startPoint x: 864, startPoint y: 195, endPoint x: 853, endPoint y: 242, distance: 48.5
click at [853, 242] on div at bounding box center [829, 222] width 195 height 434
drag, startPoint x: 884, startPoint y: 225, endPoint x: 878, endPoint y: 259, distance: 33.7
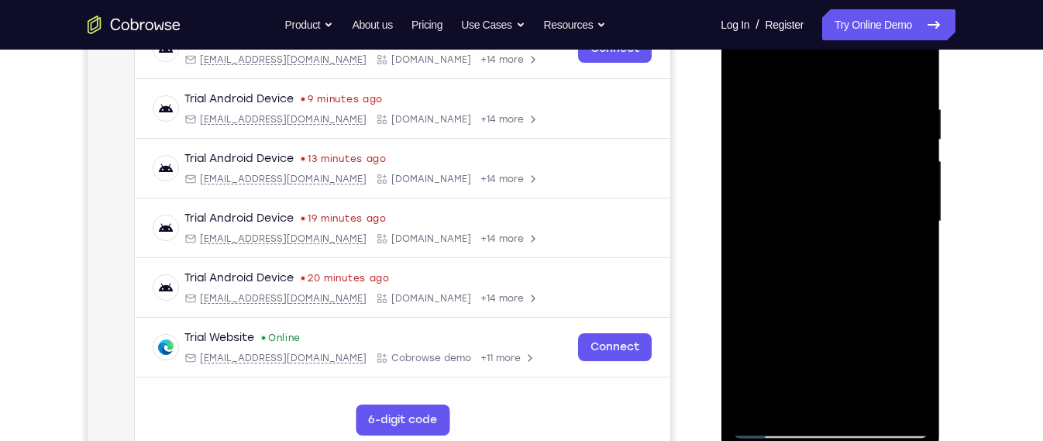
click at [878, 259] on div at bounding box center [829, 222] width 195 height 434
click at [918, 226] on div at bounding box center [829, 222] width 195 height 434
click at [741, 236] on div at bounding box center [829, 222] width 195 height 434
drag, startPoint x: 818, startPoint y: 252, endPoint x: 828, endPoint y: 132, distance: 120.5
click at [828, 132] on div at bounding box center [829, 222] width 195 height 434
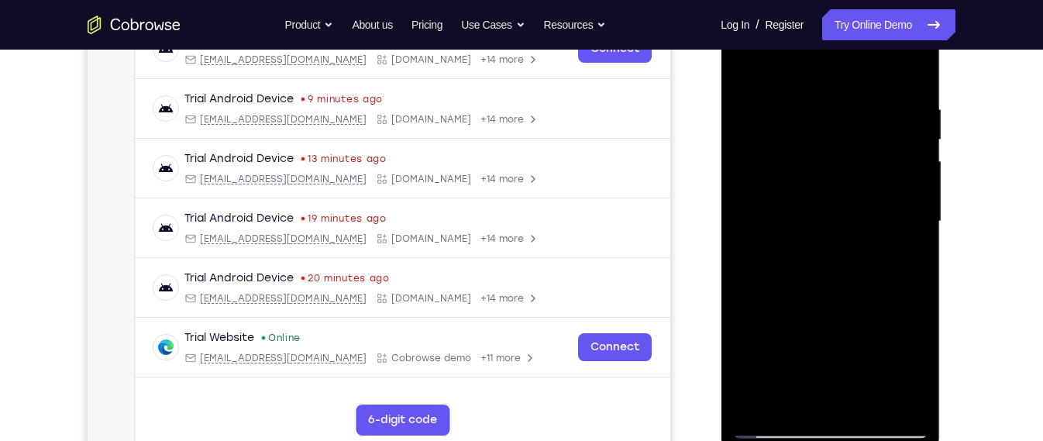
drag, startPoint x: 827, startPoint y: 315, endPoint x: 833, endPoint y: 207, distance: 108.6
click at [833, 207] on div at bounding box center [829, 222] width 195 height 434
drag, startPoint x: 820, startPoint y: 322, endPoint x: 830, endPoint y: 232, distance: 91.1
click at [830, 232] on div at bounding box center [829, 222] width 195 height 434
click at [917, 211] on div at bounding box center [829, 222] width 195 height 434
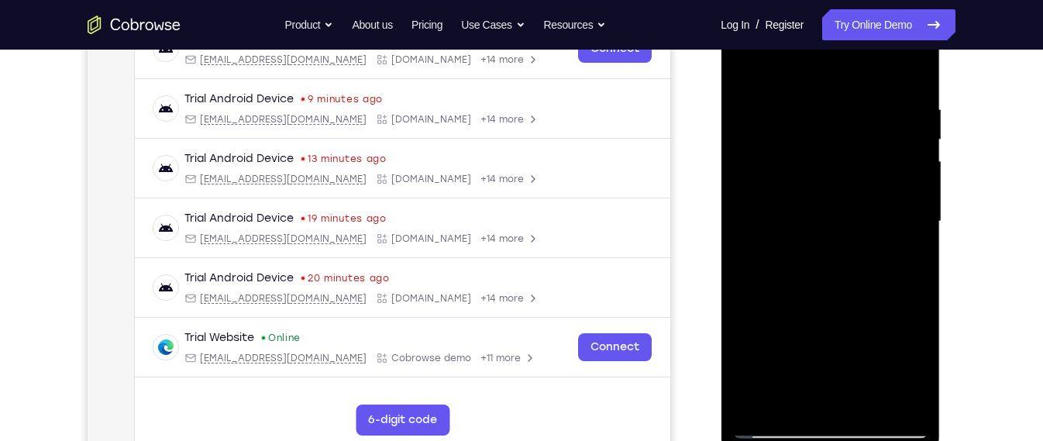
click at [748, 215] on div at bounding box center [829, 222] width 195 height 434
drag, startPoint x: 783, startPoint y: 165, endPoint x: 787, endPoint y: 362, distance: 196.8
click at [787, 362] on div at bounding box center [829, 222] width 195 height 434
drag, startPoint x: 795, startPoint y: 209, endPoint x: 758, endPoint y: 404, distance: 197.8
click at [758, 404] on div at bounding box center [829, 222] width 195 height 434
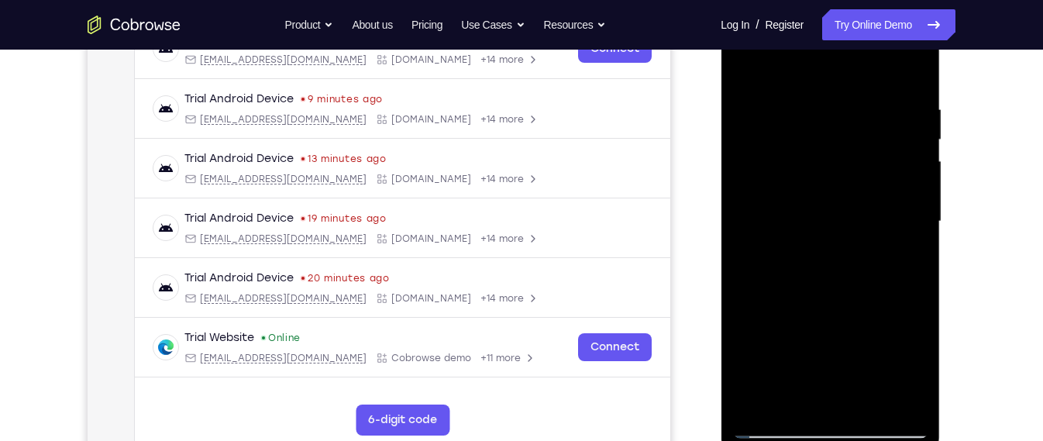
drag, startPoint x: 803, startPoint y: 126, endPoint x: 792, endPoint y: 321, distance: 195.5
click at [792, 321] on div at bounding box center [829, 222] width 195 height 434
drag, startPoint x: 792, startPoint y: 176, endPoint x: 777, endPoint y: 271, distance: 96.5
click at [777, 271] on div at bounding box center [829, 222] width 195 height 434
click at [752, 97] on div at bounding box center [829, 222] width 195 height 434
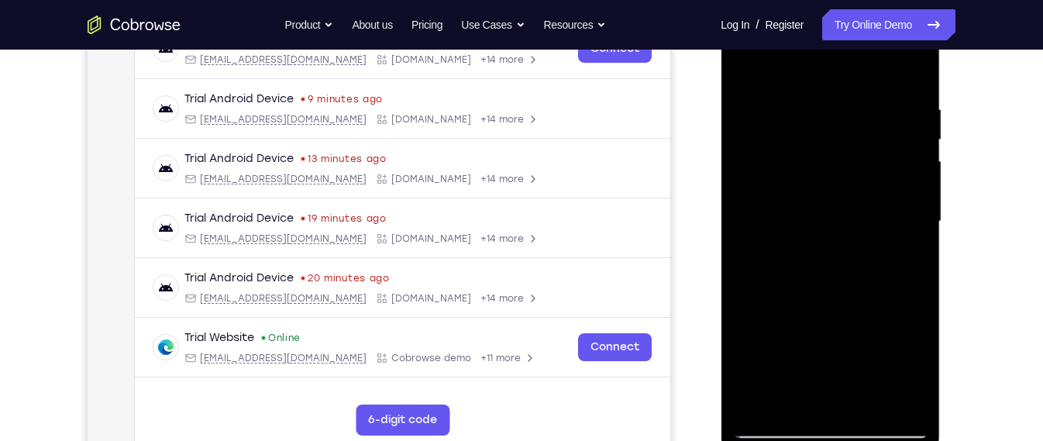
click at [813, 143] on div at bounding box center [829, 222] width 195 height 434
click at [820, 134] on div at bounding box center [829, 222] width 195 height 434
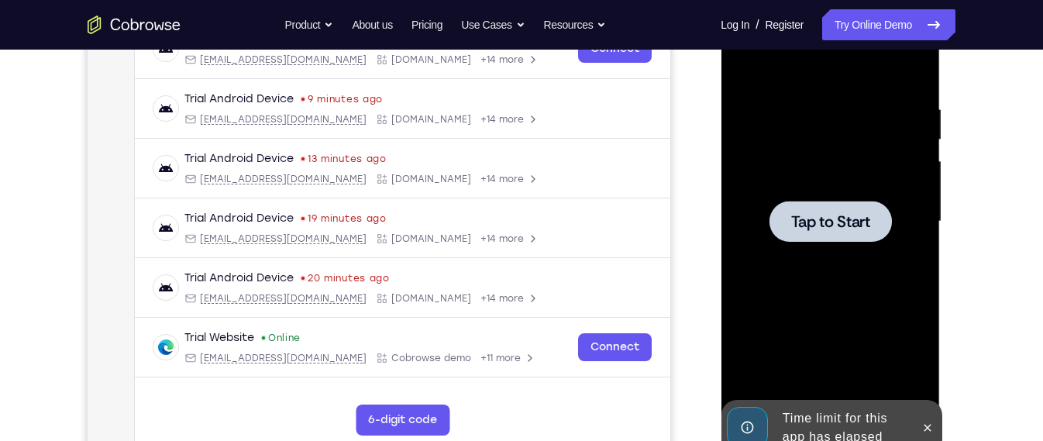
click at [838, 287] on div at bounding box center [829, 222] width 195 height 434
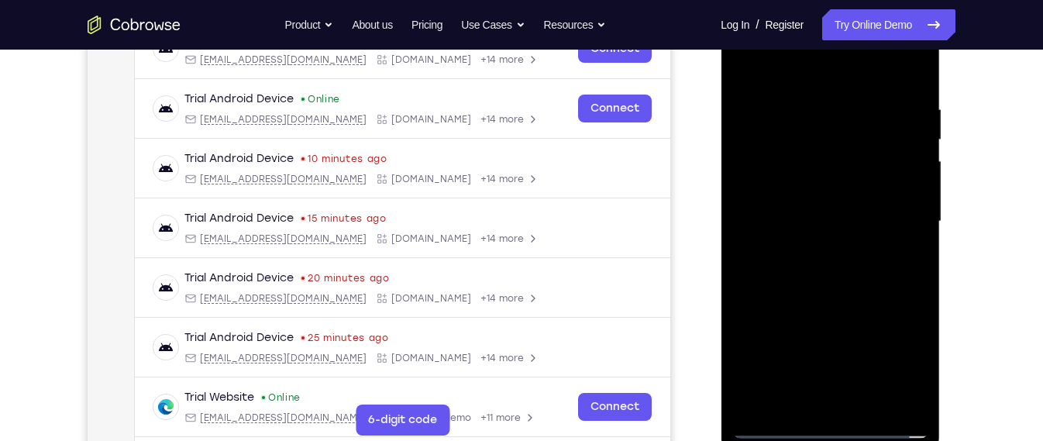
click at [829, 430] on div at bounding box center [829, 222] width 195 height 434
click at [905, 372] on div at bounding box center [829, 222] width 195 height 434
click at [837, 81] on div at bounding box center [829, 222] width 195 height 434
click at [900, 219] on div at bounding box center [829, 222] width 195 height 434
click at [820, 244] on div at bounding box center [829, 222] width 195 height 434
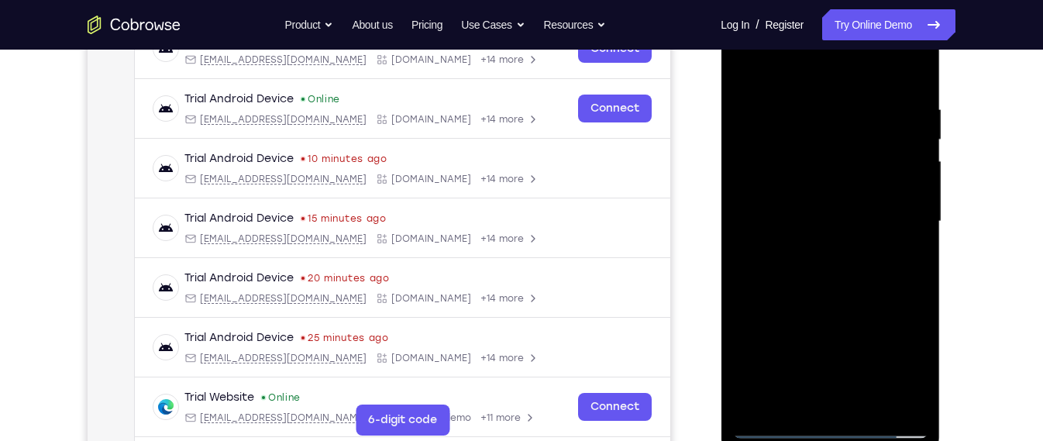
click at [816, 203] on div at bounding box center [829, 222] width 195 height 434
click at [800, 107] on div at bounding box center [829, 222] width 195 height 434
click at [905, 79] on div at bounding box center [829, 222] width 195 height 434
click at [909, 85] on div at bounding box center [829, 222] width 195 height 434
click at [913, 57] on div at bounding box center [829, 222] width 195 height 434
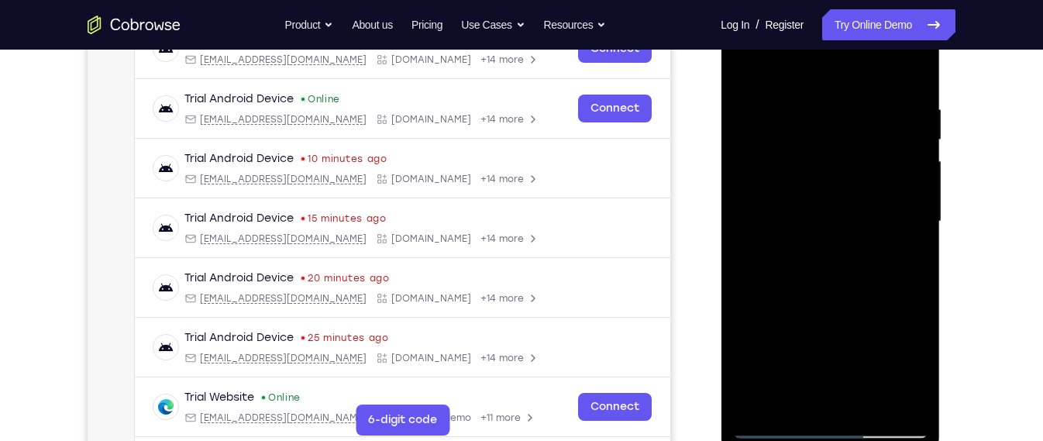
click at [782, 150] on div at bounding box center [829, 222] width 195 height 434
click at [750, 105] on div at bounding box center [829, 222] width 195 height 434
click at [905, 224] on div at bounding box center [829, 222] width 195 height 434
click at [826, 191] on div at bounding box center [829, 222] width 195 height 434
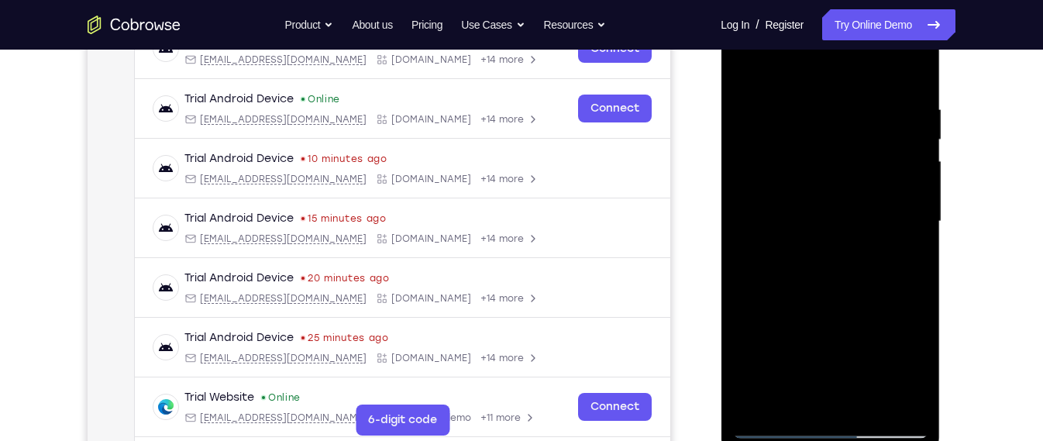
click at [831, 199] on div at bounding box center [829, 222] width 195 height 434
click at [883, 346] on div at bounding box center [829, 222] width 195 height 434
click at [847, 365] on div at bounding box center [829, 222] width 195 height 434
click at [775, 428] on div at bounding box center [829, 222] width 195 height 434
drag, startPoint x: 775, startPoint y: 428, endPoint x: 761, endPoint y: 430, distance: 14.8
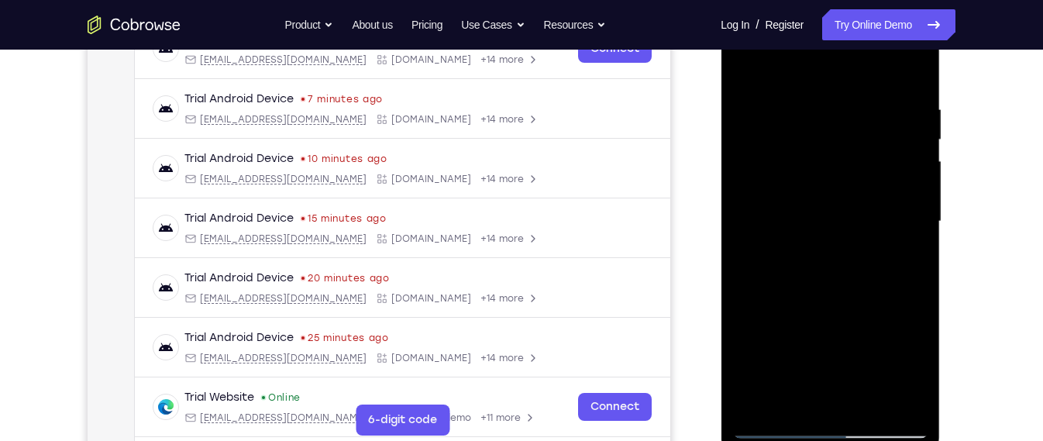
click at [761, 430] on div at bounding box center [829, 222] width 195 height 434
click at [865, 404] on div at bounding box center [829, 222] width 195 height 434
click at [840, 315] on div at bounding box center [829, 222] width 195 height 434
click at [846, 307] on div at bounding box center [829, 222] width 195 height 434
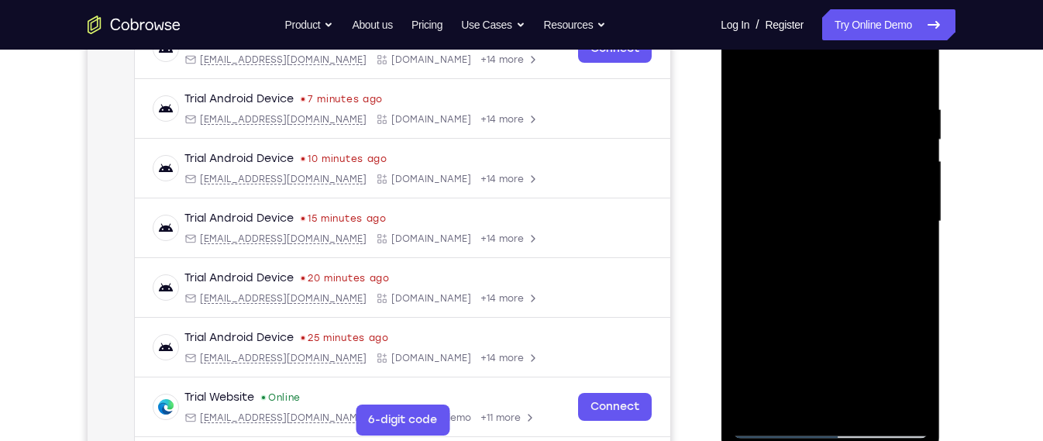
click at [745, 67] on div at bounding box center [829, 222] width 195 height 434
drag, startPoint x: 808, startPoint y: 139, endPoint x: 803, endPoint y: 196, distance: 57.6
click at [803, 196] on div at bounding box center [829, 222] width 195 height 434
click at [804, 180] on div at bounding box center [829, 222] width 195 height 434
click at [783, 394] on div at bounding box center [829, 222] width 195 height 434
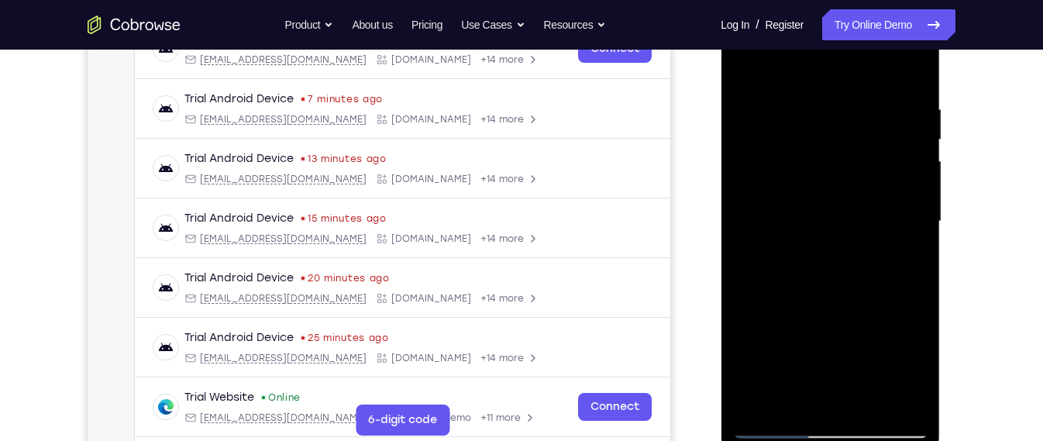
click at [748, 67] on div at bounding box center [829, 222] width 195 height 434
click at [754, 112] on div at bounding box center [829, 222] width 195 height 434
click at [791, 407] on div at bounding box center [829, 222] width 195 height 434
click at [869, 336] on div at bounding box center [829, 222] width 195 height 434
click at [889, 335] on div at bounding box center [829, 222] width 195 height 434
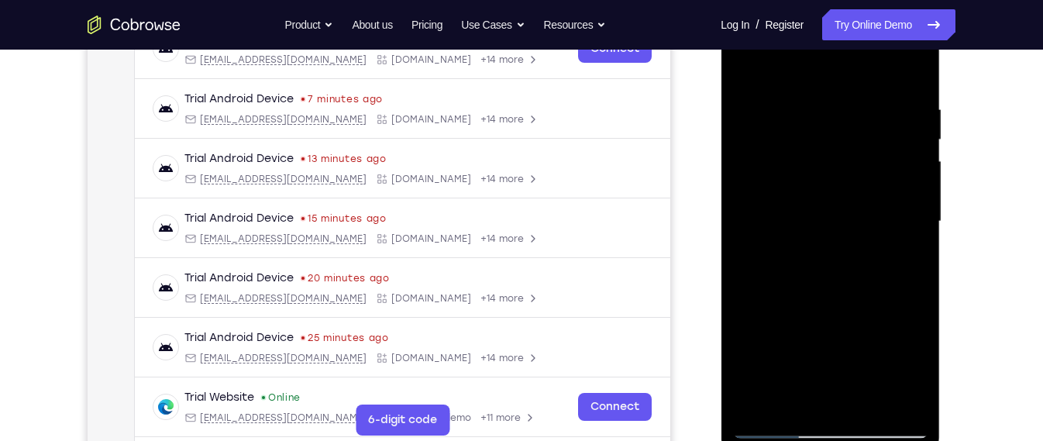
click at [909, 67] on div at bounding box center [829, 222] width 195 height 434
click at [913, 140] on div at bounding box center [829, 222] width 195 height 434
click at [916, 135] on div at bounding box center [829, 222] width 195 height 434
click at [765, 120] on div at bounding box center [829, 222] width 195 height 434
click at [750, 63] on div at bounding box center [829, 222] width 195 height 434
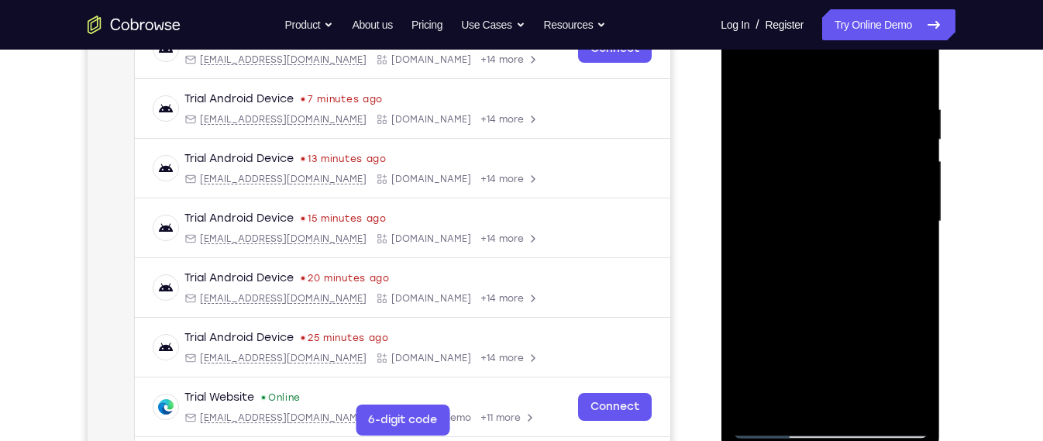
drag, startPoint x: 891, startPoint y: 324, endPoint x: 913, endPoint y: 130, distance: 195.0
click at [913, 130] on div at bounding box center [829, 222] width 195 height 434
drag, startPoint x: 843, startPoint y: 138, endPoint x: 839, endPoint y: 270, distance: 131.8
click at [839, 270] on div at bounding box center [829, 222] width 195 height 434
click at [810, 104] on div at bounding box center [829, 222] width 195 height 434
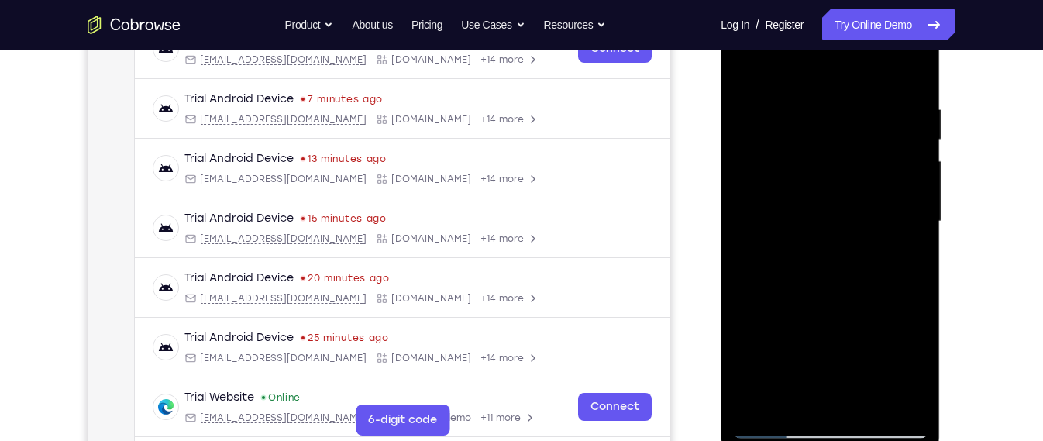
click at [914, 160] on div at bounding box center [829, 222] width 195 height 434
click at [914, 151] on div at bounding box center [829, 222] width 195 height 434
click at [916, 69] on div at bounding box center [829, 222] width 195 height 434
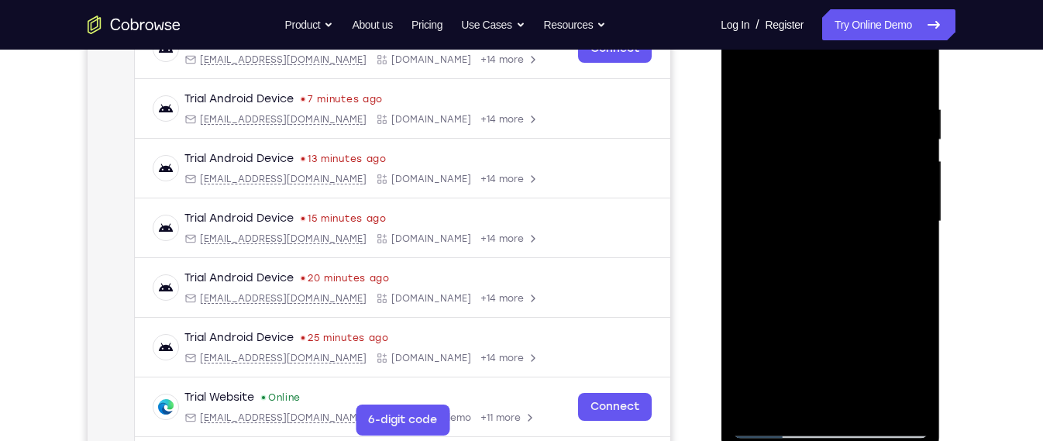
click at [918, 112] on div at bounding box center [829, 222] width 195 height 434
click at [915, 247] on div at bounding box center [829, 222] width 195 height 434
click at [916, 134] on div at bounding box center [829, 222] width 195 height 434
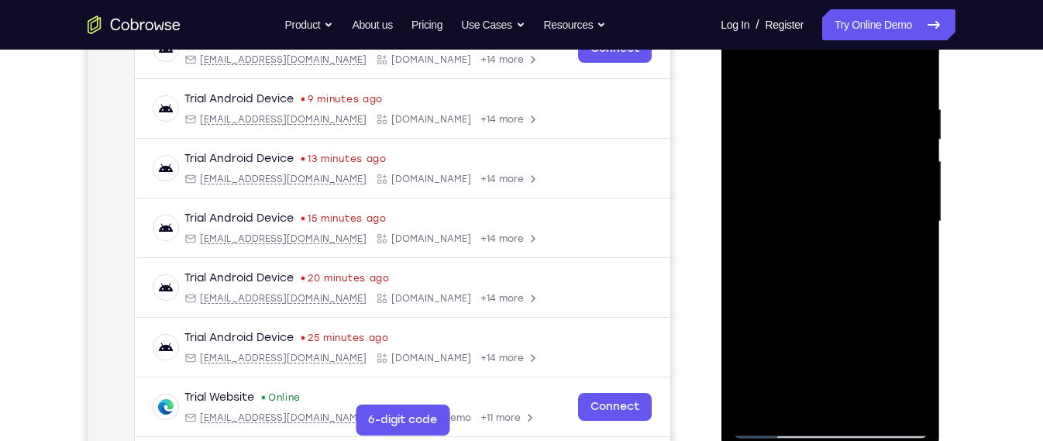
click at [916, 134] on div at bounding box center [829, 222] width 195 height 434
click at [909, 65] on div at bounding box center [829, 222] width 195 height 434
click at [861, 410] on div at bounding box center [829, 222] width 195 height 434
drag, startPoint x: 812, startPoint y: 316, endPoint x: 832, endPoint y: 227, distance: 91.3
click at [832, 227] on div at bounding box center [829, 222] width 195 height 434
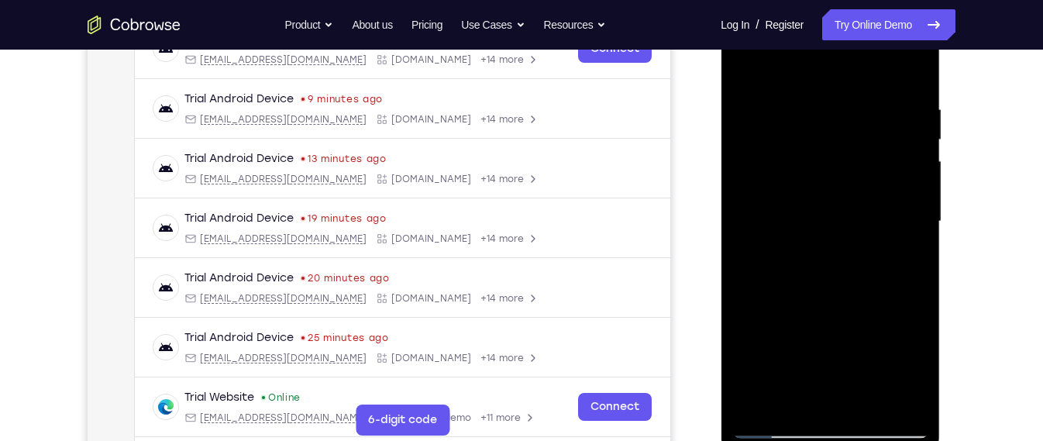
drag, startPoint x: 834, startPoint y: 333, endPoint x: 876, endPoint y: 228, distance: 113.6
click at [876, 228] on div at bounding box center [829, 222] width 195 height 434
click at [806, 363] on div at bounding box center [829, 222] width 195 height 434
click at [751, 60] on div at bounding box center [829, 222] width 195 height 434
click at [806, 254] on div at bounding box center [829, 222] width 195 height 434
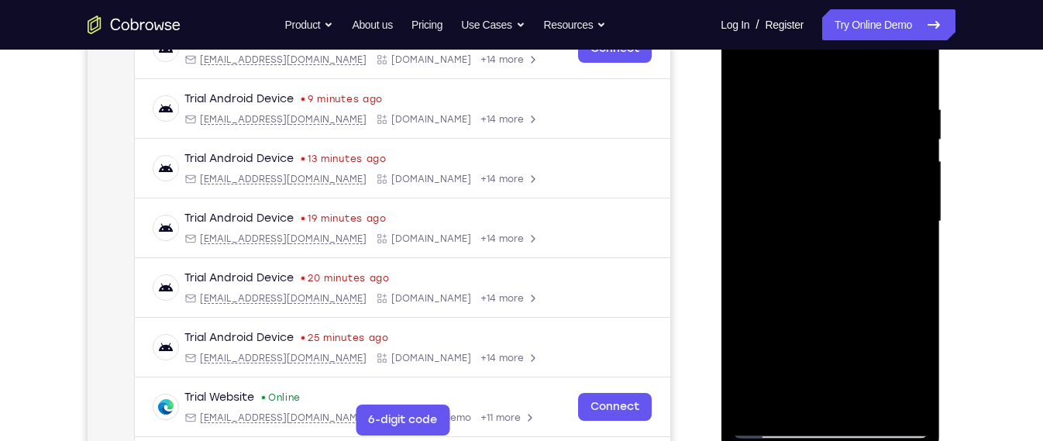
click at [748, 65] on div at bounding box center [829, 222] width 195 height 434
click at [752, 59] on div at bounding box center [829, 222] width 195 height 434
drag, startPoint x: 803, startPoint y: 218, endPoint x: 825, endPoint y: 143, distance: 78.2
click at [825, 143] on div at bounding box center [829, 222] width 195 height 434
drag, startPoint x: 818, startPoint y: 260, endPoint x: 847, endPoint y: 144, distance: 119.7
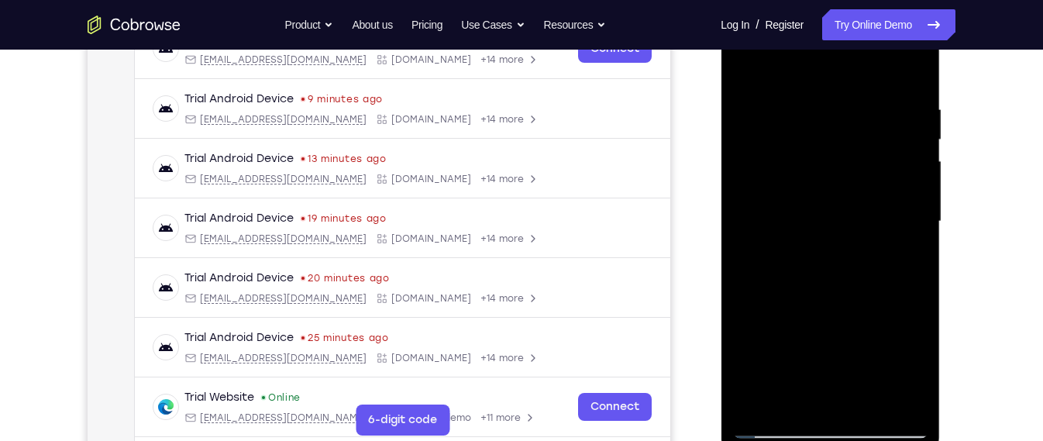
click at [847, 144] on div at bounding box center [829, 222] width 195 height 434
drag, startPoint x: 847, startPoint y: 291, endPoint x: 874, endPoint y: 130, distance: 162.5
click at [874, 130] on div at bounding box center [829, 222] width 195 height 434
drag, startPoint x: 851, startPoint y: 280, endPoint x: 875, endPoint y: 158, distance: 124.0
click at [875, 158] on div at bounding box center [829, 222] width 195 height 434
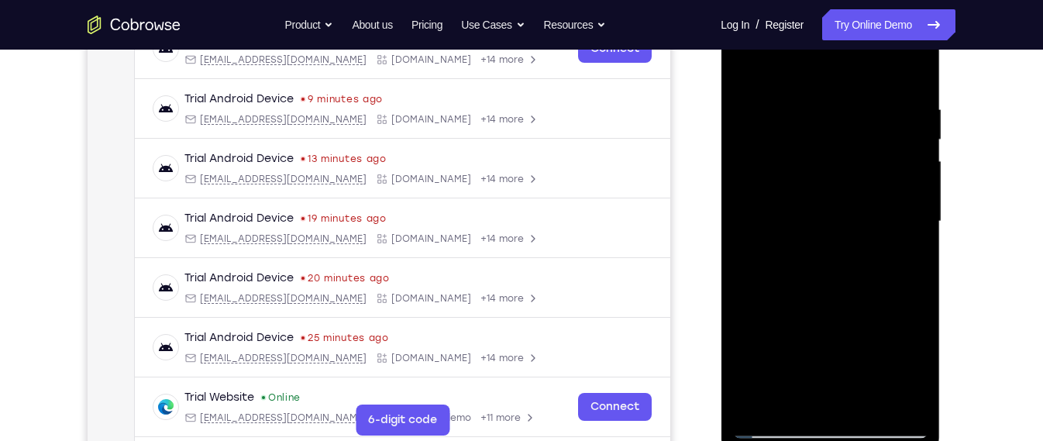
drag, startPoint x: 864, startPoint y: 280, endPoint x: 882, endPoint y: 134, distance: 146.8
click at [882, 134] on div at bounding box center [829, 222] width 195 height 434
drag, startPoint x: 858, startPoint y: 260, endPoint x: 868, endPoint y: 125, distance: 135.2
click at [868, 125] on div at bounding box center [829, 222] width 195 height 434
drag, startPoint x: 851, startPoint y: 287, endPoint x: 865, endPoint y: 187, distance: 100.8
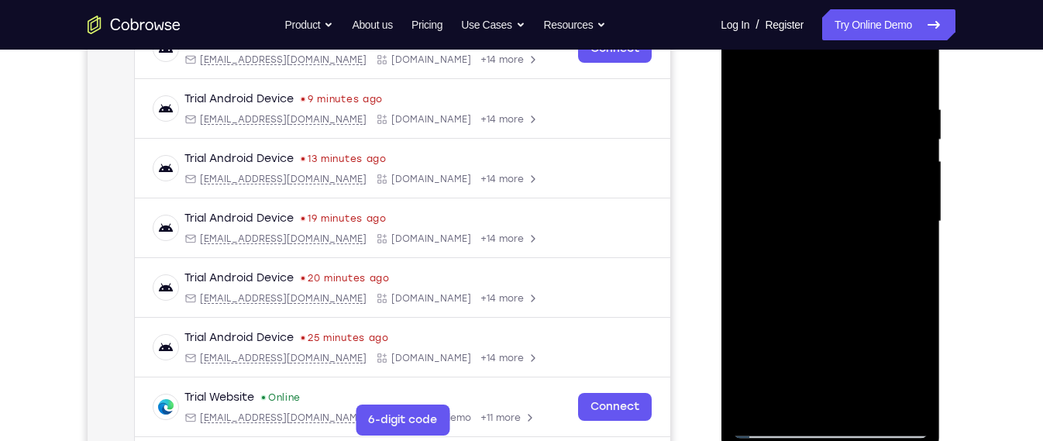
click at [865, 187] on div at bounding box center [829, 222] width 195 height 434
drag, startPoint x: 865, startPoint y: 206, endPoint x: 847, endPoint y: 328, distance: 123.7
click at [847, 328] on div at bounding box center [829, 222] width 195 height 434
drag, startPoint x: 859, startPoint y: 183, endPoint x: 847, endPoint y: 271, distance: 89.1
click at [847, 271] on div at bounding box center [829, 222] width 195 height 434
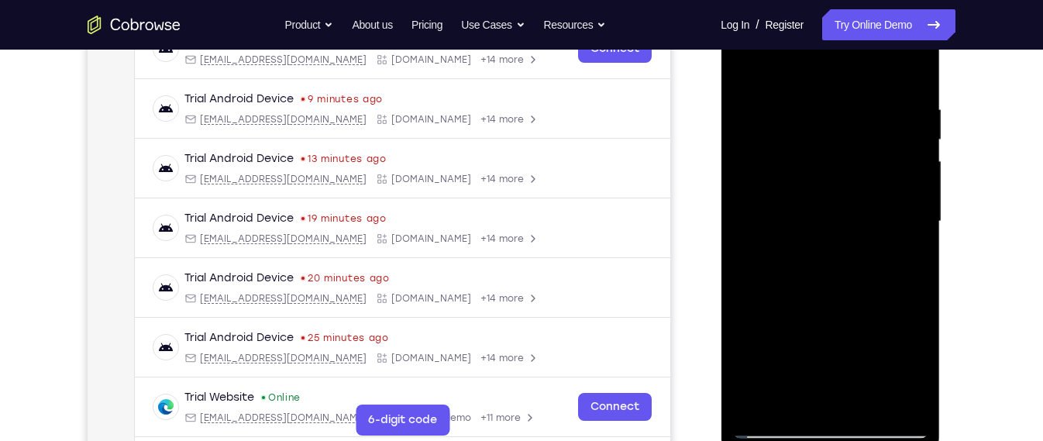
drag, startPoint x: 884, startPoint y: 209, endPoint x: 879, endPoint y: 249, distance: 39.8
click at [879, 249] on div at bounding box center [829, 222] width 195 height 434
click at [917, 184] on div at bounding box center [829, 222] width 195 height 434
drag, startPoint x: 898, startPoint y: 195, endPoint x: 897, endPoint y: 232, distance: 36.4
click at [897, 232] on div at bounding box center [829, 222] width 195 height 434
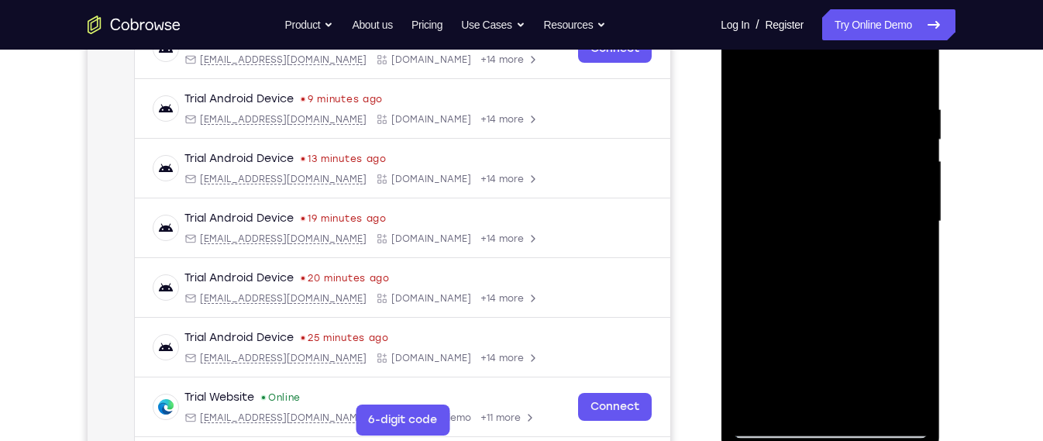
click at [741, 214] on div at bounding box center [829, 222] width 195 height 434
drag, startPoint x: 820, startPoint y: 178, endPoint x: 812, endPoint y: 286, distance: 108.0
click at [812, 286] on div at bounding box center [829, 222] width 195 height 434
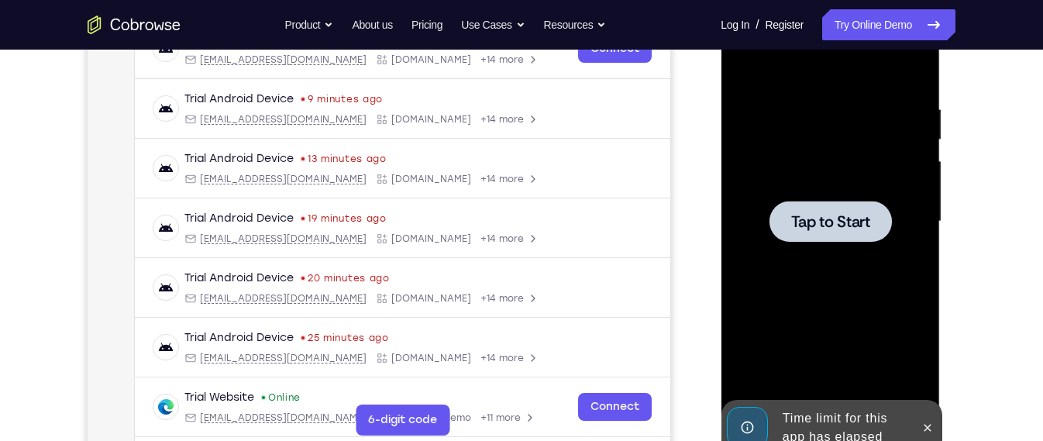
click at [812, 286] on div at bounding box center [829, 222] width 195 height 434
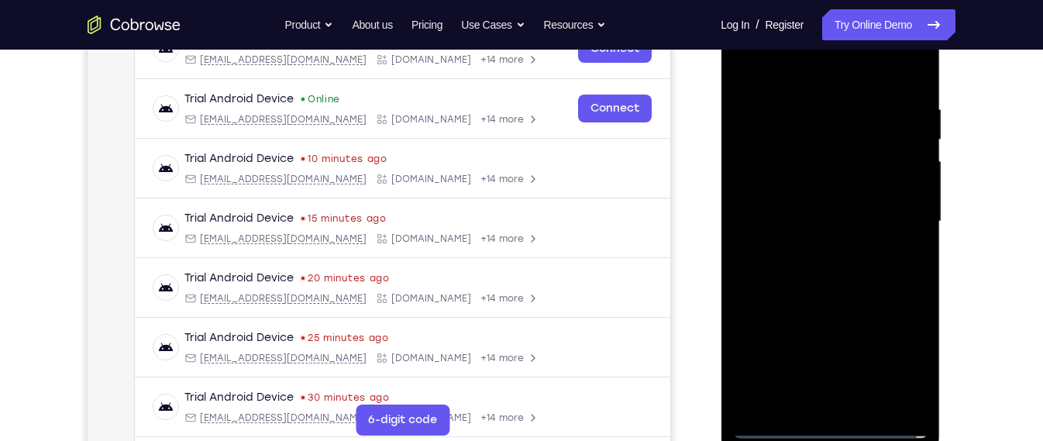
click at [837, 429] on div at bounding box center [829, 222] width 195 height 434
